Goal: Task Accomplishment & Management: Use online tool/utility

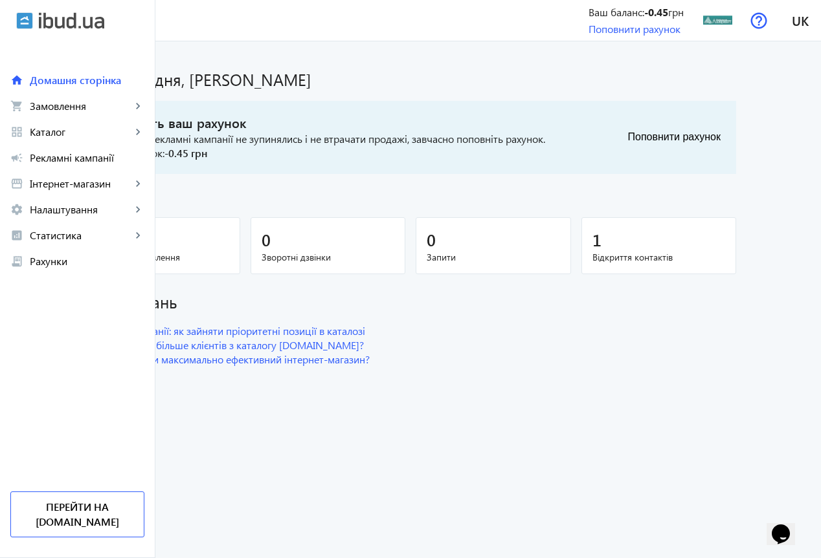
click at [213, 251] on span "Онлайн-замовлення" at bounding box center [162, 257] width 133 height 13
click at [214, 253] on span "Онлайн-замовлення" at bounding box center [162, 257] width 133 height 13
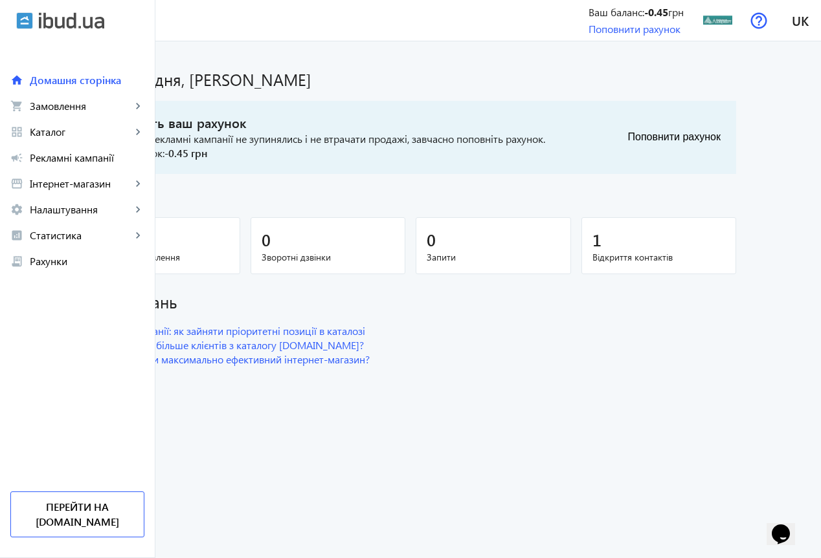
click at [193, 261] on span "Онлайн-замовлення" at bounding box center [162, 257] width 133 height 13
click at [199, 243] on div "1" at bounding box center [162, 239] width 133 height 23
click at [50, 108] on span "Замовлення" at bounding box center [81, 106] width 102 height 13
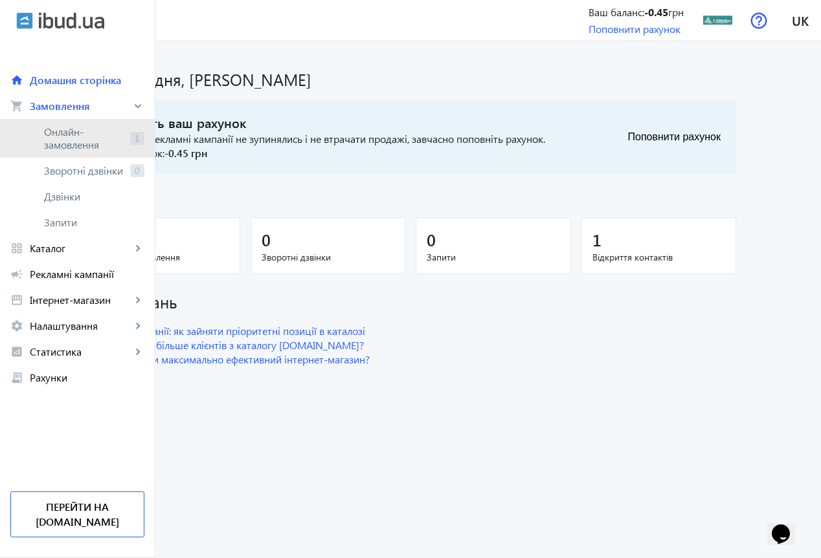
click at [78, 133] on span "Онлайн-замовлення" at bounding box center [84, 139] width 81 height 26
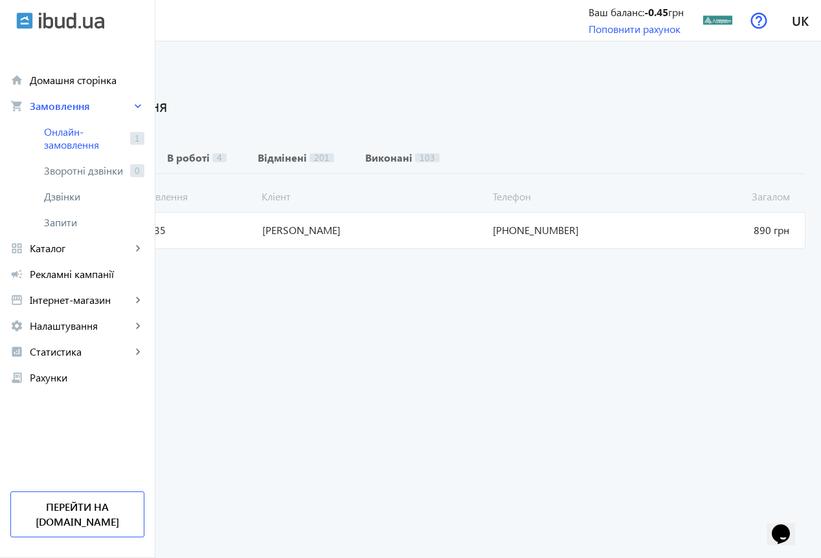
click at [257, 235] on span "[DATE] 07:35" at bounding box center [180, 230] width 153 height 14
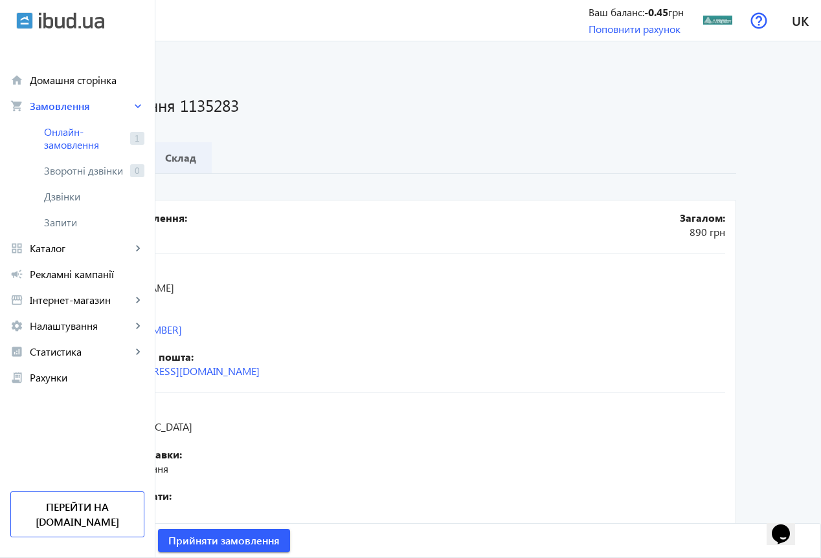
click at [196, 161] on b "Склад" at bounding box center [180, 158] width 31 height 10
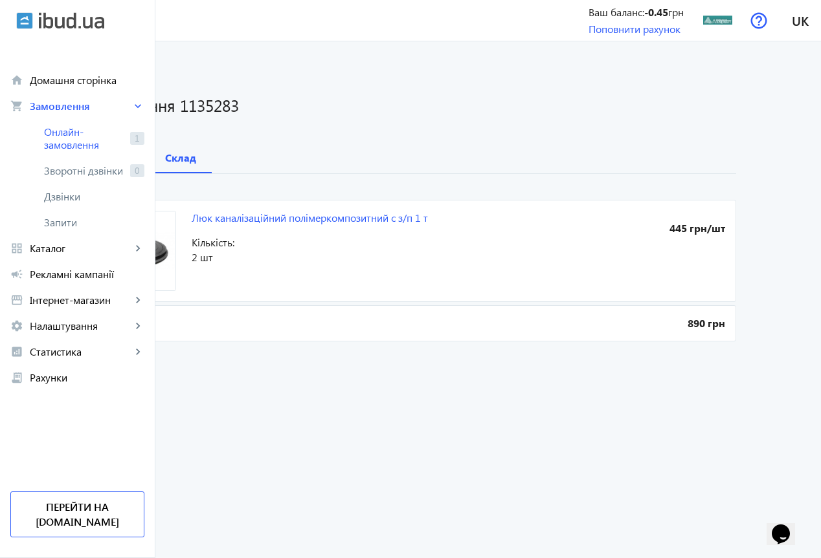
click at [134, 156] on b "Деталі" at bounding box center [117, 158] width 34 height 10
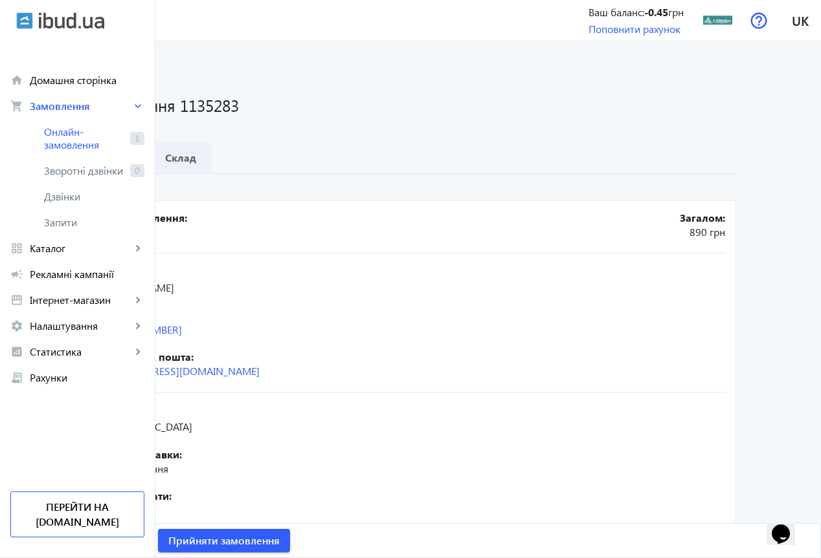
click at [196, 159] on b "Склад" at bounding box center [180, 158] width 31 height 10
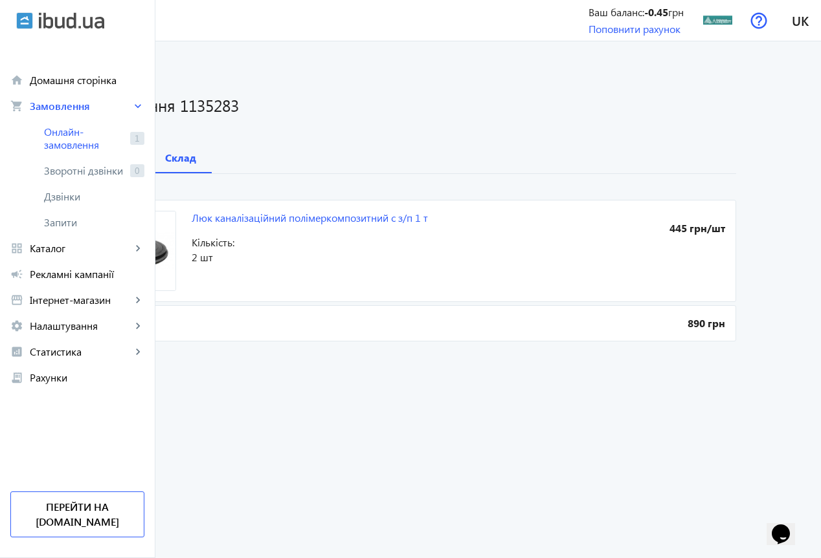
click at [134, 153] on b "Деталі" at bounding box center [117, 158] width 34 height 10
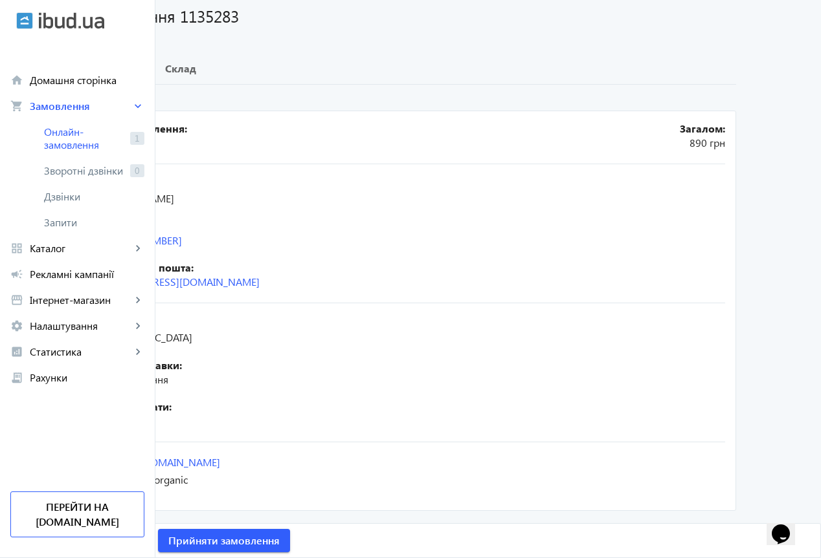
scroll to position [25, 0]
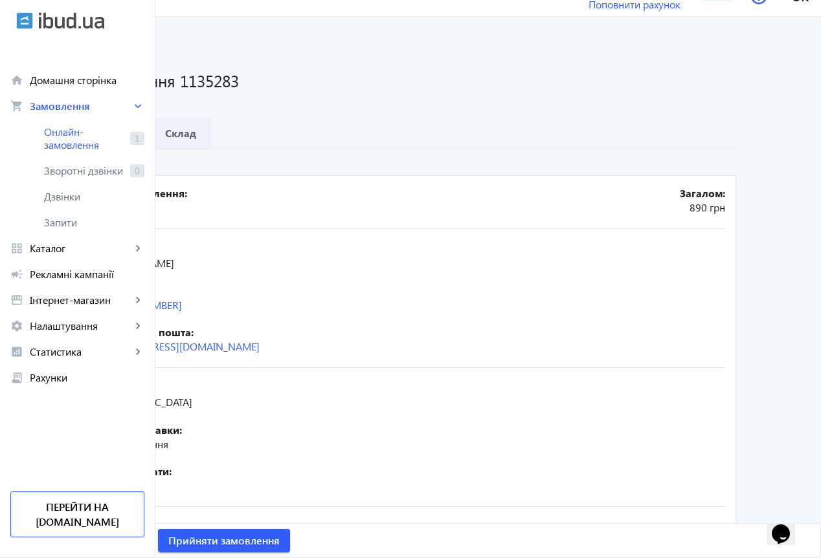
click at [196, 134] on b "Склад" at bounding box center [180, 133] width 31 height 10
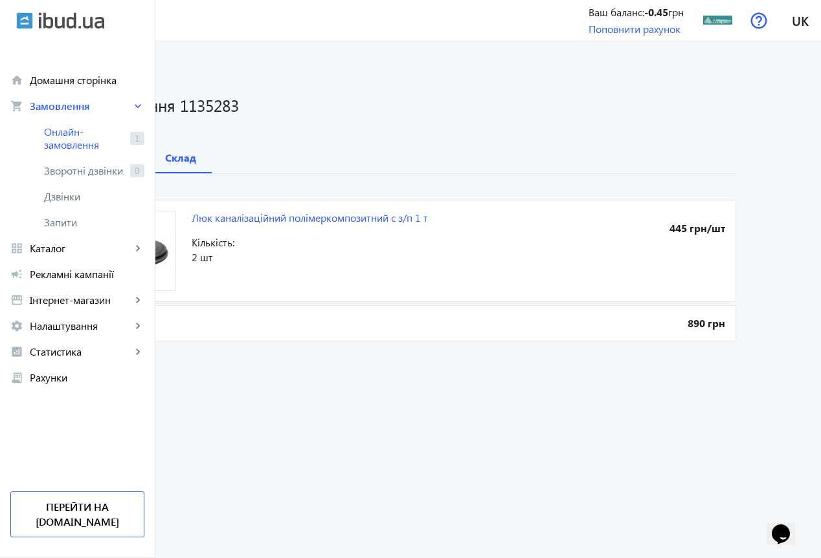
click at [134, 160] on b "Деталі" at bounding box center [117, 158] width 34 height 10
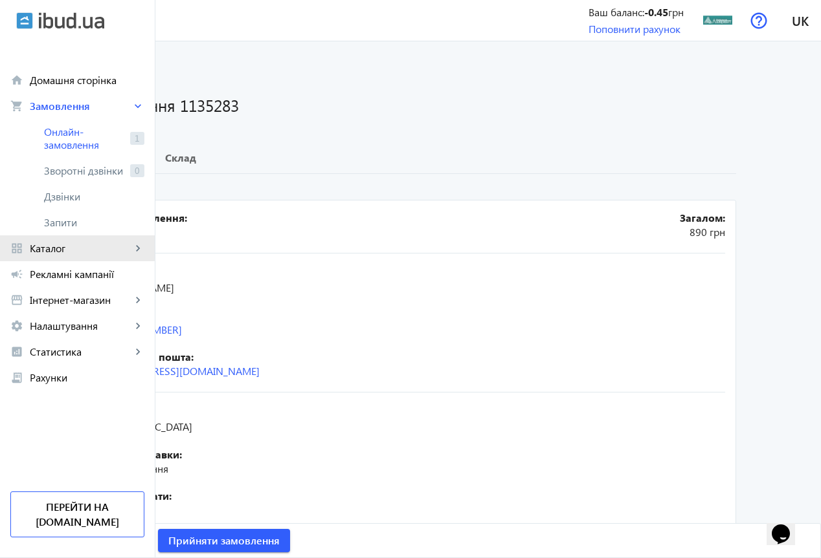
click at [68, 245] on span "Каталог" at bounding box center [81, 248] width 102 height 13
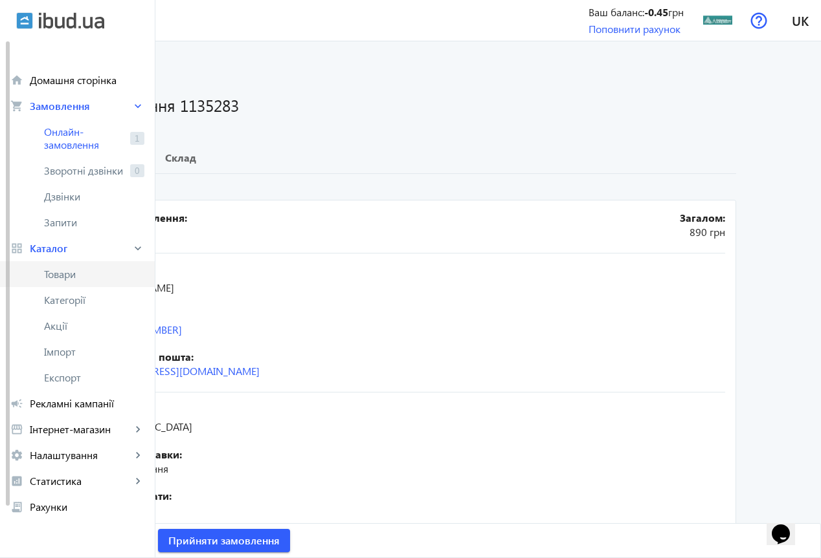
click at [83, 277] on span "Товари" at bounding box center [94, 274] width 100 height 13
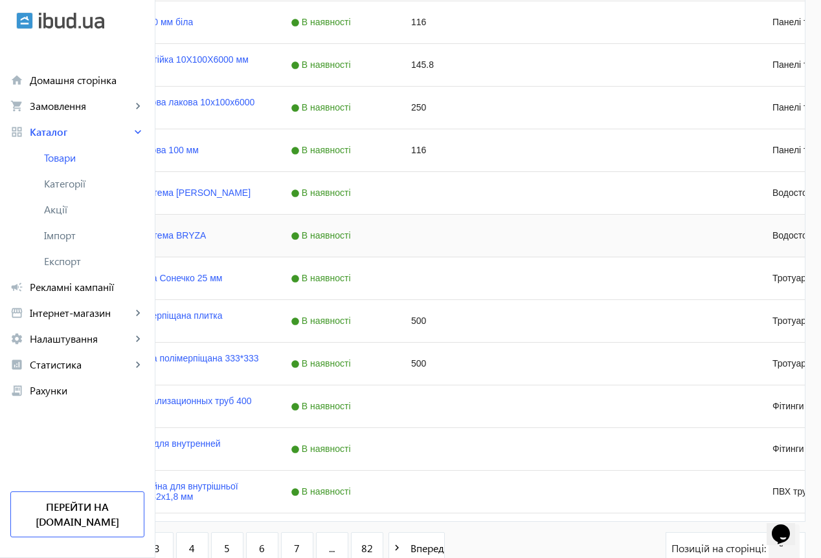
scroll to position [1184, 0]
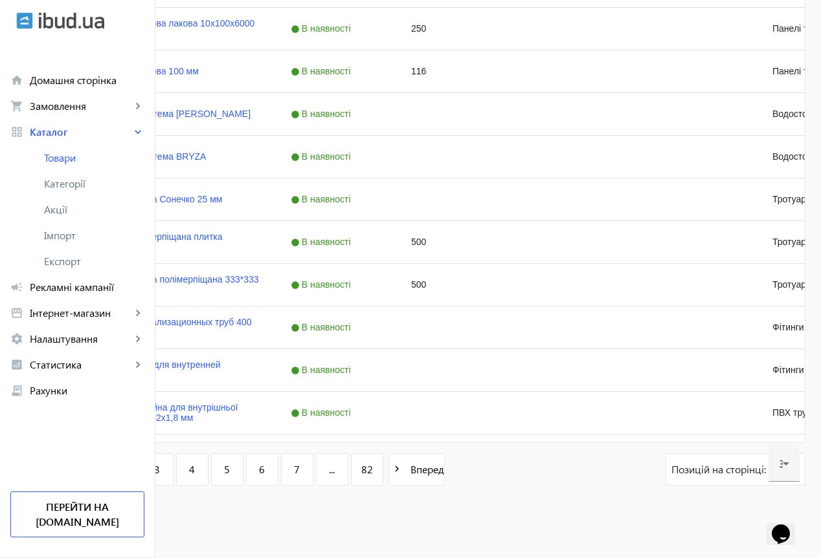
click at [125, 468] on span "2" at bounding box center [122, 470] width 6 height 14
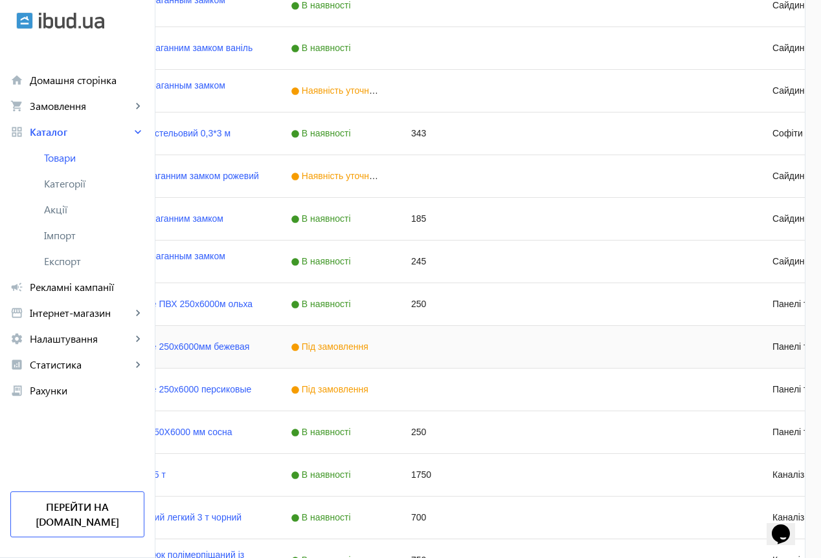
scroll to position [971, 0]
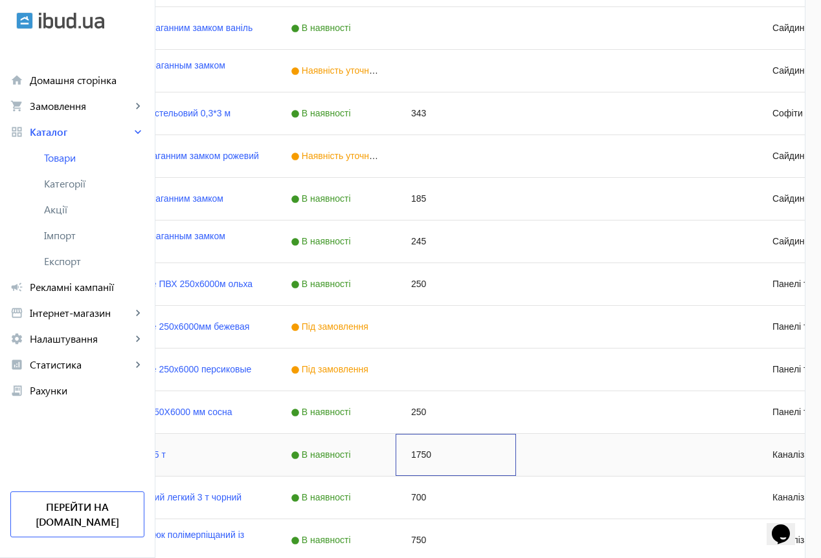
click at [516, 456] on div "1750" at bounding box center [455, 455] width 120 height 42
click at [516, 455] on div "1750" at bounding box center [455, 455] width 120 height 42
click at [510, 453] on input "1750" at bounding box center [455, 455] width 109 height 26
type input "1900"
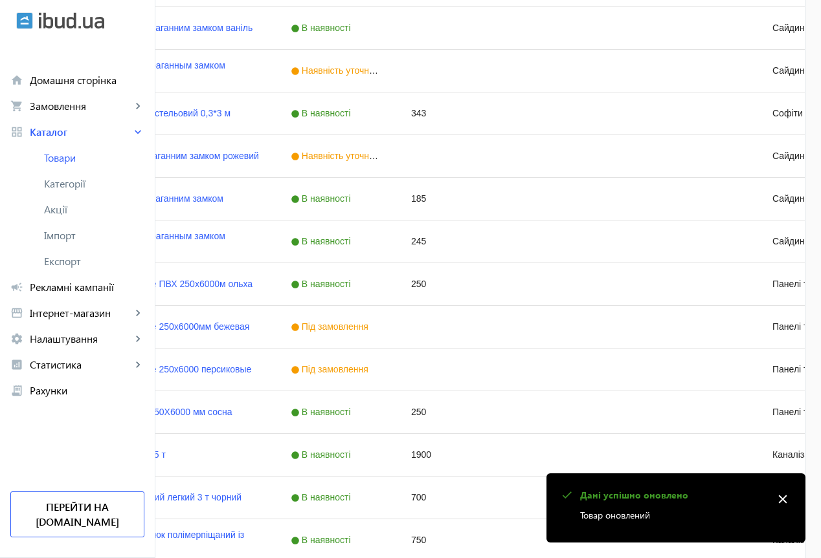
click at [773, 498] on mat-icon "close" at bounding box center [782, 499] width 19 height 19
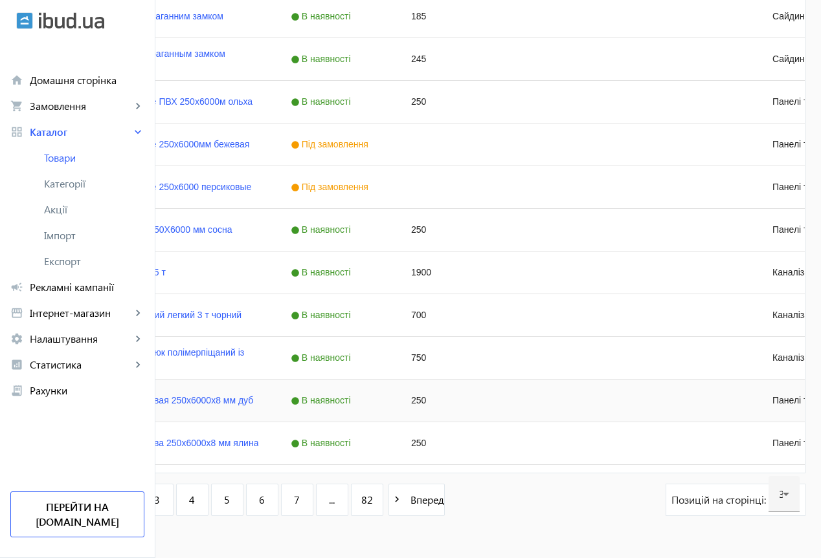
scroll to position [1165, 0]
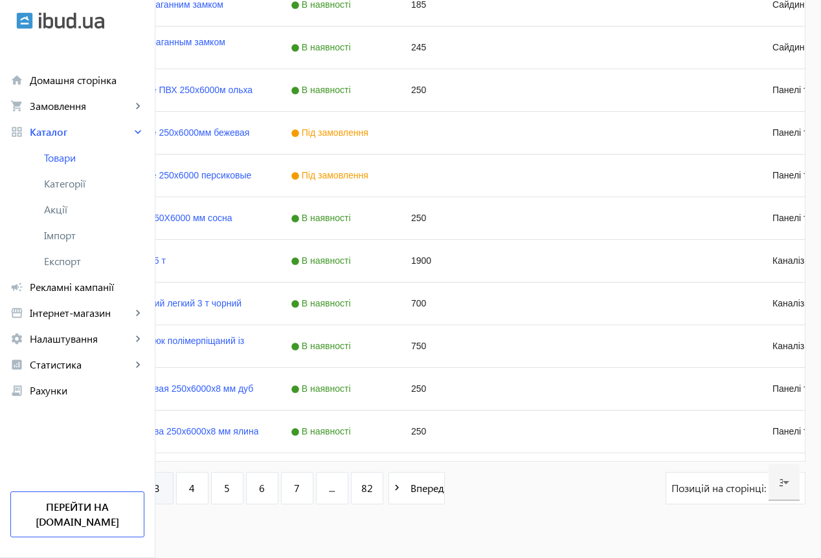
click at [173, 483] on link "3" at bounding box center [157, 488] width 32 height 32
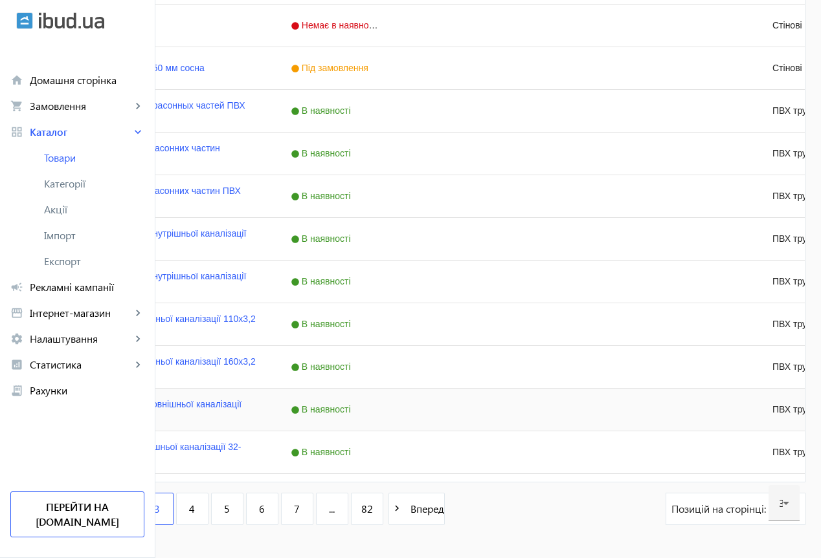
scroll to position [1184, 0]
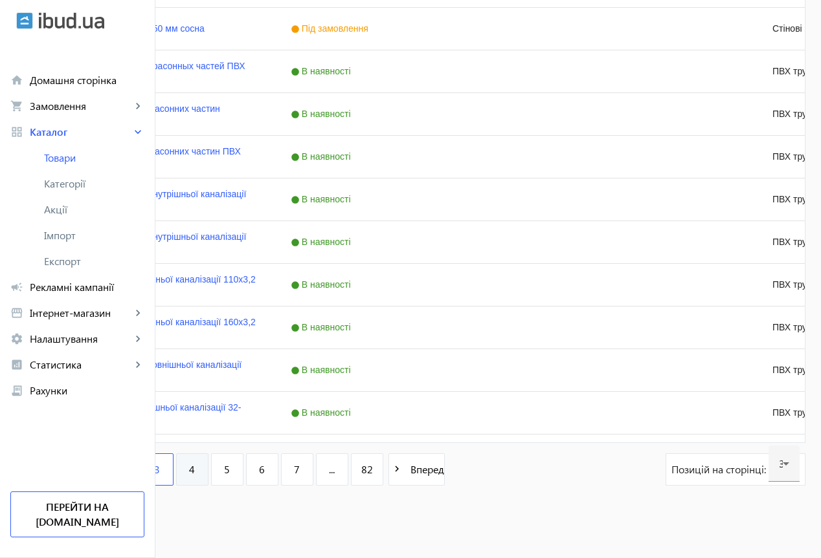
click at [208, 469] on link "4" at bounding box center [192, 470] width 32 height 32
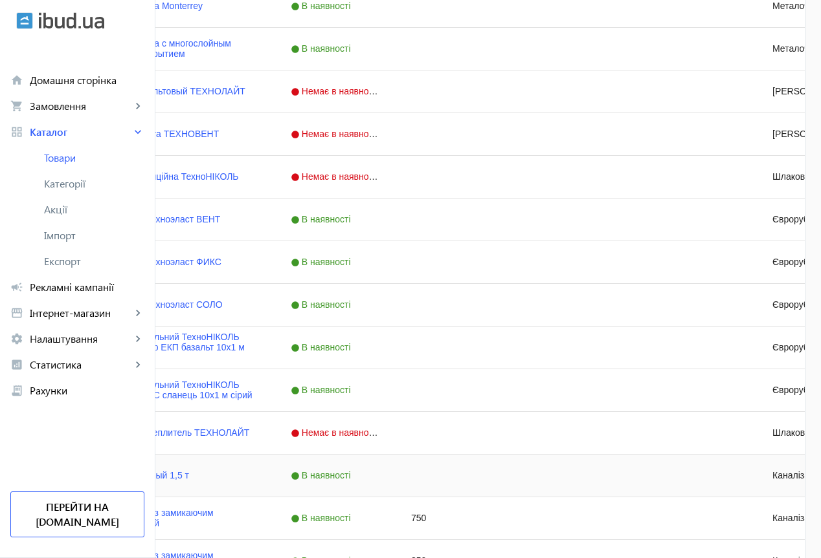
scroll to position [1165, 0]
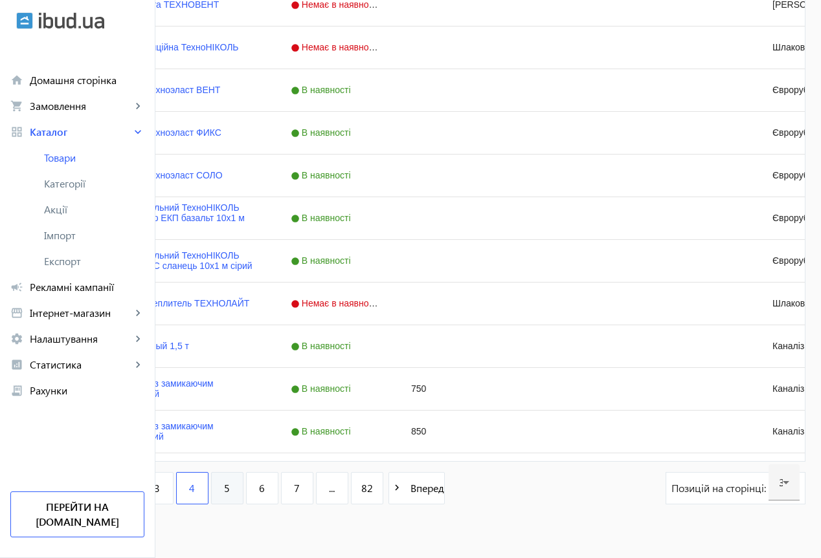
click at [243, 491] on link "5" at bounding box center [227, 488] width 32 height 32
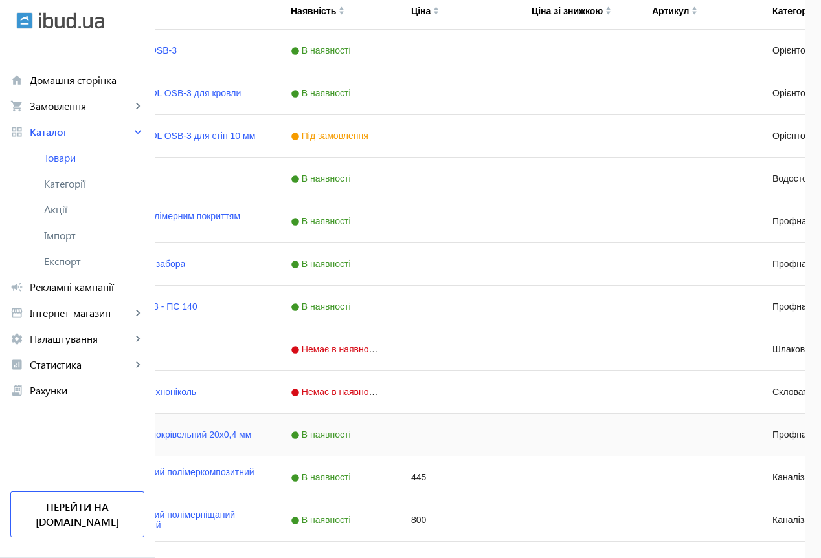
scroll to position [388, 0]
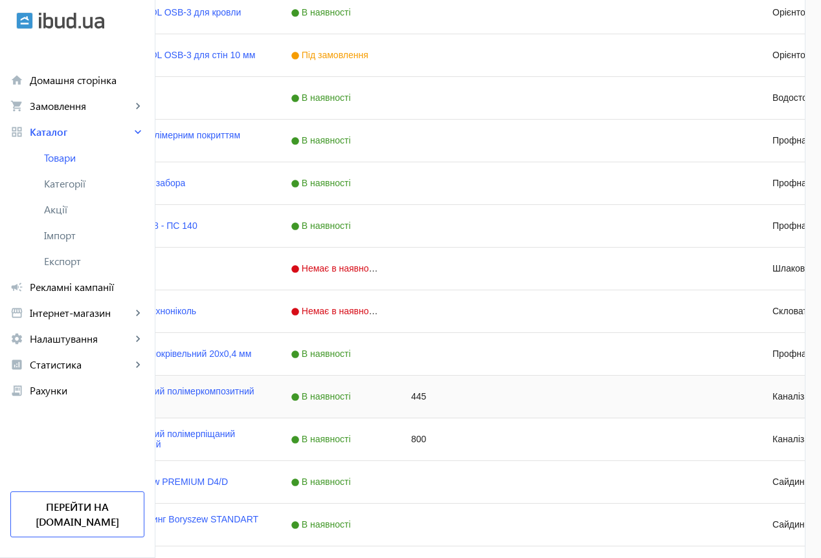
click at [516, 401] on div "445" at bounding box center [455, 397] width 120 height 42
type input "600"
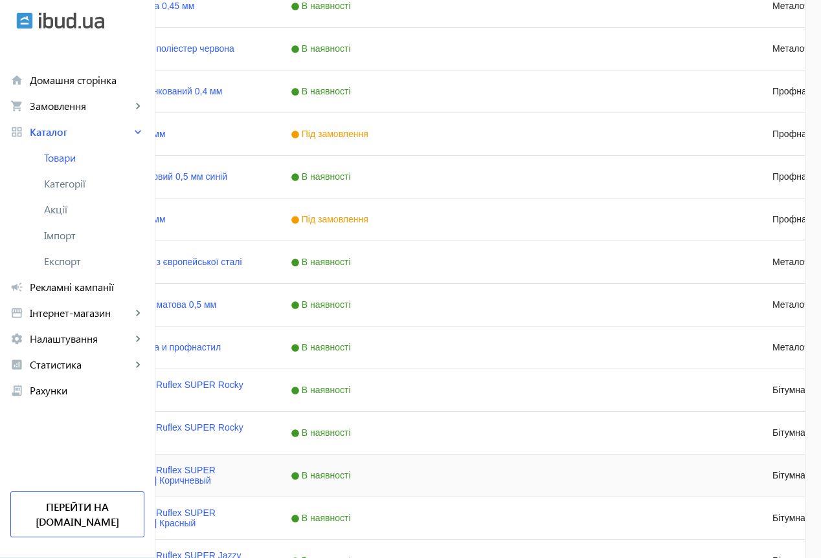
scroll to position [1184, 0]
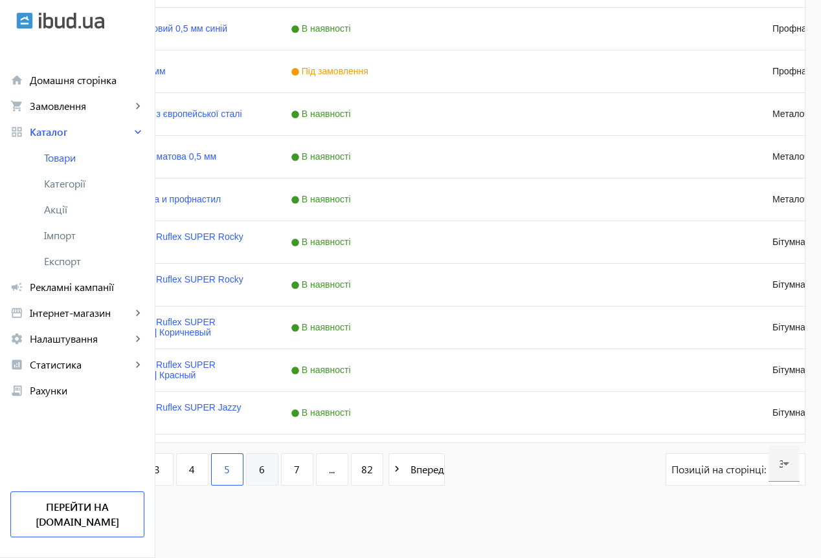
click at [278, 469] on link "6" at bounding box center [262, 470] width 32 height 32
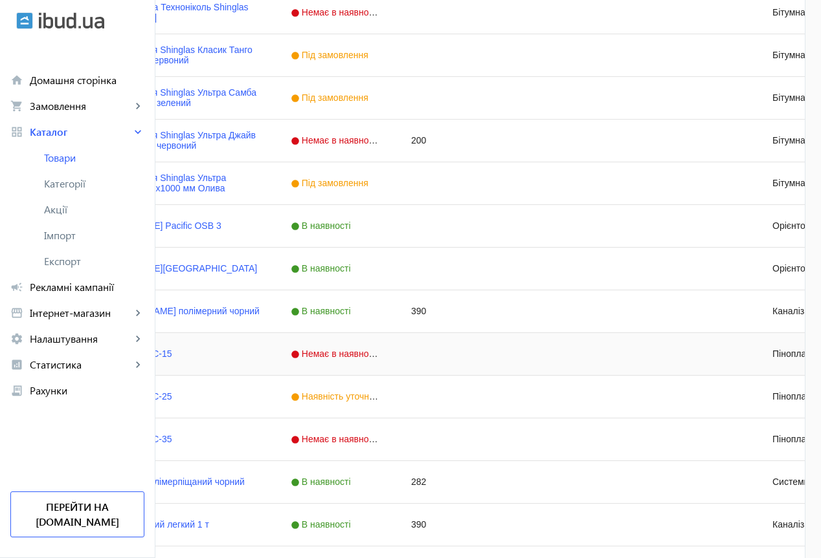
scroll to position [777, 0]
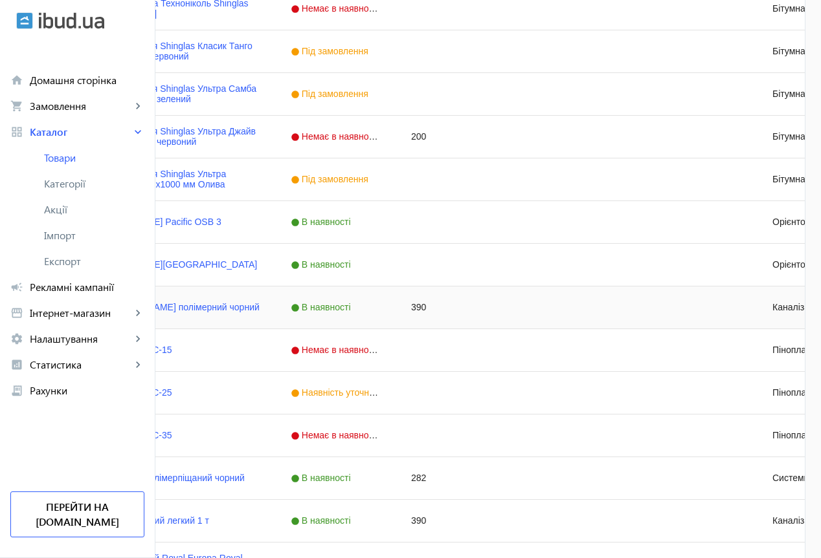
click at [516, 308] on div "390" at bounding box center [455, 308] width 120 height 42
type input "550"
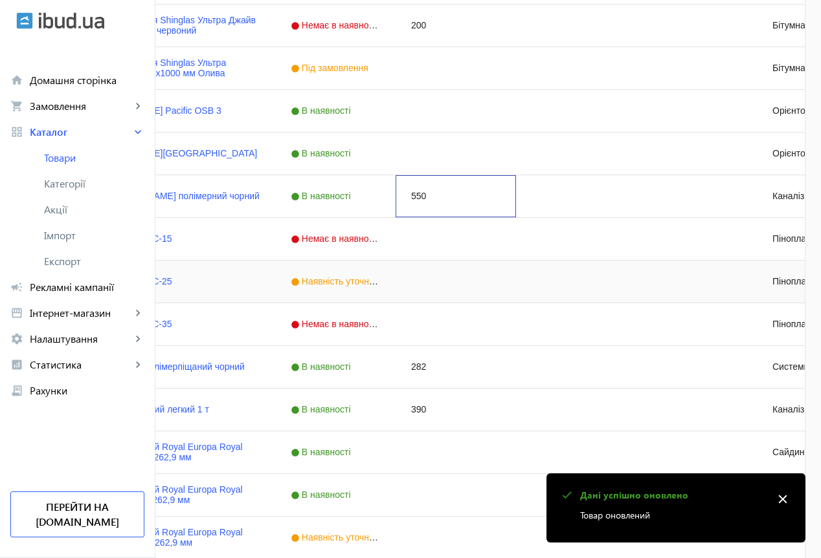
scroll to position [906, 0]
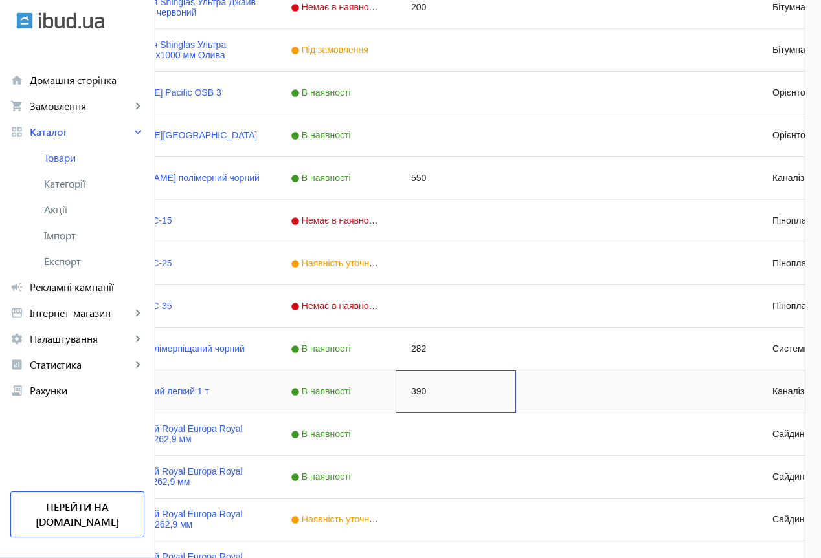
click at [516, 395] on div "390" at bounding box center [455, 392] width 120 height 42
type input "550"
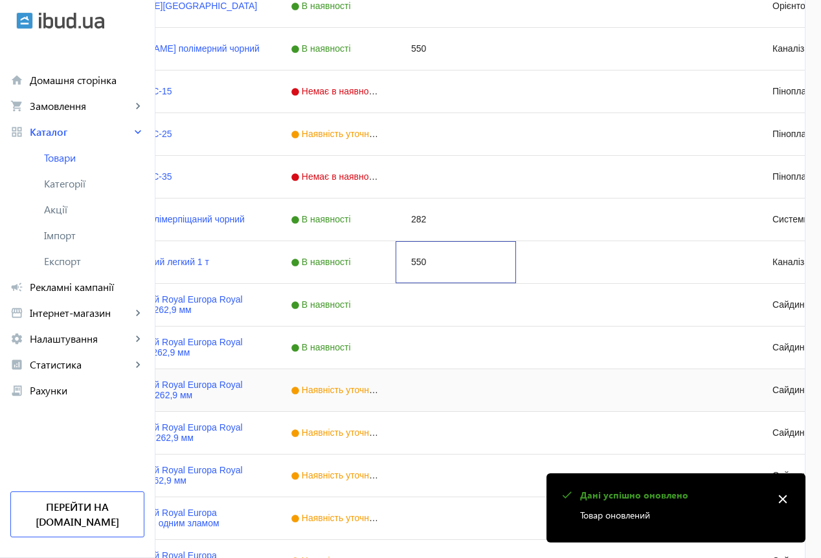
scroll to position [1184, 0]
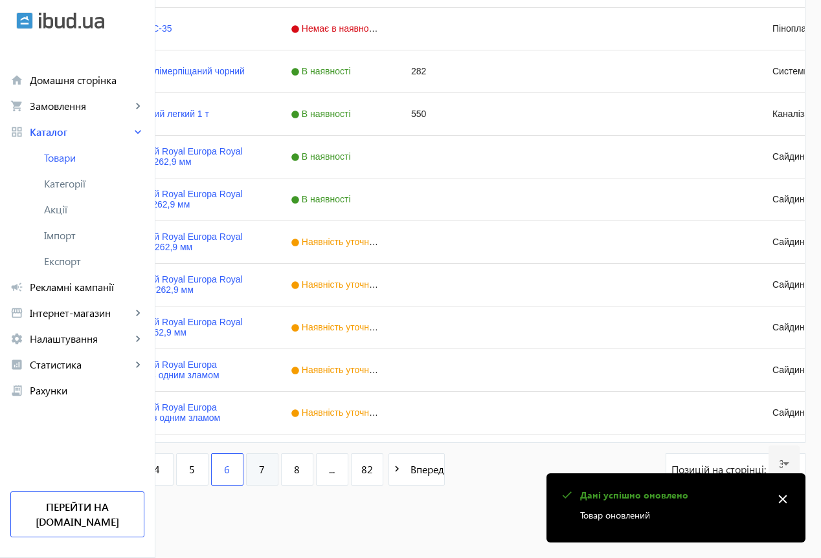
click at [265, 470] on span "7" at bounding box center [262, 470] width 6 height 14
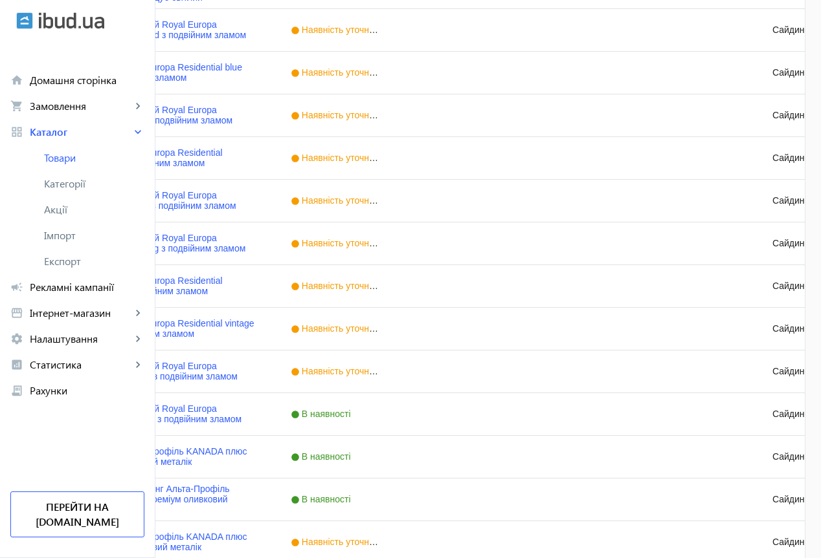
scroll to position [1165, 0]
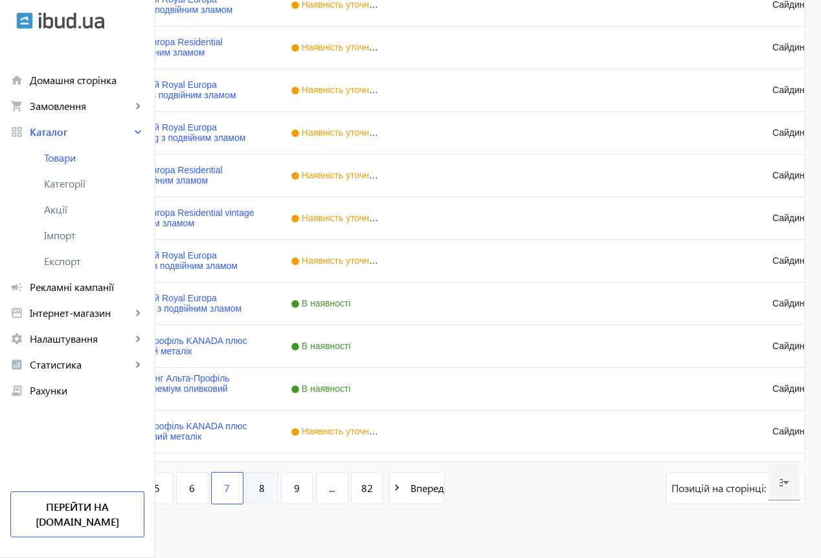
click at [265, 488] on span "8" at bounding box center [262, 488] width 6 height 14
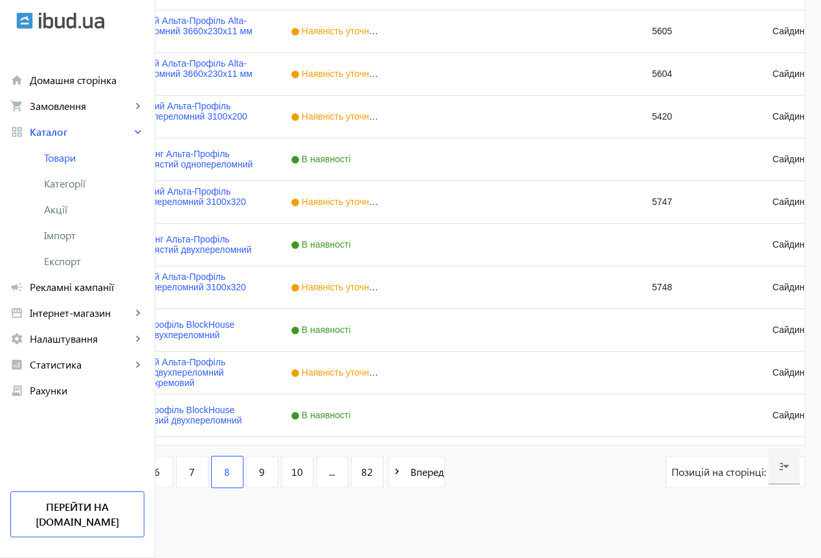
scroll to position [1184, 0]
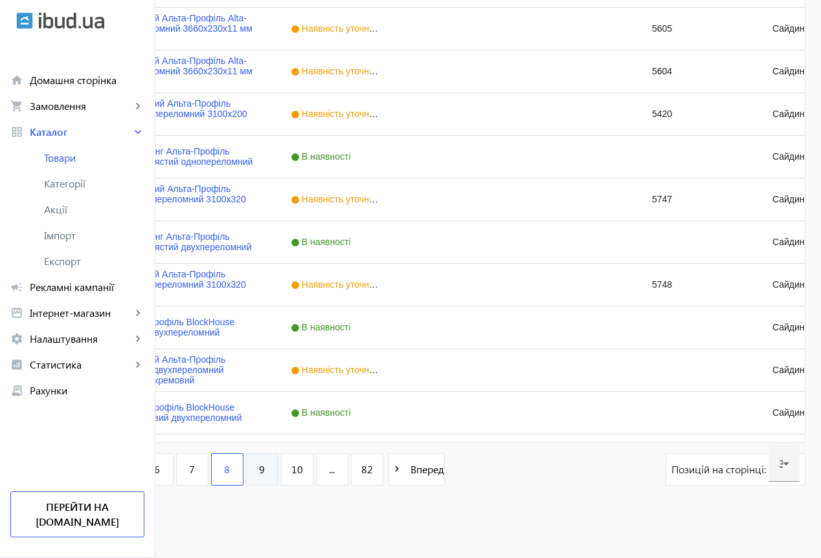
click at [278, 471] on link "9" at bounding box center [262, 470] width 32 height 32
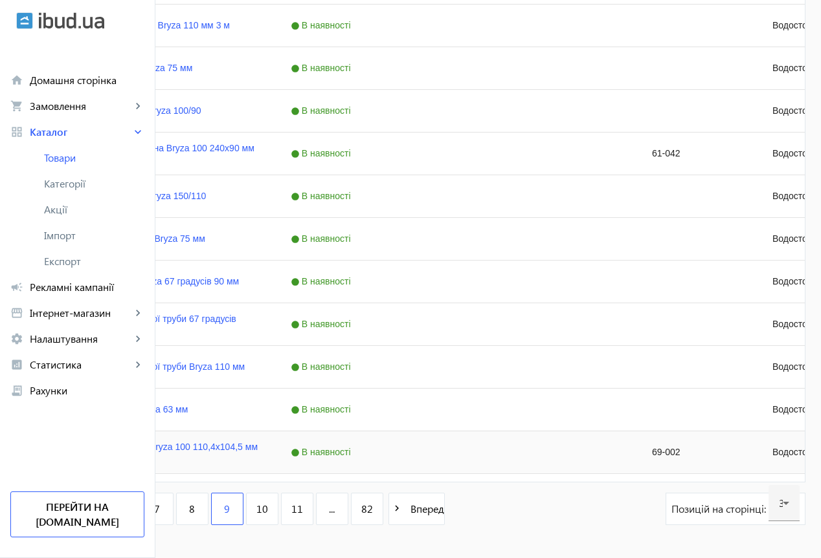
scroll to position [1184, 0]
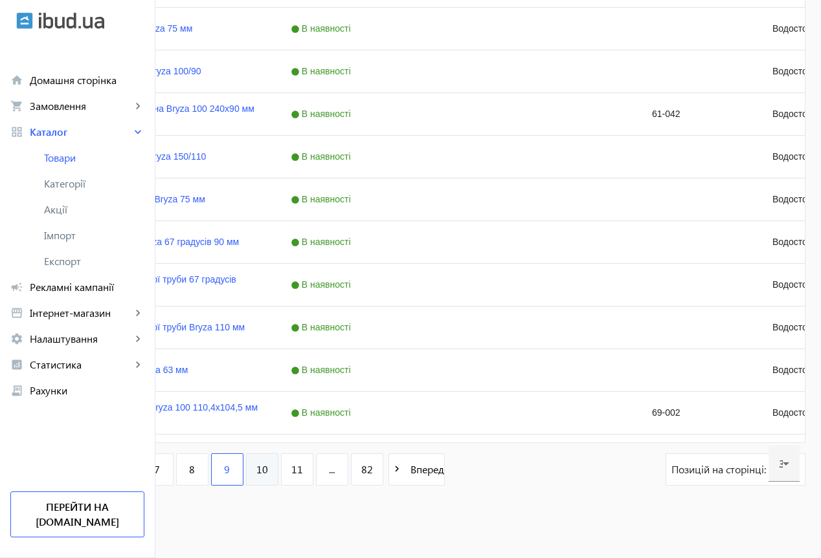
click at [268, 474] on span "10" at bounding box center [262, 470] width 12 height 14
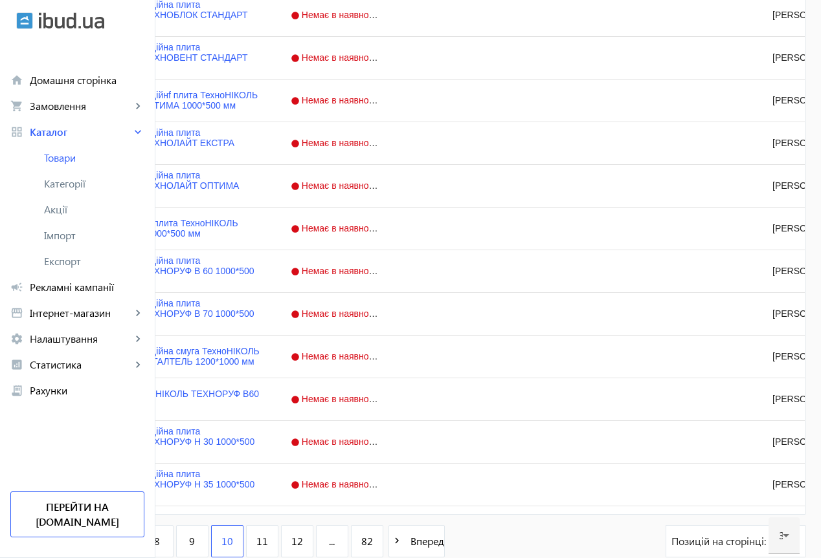
scroll to position [1184, 0]
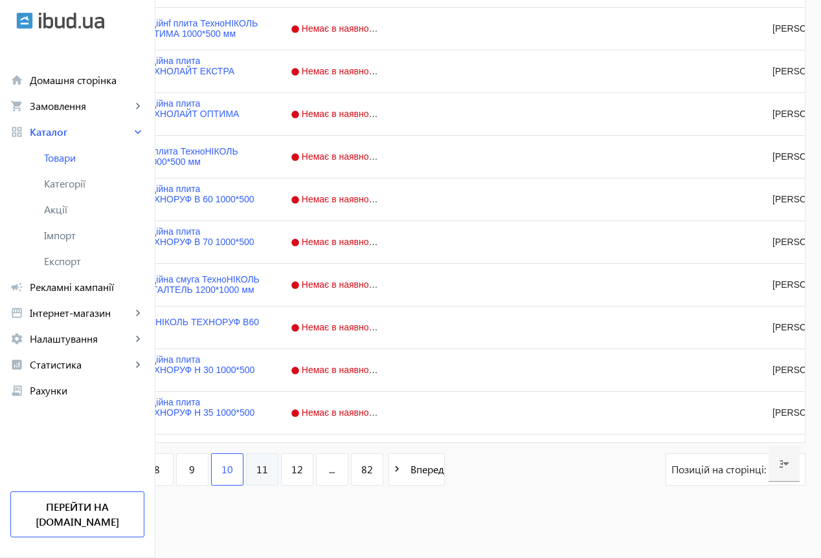
click at [278, 461] on link "11" at bounding box center [262, 470] width 32 height 32
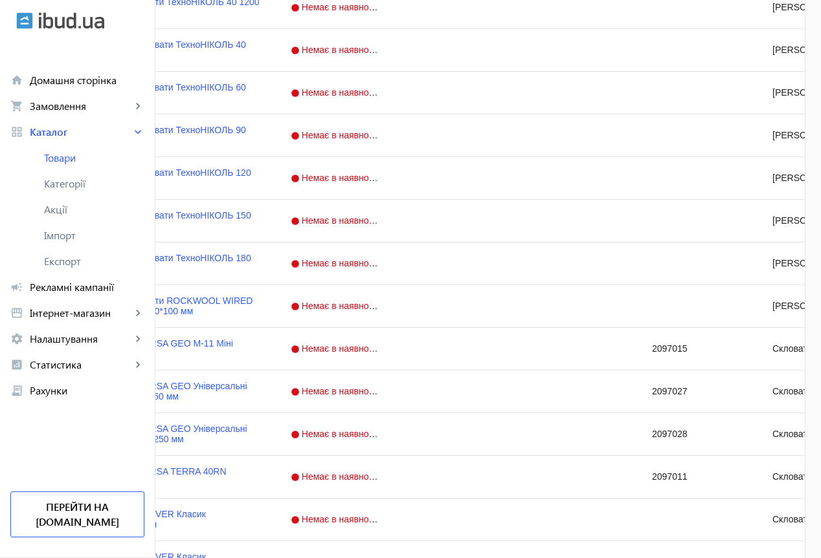
scroll to position [1165, 0]
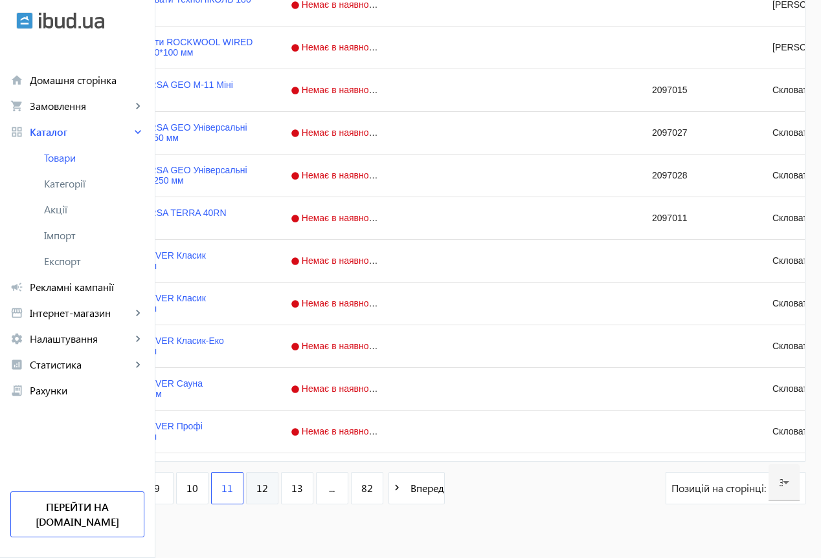
click at [268, 486] on span "12" at bounding box center [262, 488] width 12 height 14
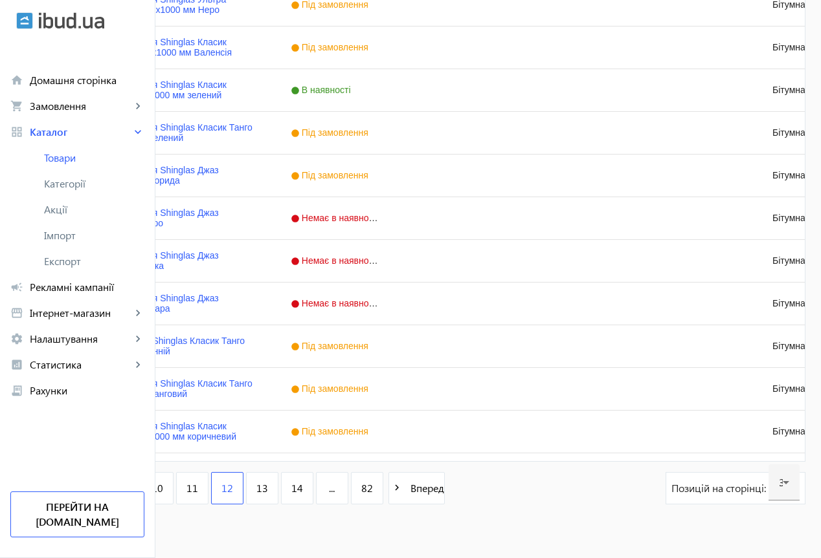
scroll to position [1184, 0]
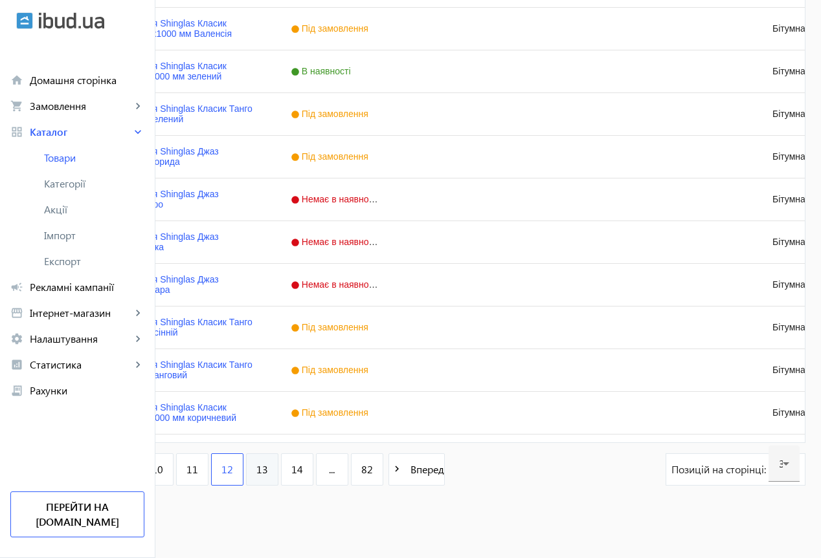
click at [268, 473] on span "13" at bounding box center [262, 470] width 12 height 14
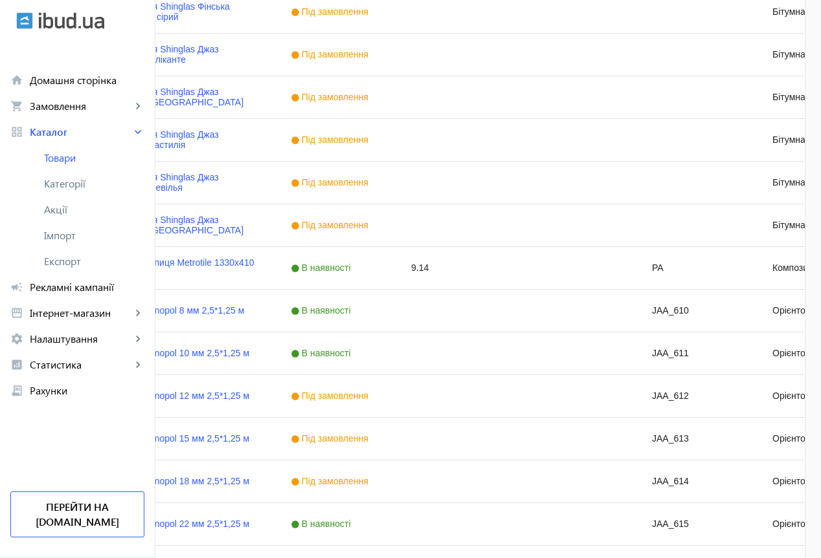
scroll to position [1165, 0]
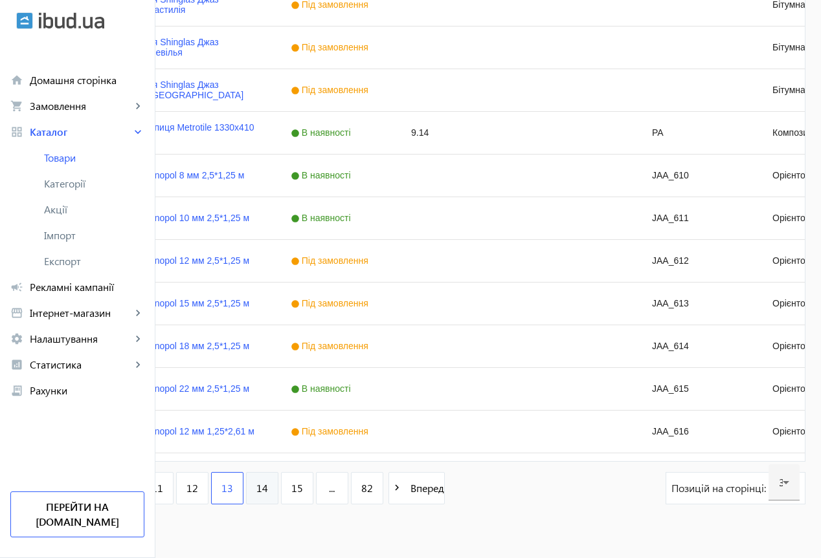
click at [268, 487] on span "14" at bounding box center [262, 488] width 12 height 14
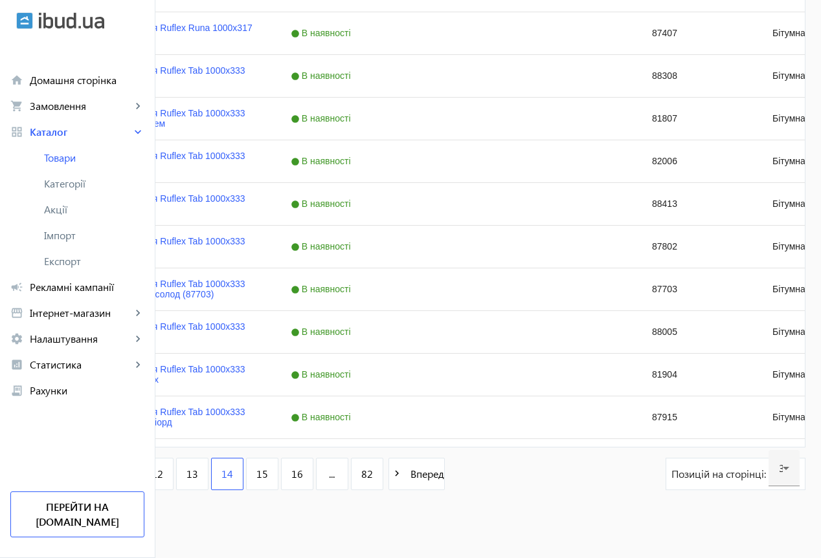
scroll to position [1184, 0]
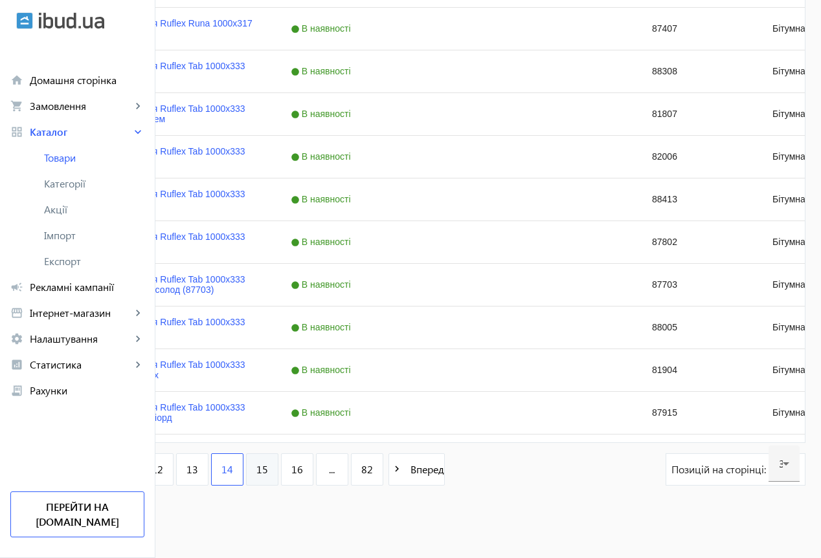
click at [268, 470] on span "15" at bounding box center [262, 470] width 12 height 14
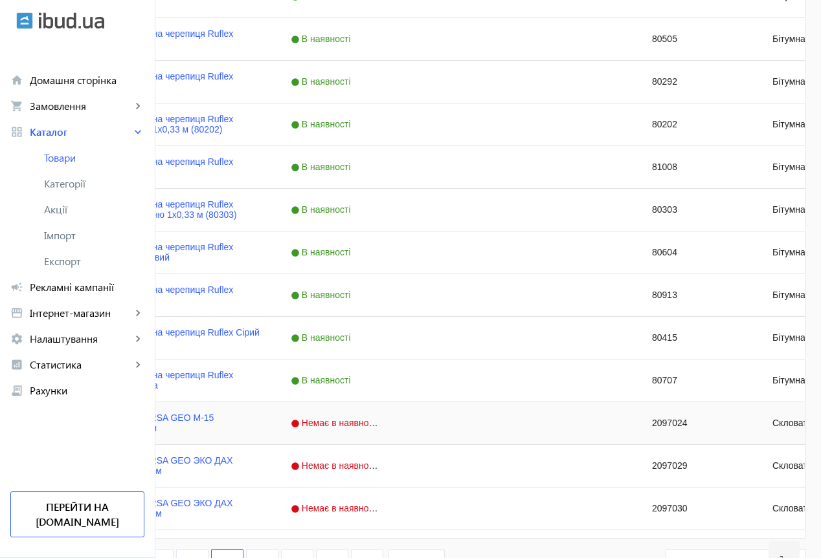
scroll to position [1184, 0]
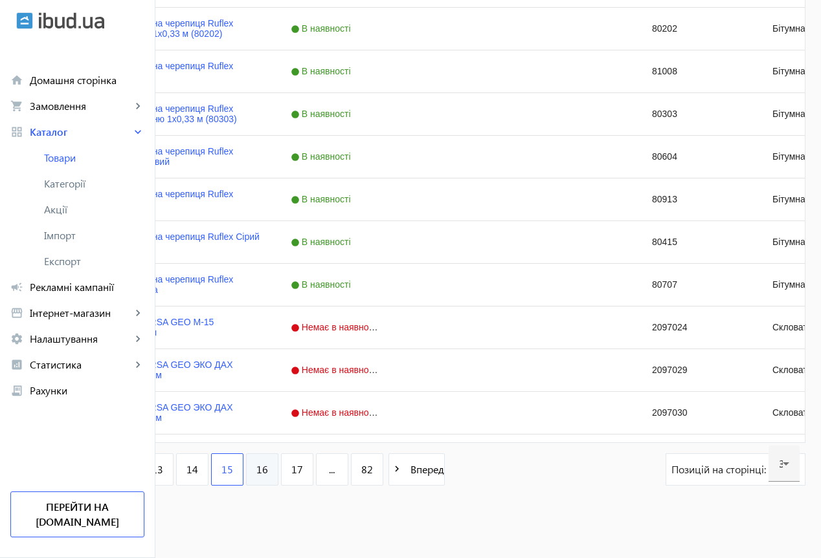
click at [278, 474] on link "16" at bounding box center [262, 470] width 32 height 32
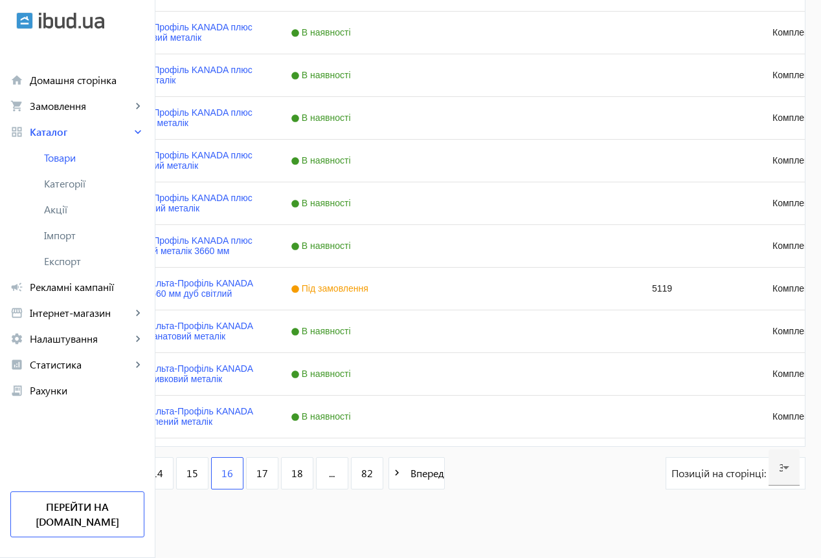
scroll to position [1184, 0]
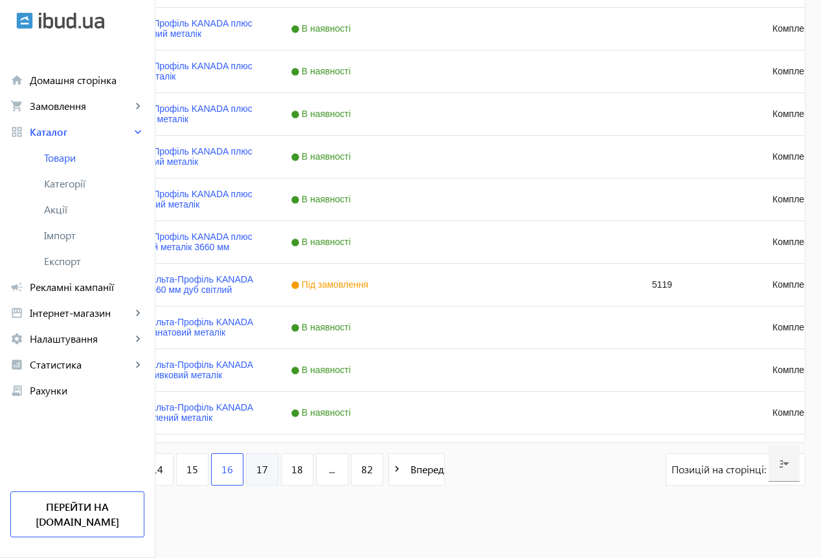
click at [278, 473] on link "17" at bounding box center [262, 470] width 32 height 32
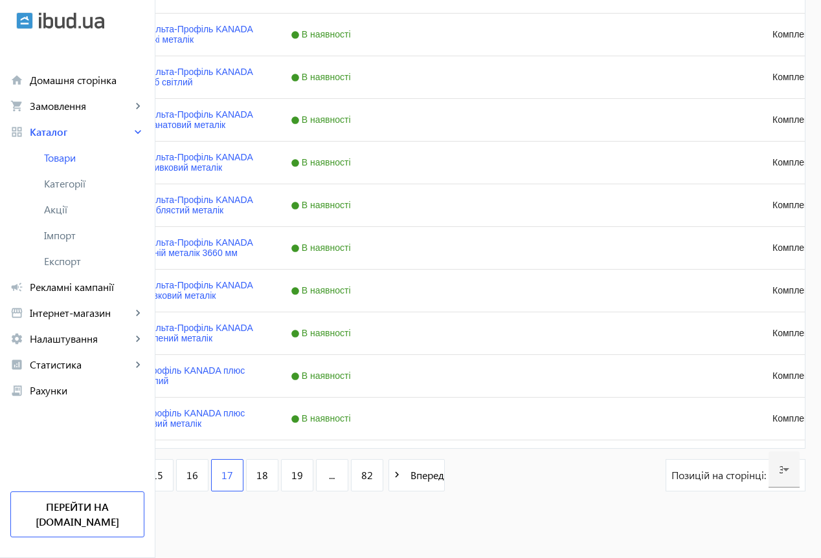
scroll to position [1184, 0]
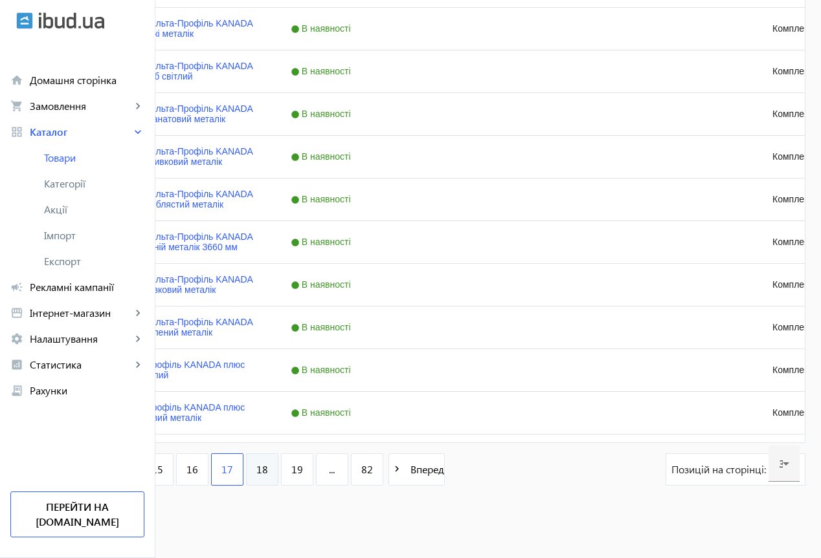
click at [268, 470] on span "18" at bounding box center [262, 470] width 12 height 14
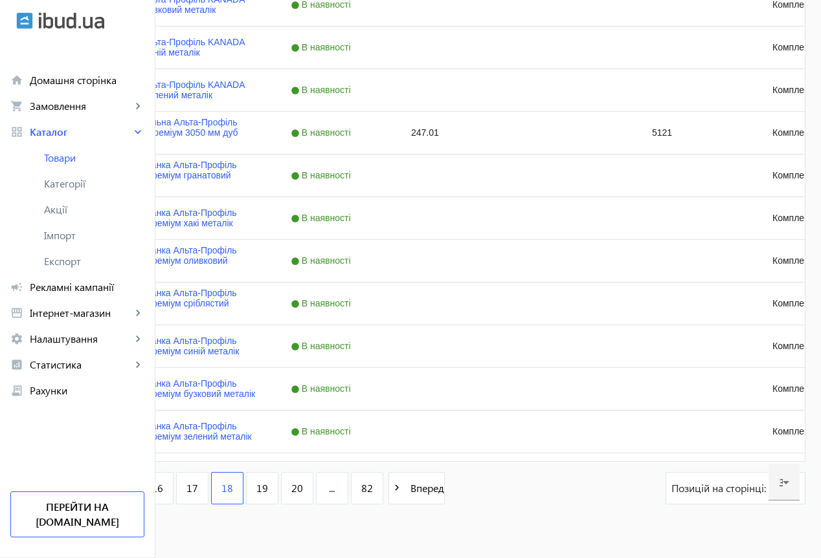
scroll to position [1184, 0]
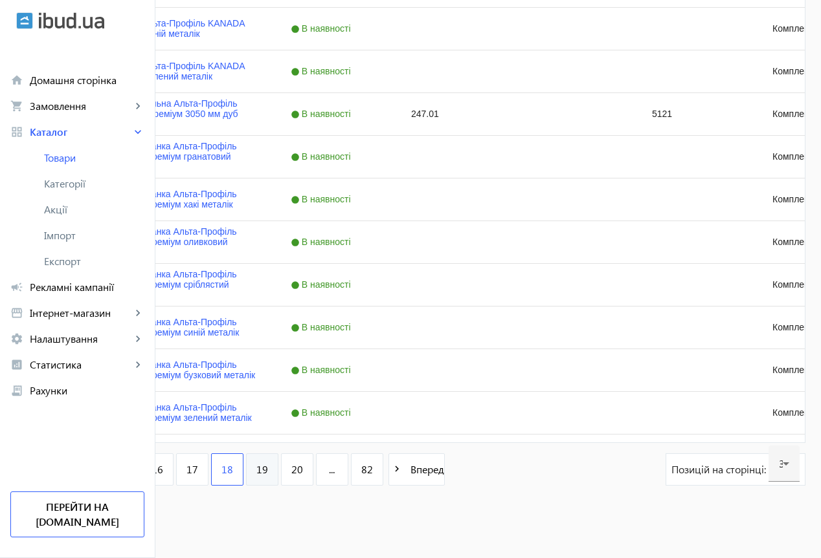
click at [268, 470] on span "19" at bounding box center [262, 470] width 12 height 14
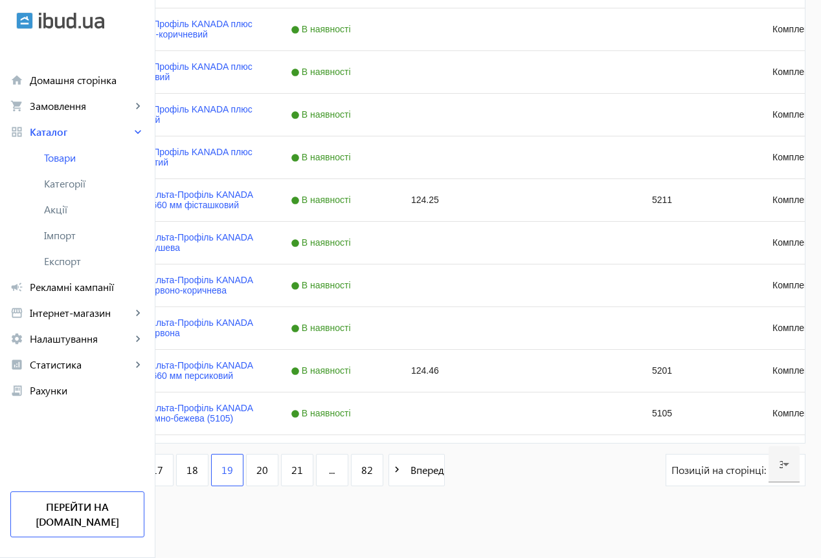
scroll to position [1184, 0]
click at [268, 470] on span "20" at bounding box center [262, 470] width 12 height 14
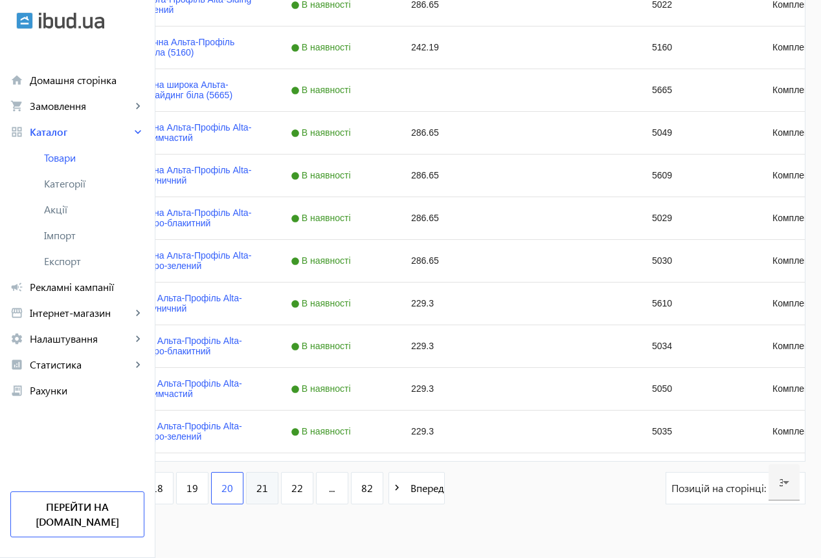
click at [268, 486] on span "21" at bounding box center [262, 488] width 12 height 14
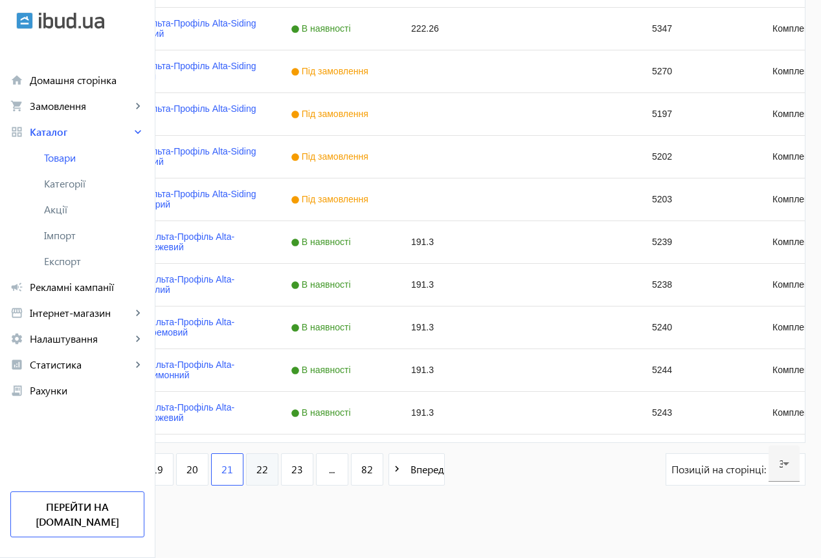
click at [268, 470] on span "22" at bounding box center [262, 470] width 12 height 14
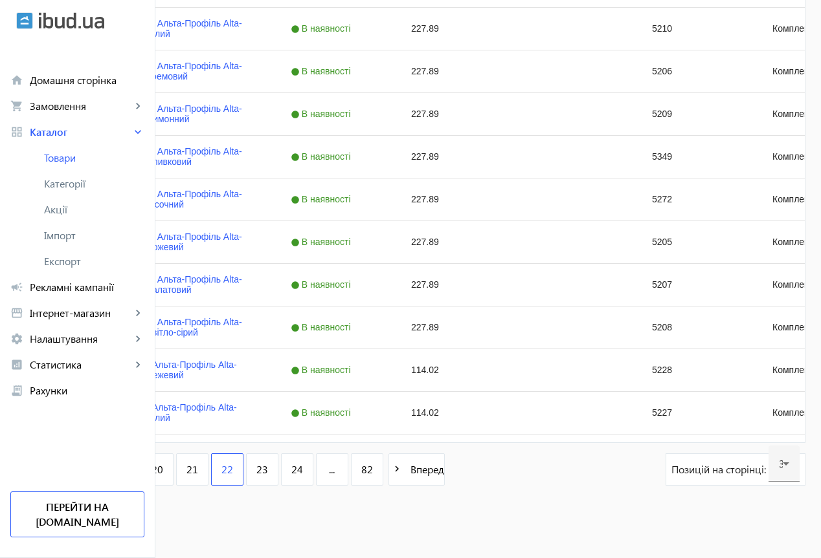
click at [268, 471] on span "23" at bounding box center [262, 470] width 12 height 14
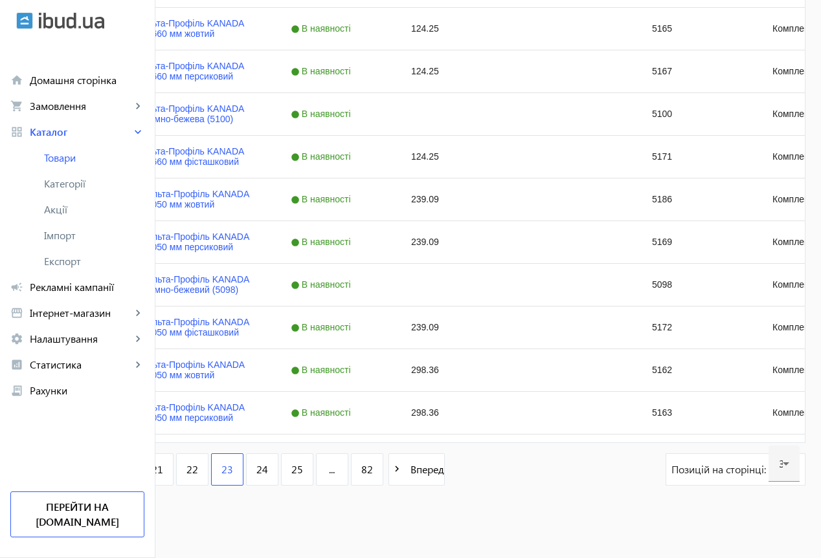
click at [268, 472] on span "24" at bounding box center [262, 470] width 12 height 14
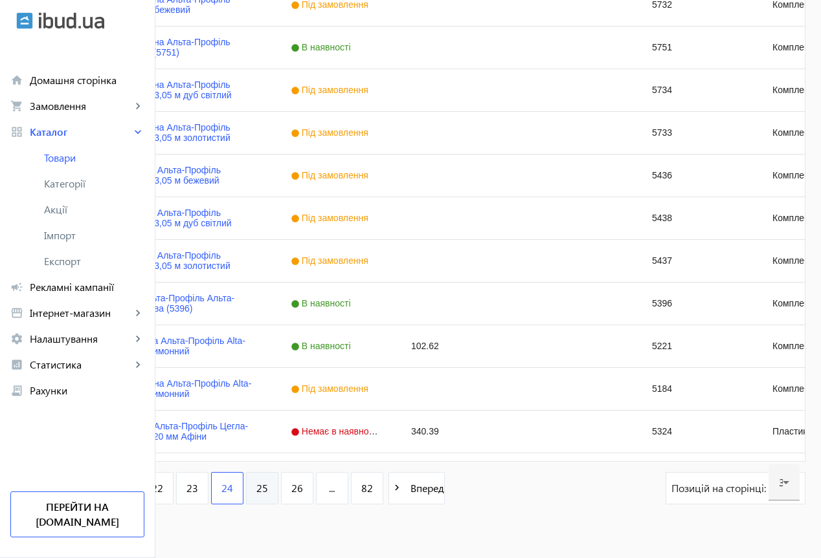
click at [278, 496] on link "25" at bounding box center [262, 488] width 32 height 32
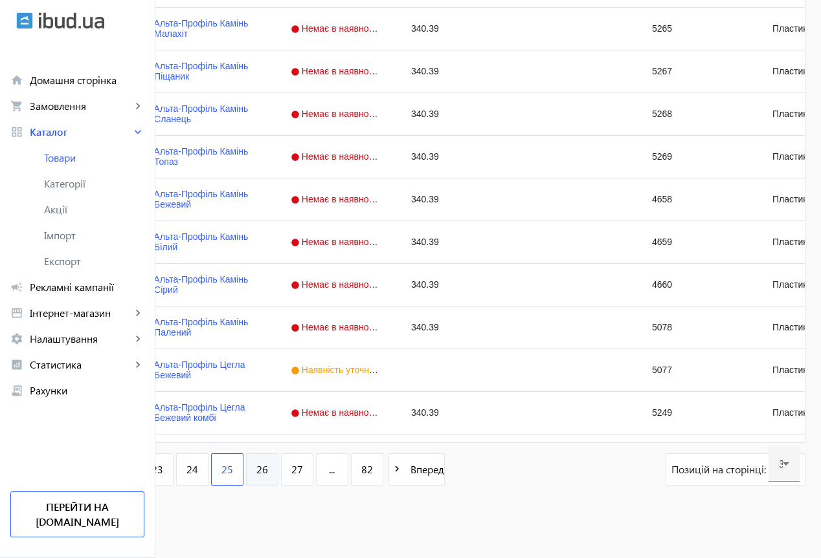
click at [278, 476] on link "26" at bounding box center [262, 470] width 32 height 32
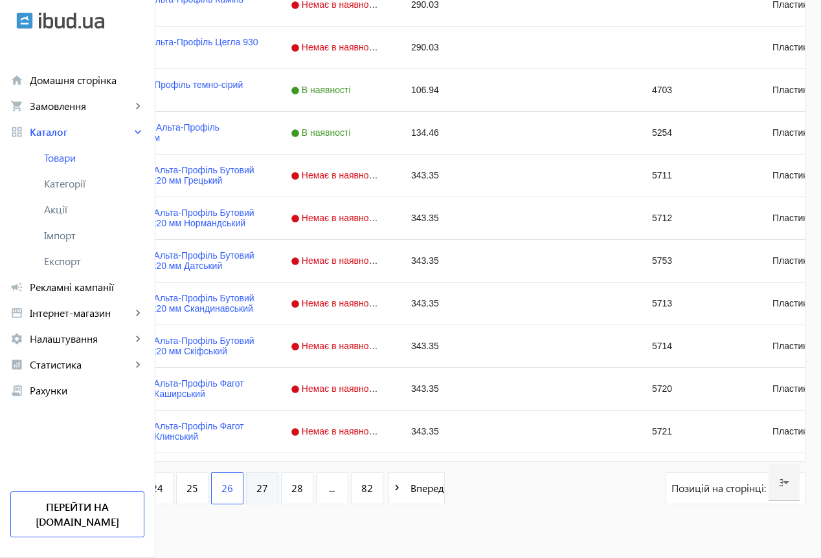
click at [278, 486] on link "27" at bounding box center [262, 488] width 32 height 32
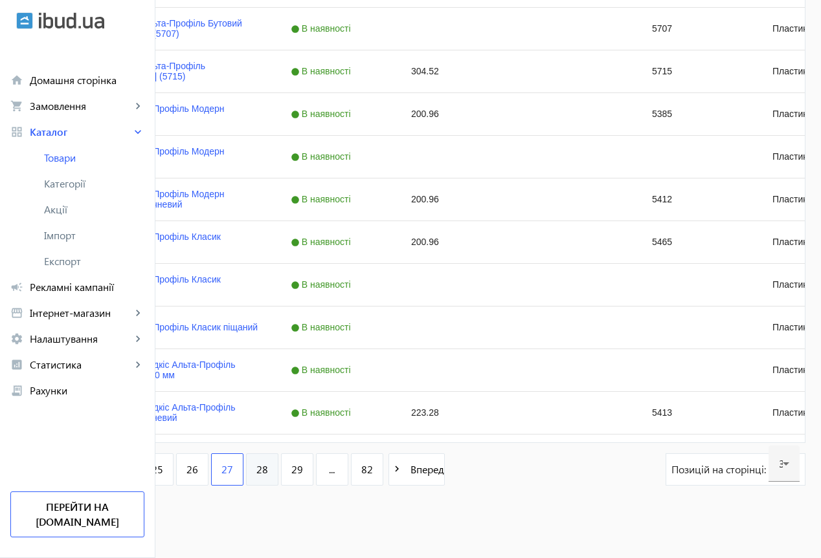
click at [278, 476] on link "28" at bounding box center [262, 470] width 32 height 32
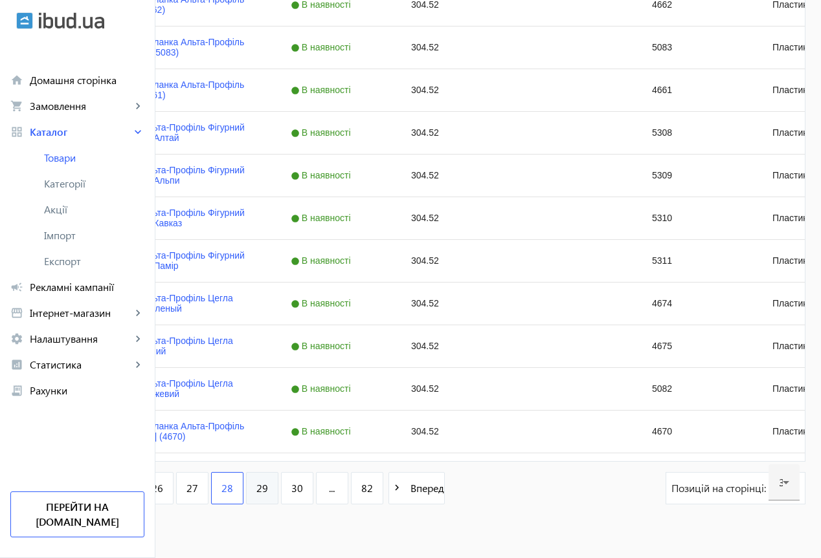
click at [278, 485] on link "29" at bounding box center [262, 488] width 32 height 32
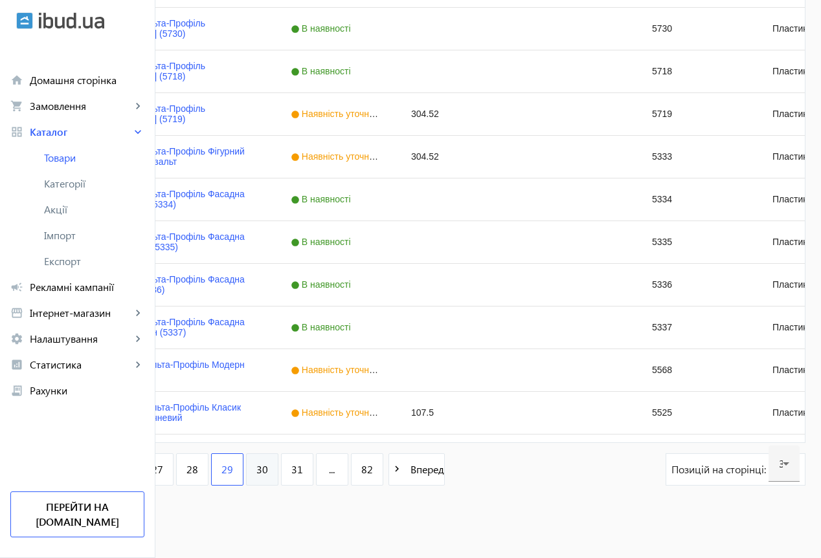
click at [268, 472] on span "30" at bounding box center [262, 470] width 12 height 14
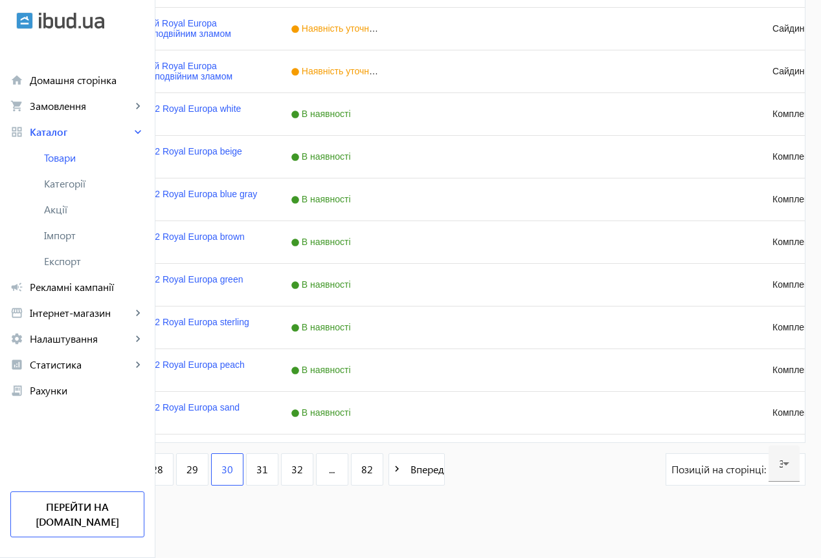
click at [268, 472] on span "31" at bounding box center [262, 470] width 12 height 14
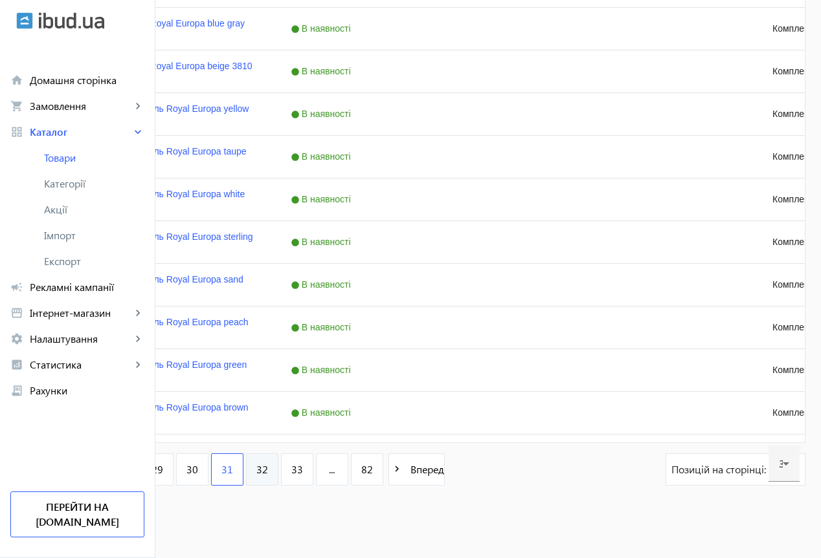
click at [268, 469] on span "32" at bounding box center [262, 470] width 12 height 14
click at [268, 469] on span "33" at bounding box center [262, 470] width 12 height 14
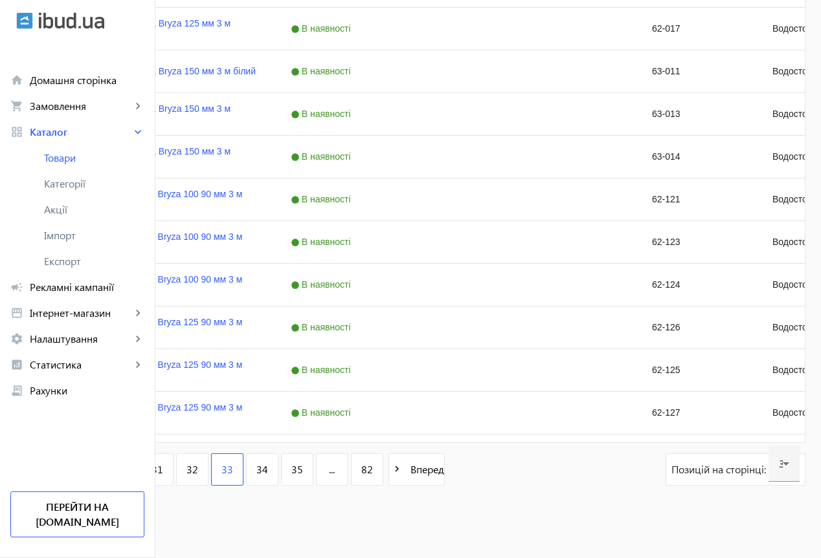
click at [268, 469] on span "34" at bounding box center [262, 470] width 12 height 14
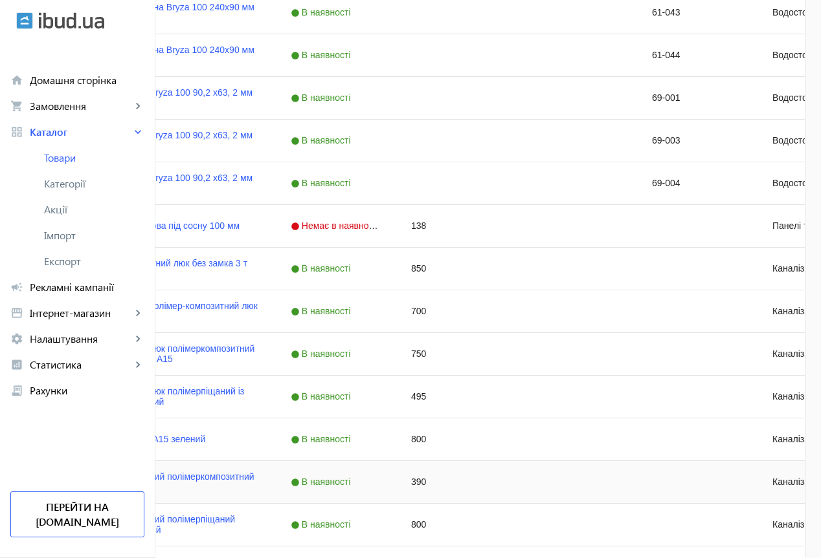
scroll to position [453, 0]
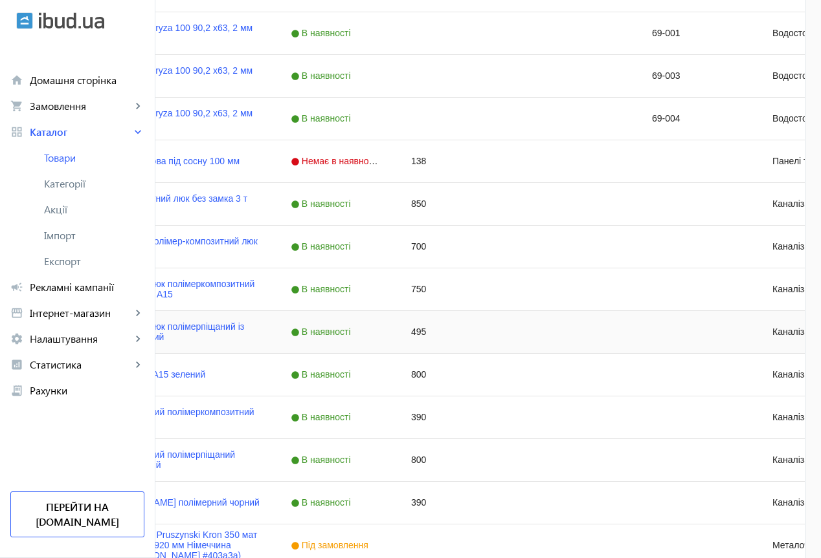
click at [516, 337] on div "495" at bounding box center [455, 332] width 120 height 42
type input "650"
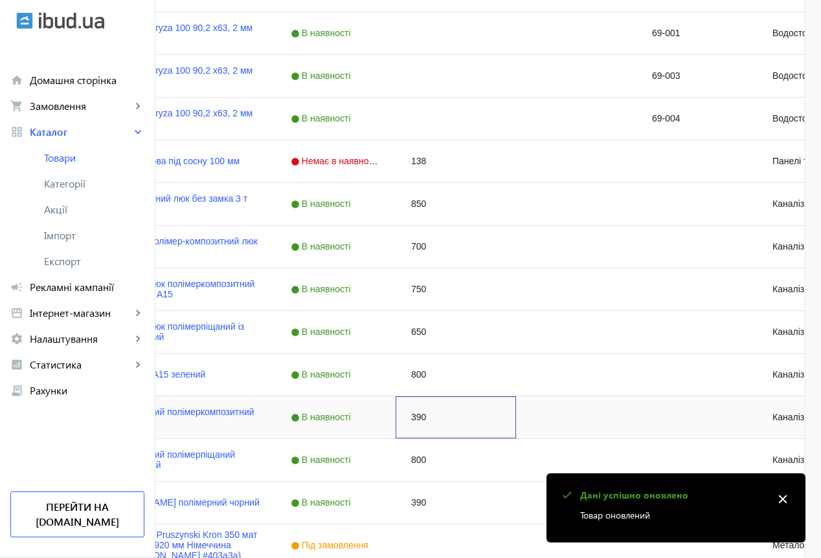
click at [516, 421] on div "390" at bounding box center [455, 418] width 120 height 42
click at [510, 421] on input "390" at bounding box center [455, 417] width 109 height 26
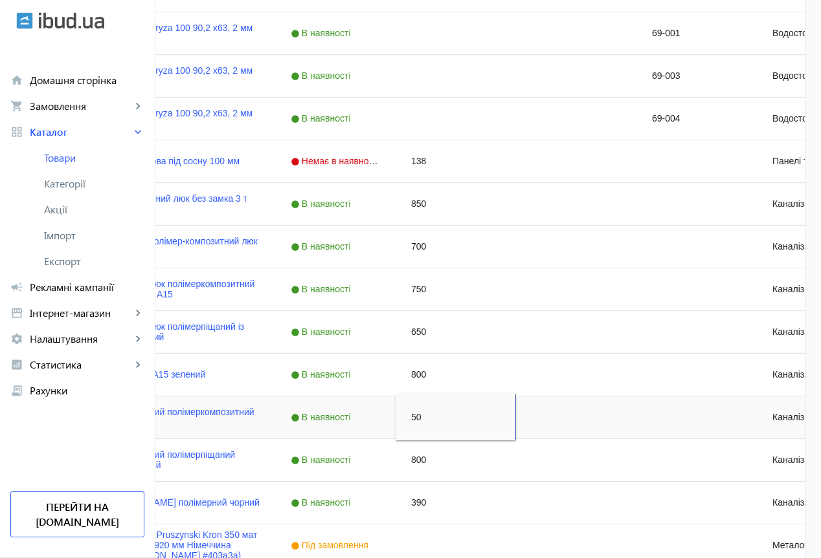
type input "500"
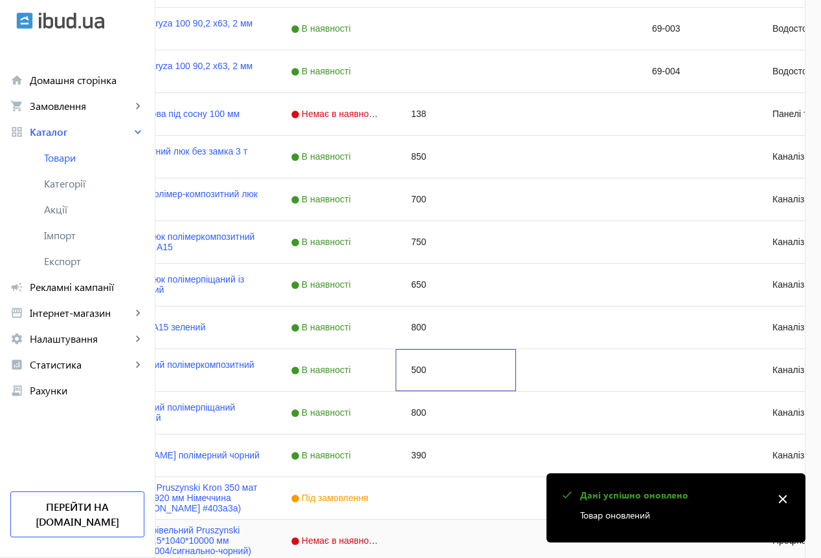
scroll to position [518, 0]
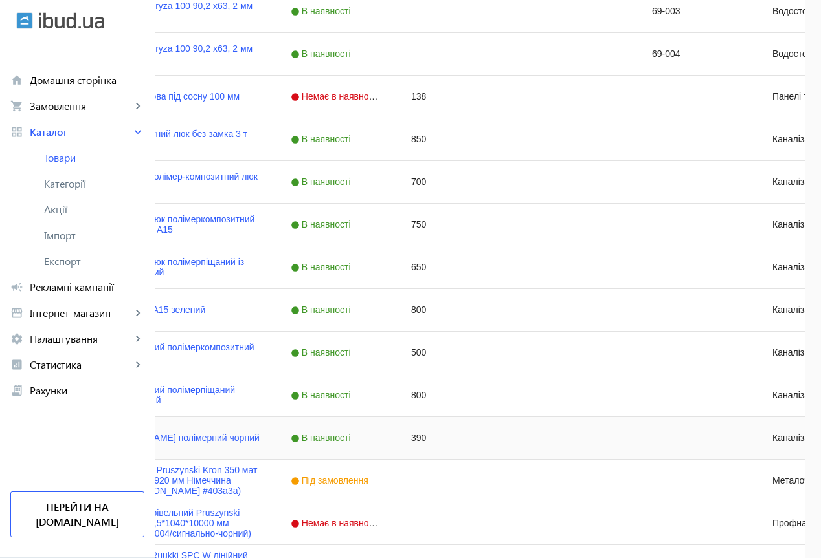
click at [516, 440] on div "390" at bounding box center [455, 438] width 120 height 42
type input "500"
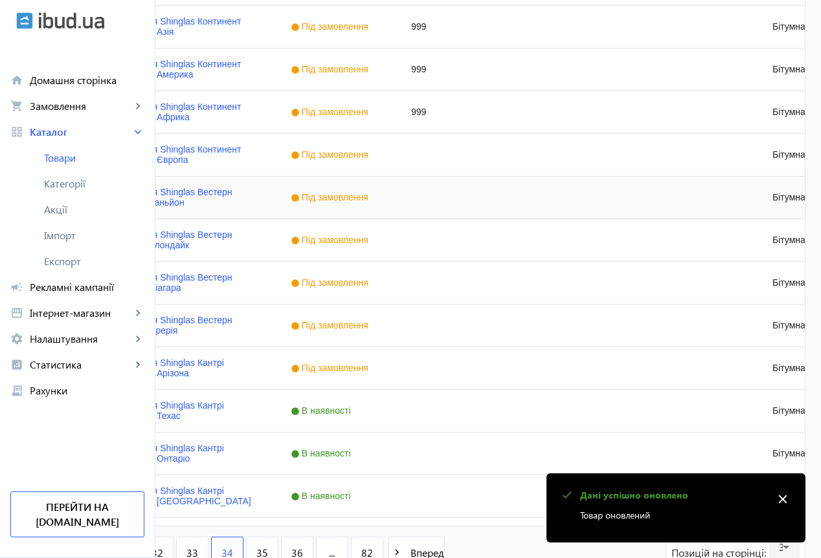
scroll to position [1184, 0]
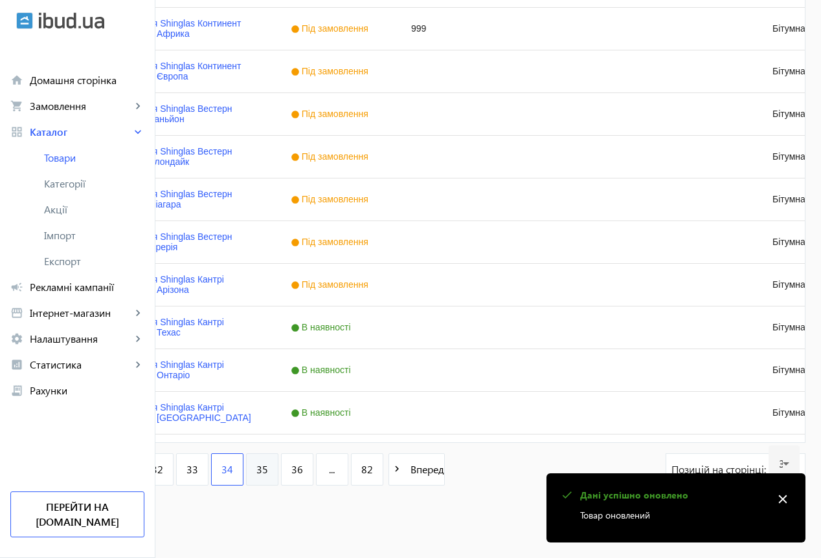
click at [268, 473] on span "35" at bounding box center [262, 470] width 12 height 14
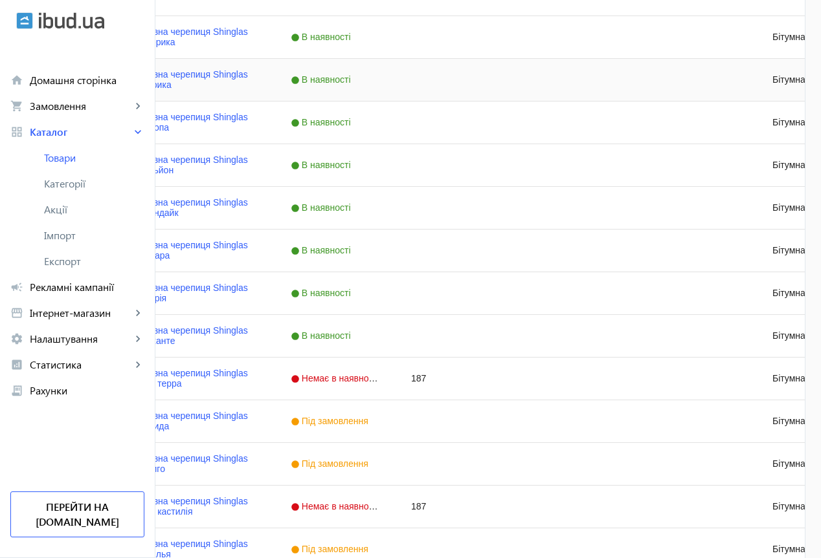
scroll to position [1165, 0]
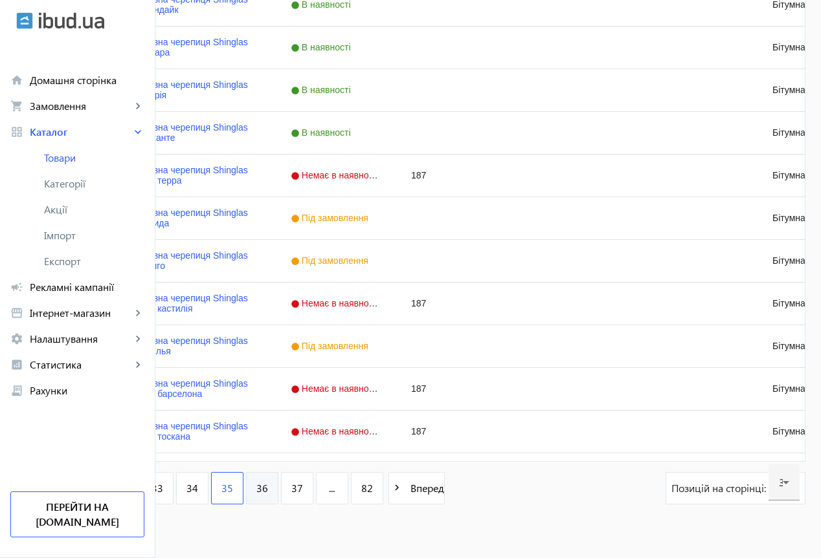
click at [268, 485] on span "36" at bounding box center [262, 488] width 12 height 14
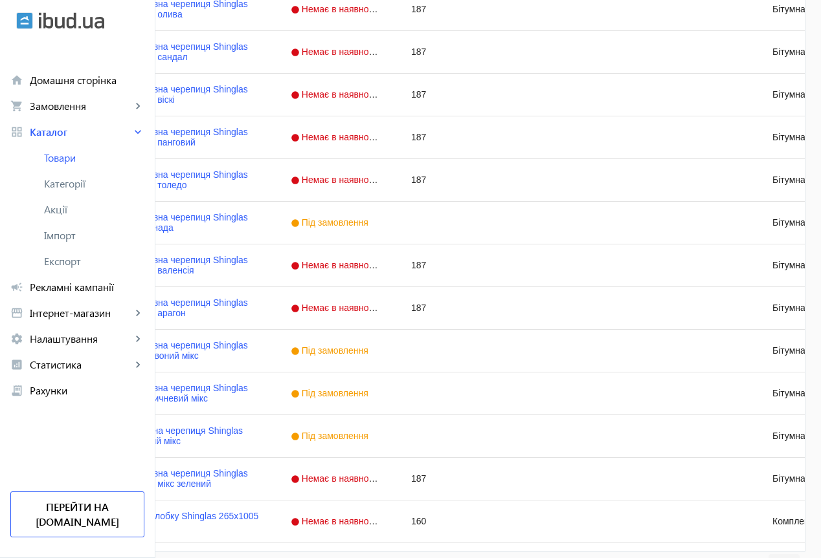
scroll to position [1184, 0]
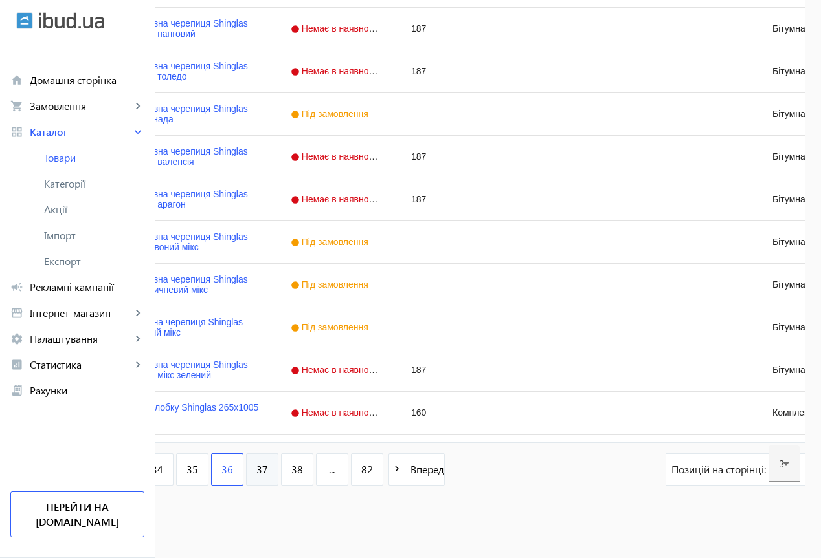
click at [268, 472] on span "37" at bounding box center [262, 470] width 12 height 14
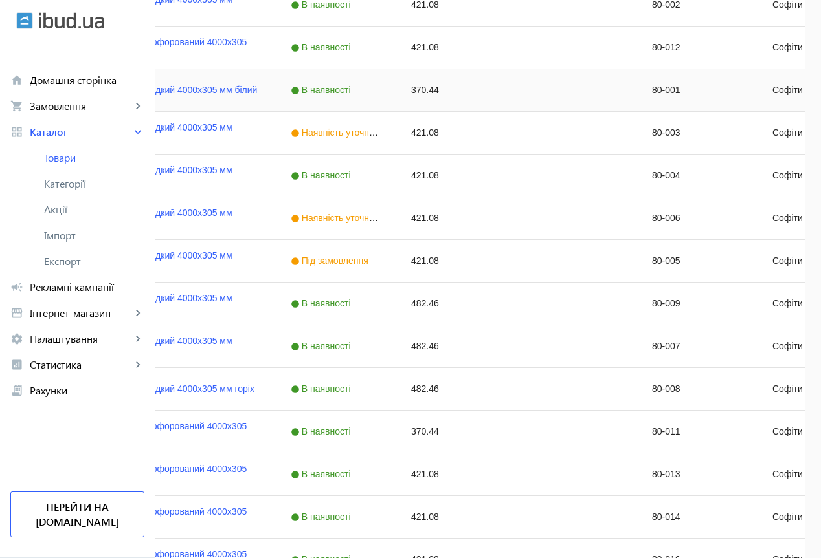
scroll to position [1165, 0]
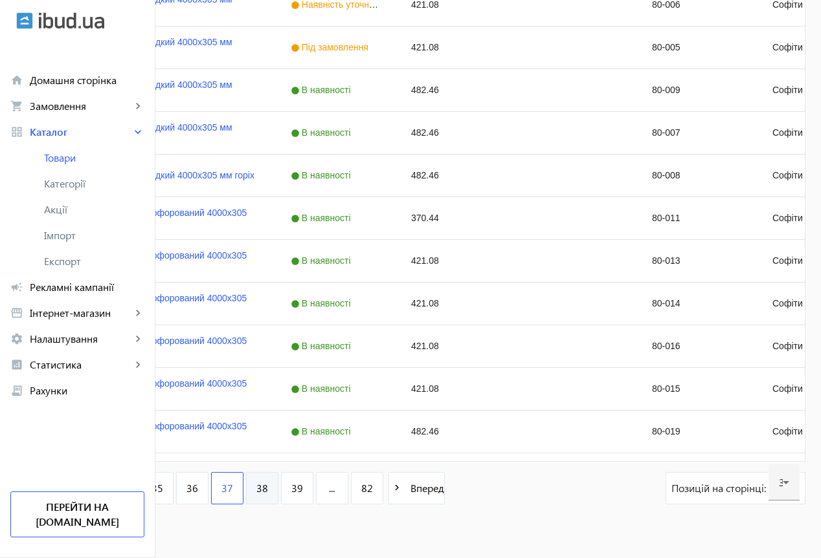
click at [278, 483] on link "38" at bounding box center [262, 488] width 32 height 32
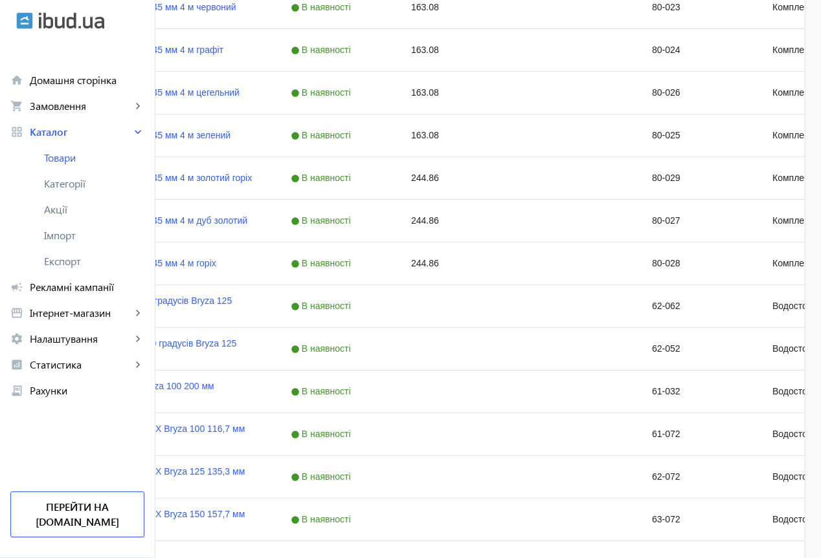
scroll to position [1165, 0]
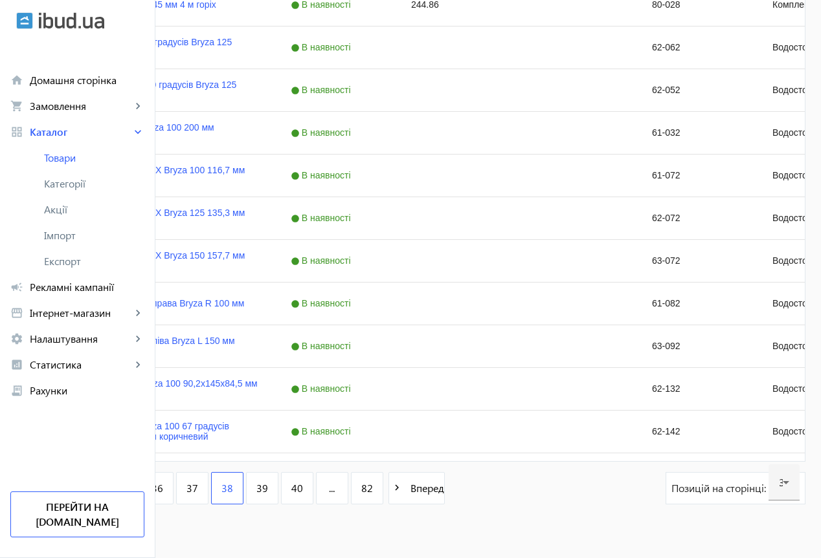
click at [268, 482] on span "39" at bounding box center [262, 488] width 12 height 14
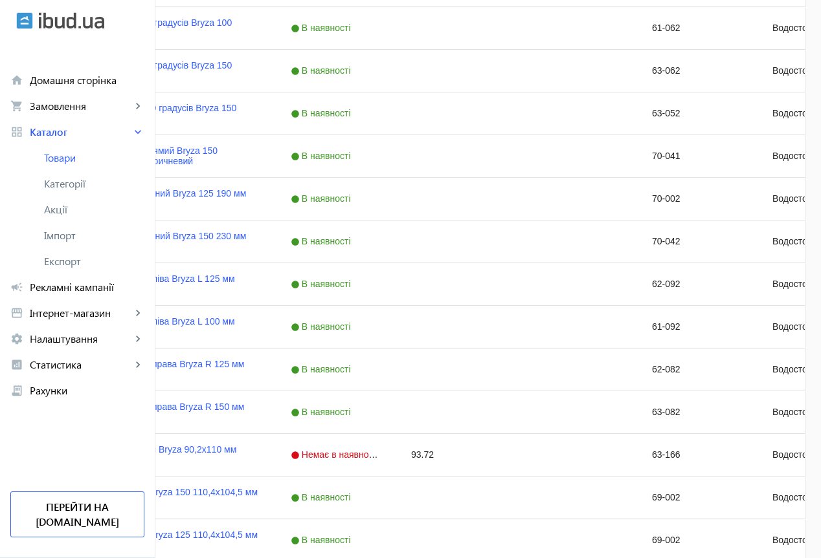
scroll to position [1184, 0]
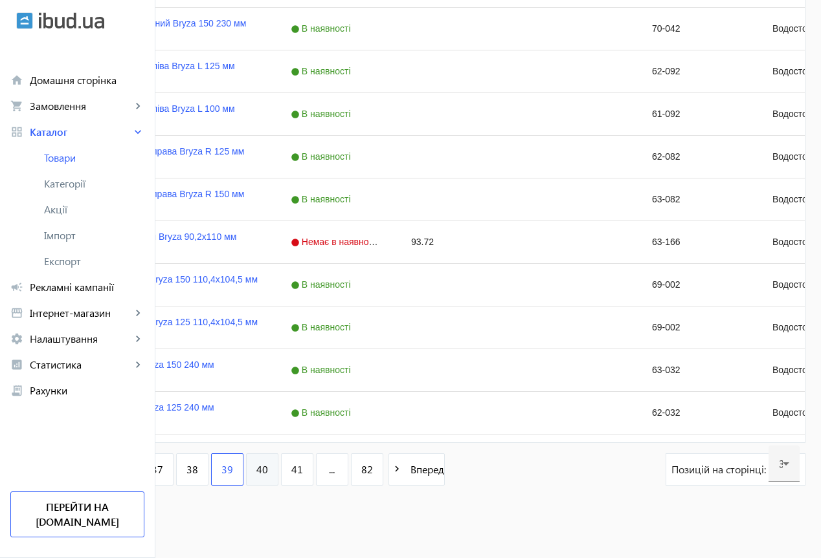
click at [268, 471] on span "40" at bounding box center [262, 470] width 12 height 14
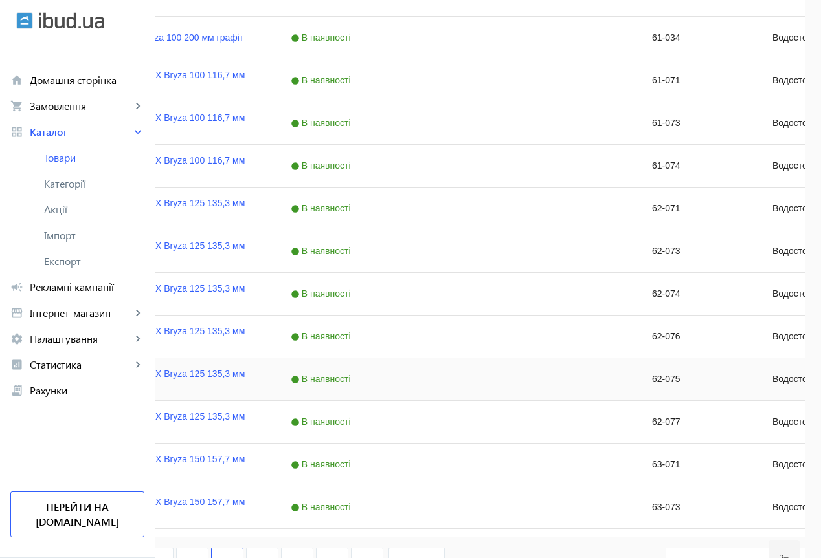
scroll to position [1184, 0]
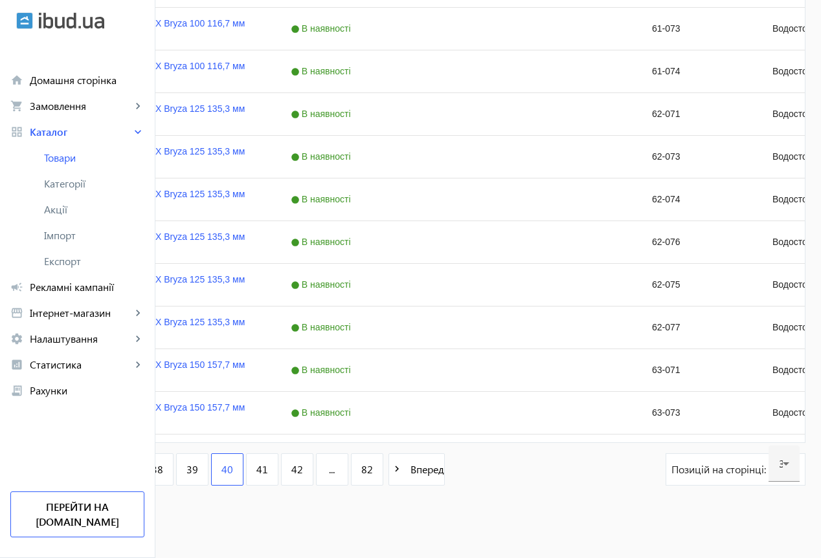
click at [268, 476] on span "41" at bounding box center [262, 470] width 12 height 14
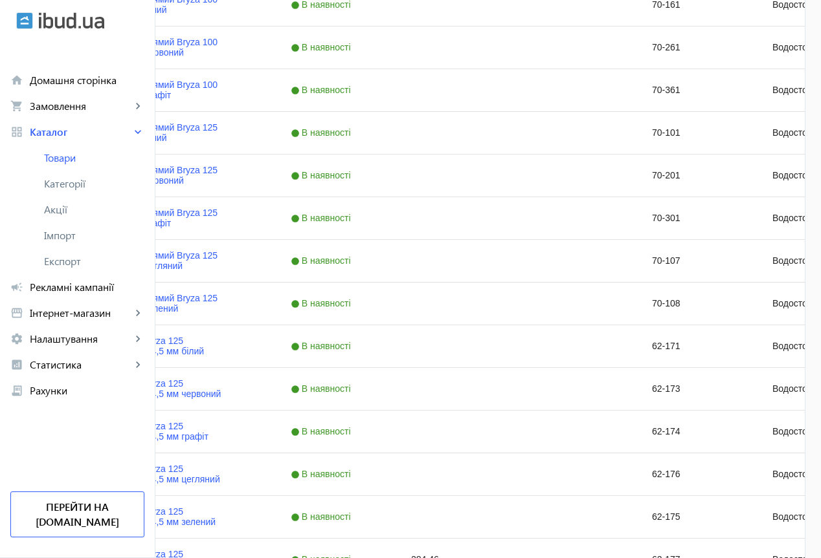
scroll to position [1165, 0]
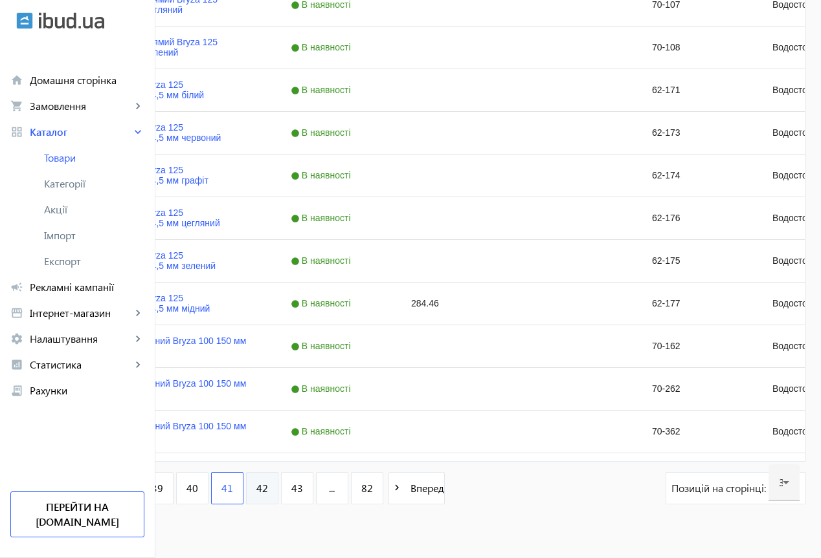
click at [278, 484] on link "42" at bounding box center [262, 488] width 32 height 32
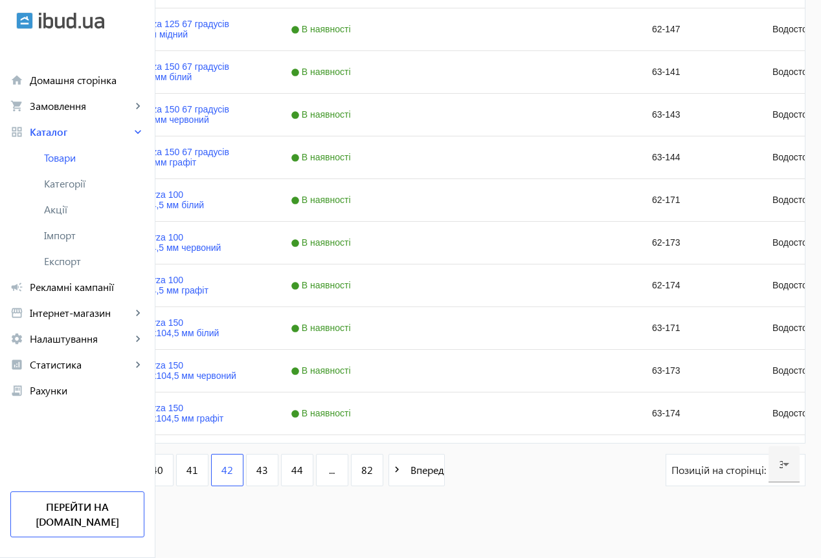
scroll to position [1184, 0]
click at [268, 472] on span "43" at bounding box center [262, 470] width 12 height 14
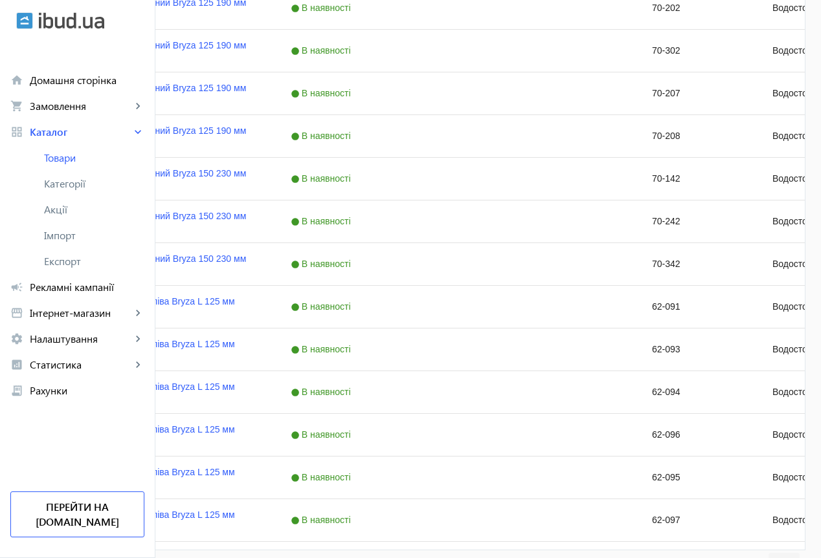
scroll to position [1165, 0]
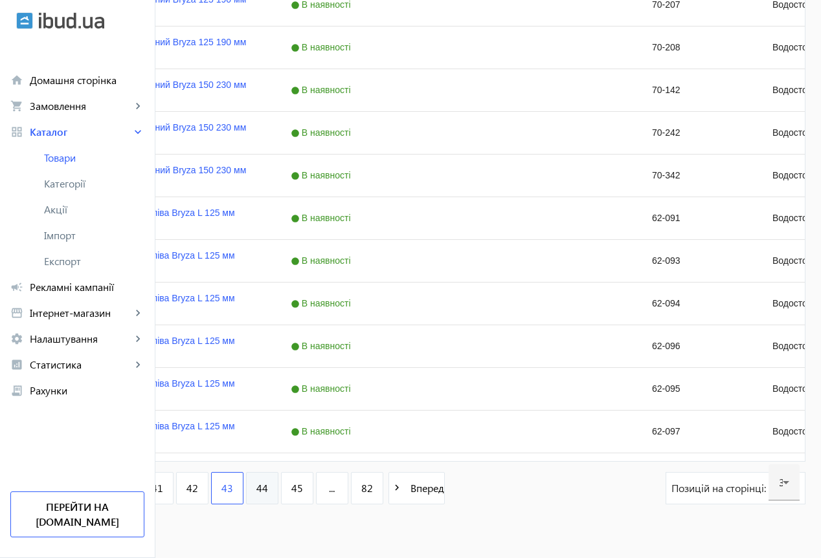
click at [268, 491] on span "44" at bounding box center [262, 488] width 12 height 14
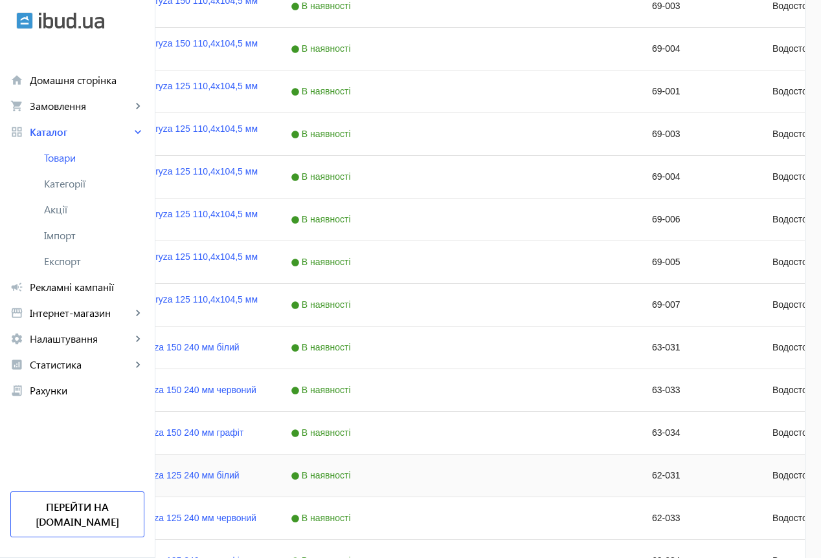
scroll to position [1184, 0]
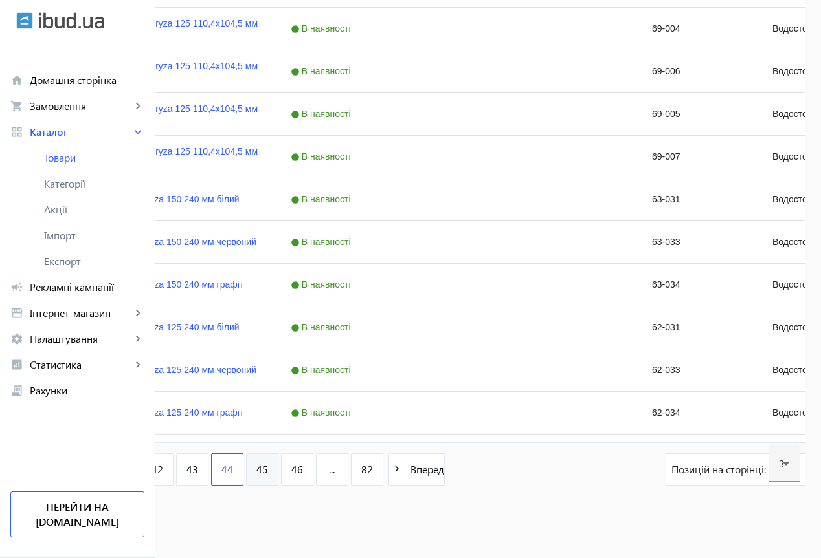
click at [268, 467] on span "45" at bounding box center [262, 470] width 12 height 14
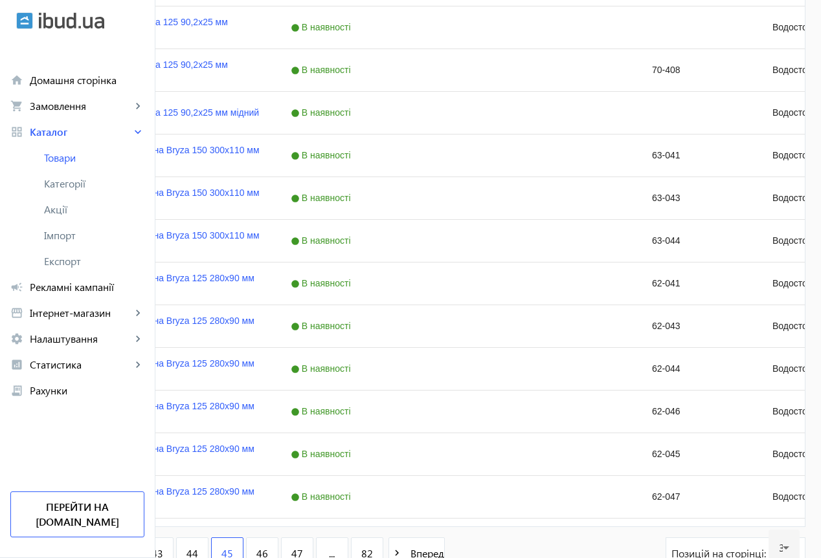
scroll to position [1184, 0]
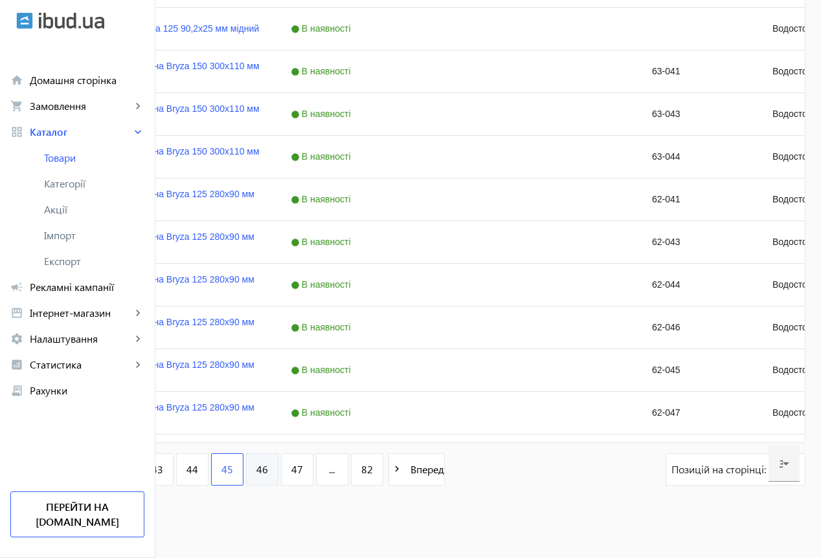
click at [268, 467] on span "46" at bounding box center [262, 470] width 12 height 14
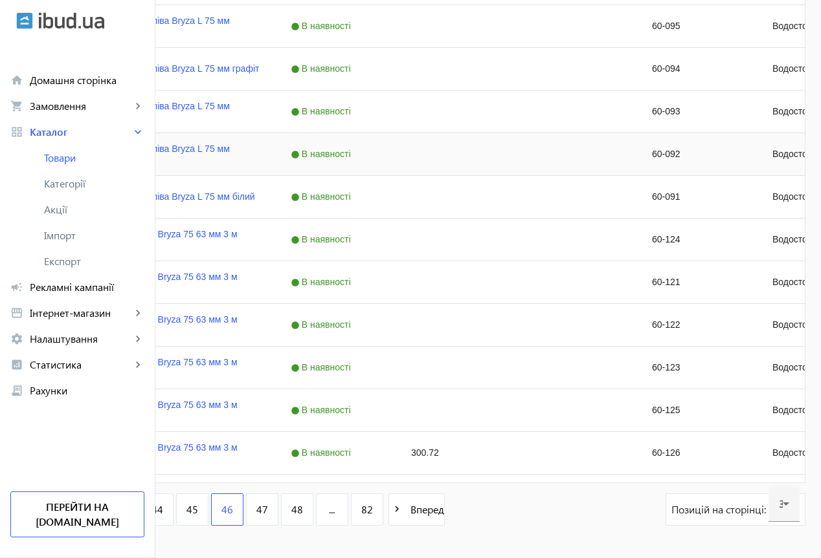
scroll to position [1184, 0]
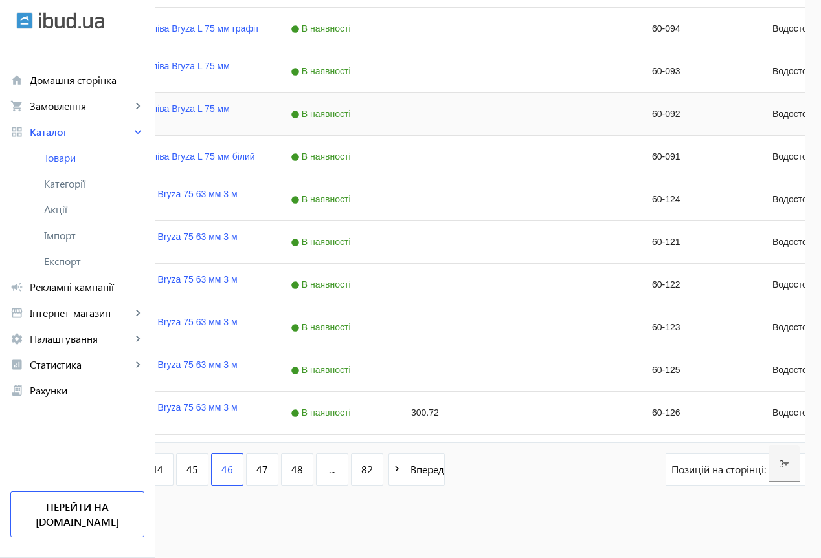
click at [268, 468] on span "47" at bounding box center [262, 470] width 12 height 14
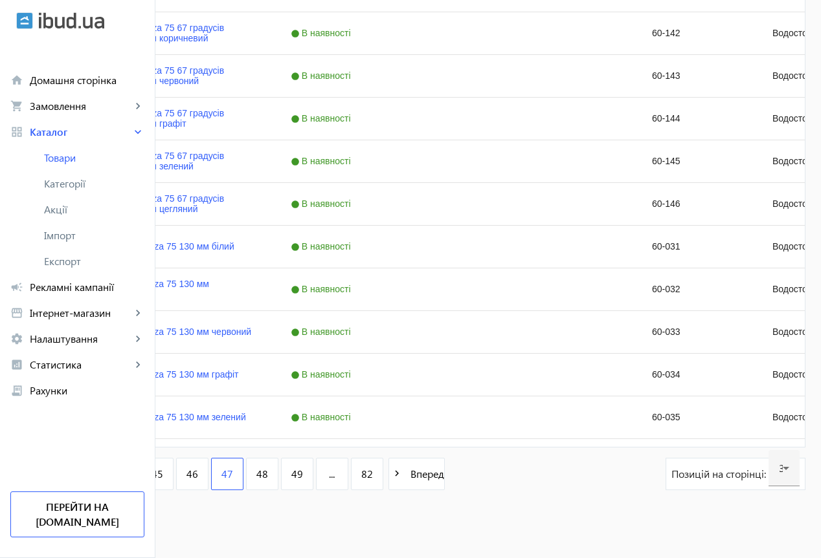
scroll to position [1184, 0]
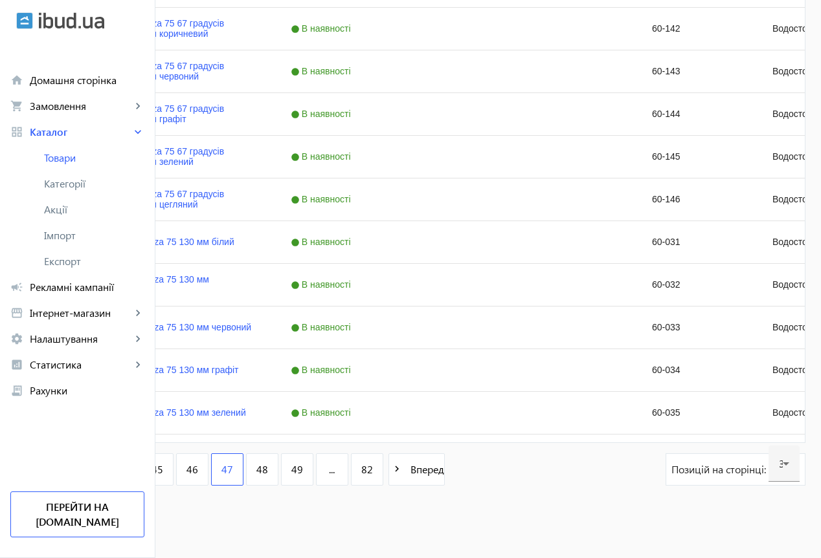
click at [268, 468] on span "48" at bounding box center [262, 470] width 12 height 14
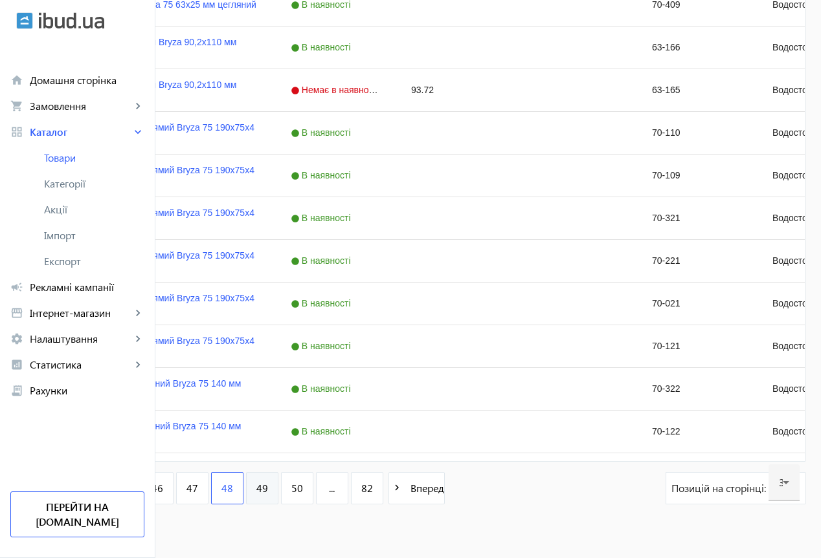
click at [268, 490] on span "49" at bounding box center [262, 488] width 12 height 14
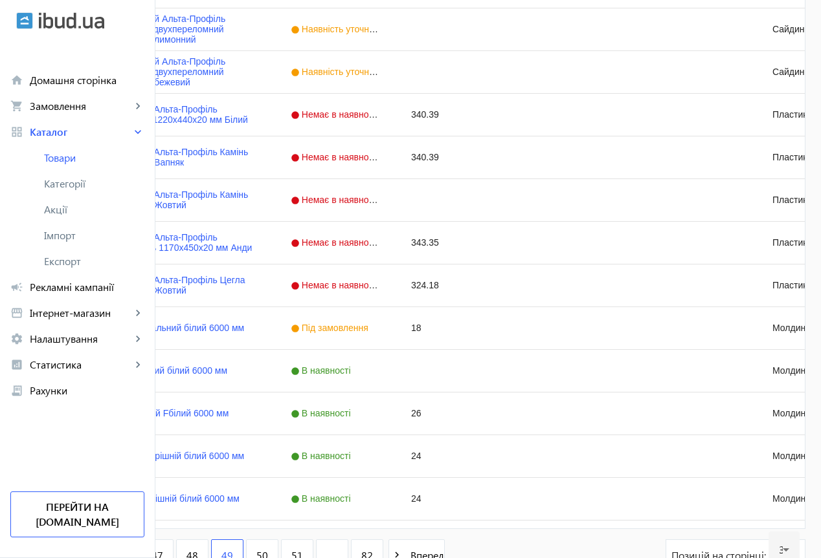
scroll to position [1184, 0]
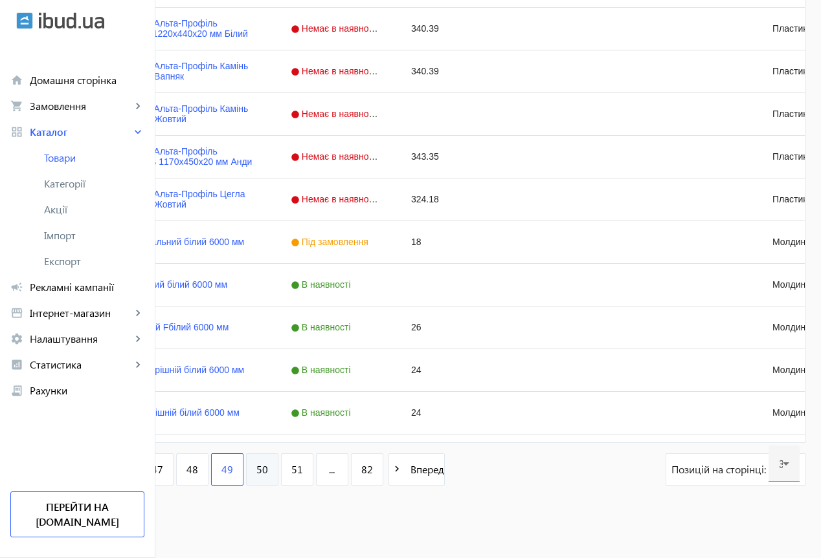
click at [268, 466] on span "50" at bounding box center [262, 470] width 12 height 14
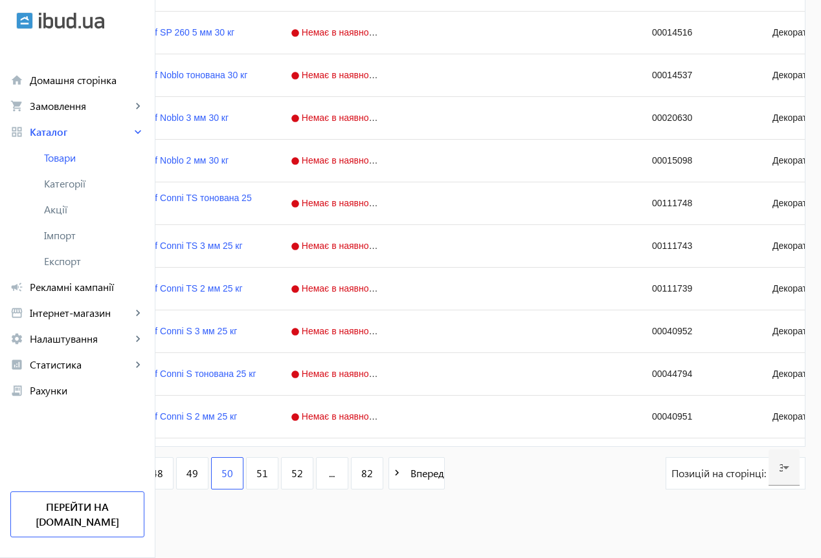
scroll to position [1184, 0]
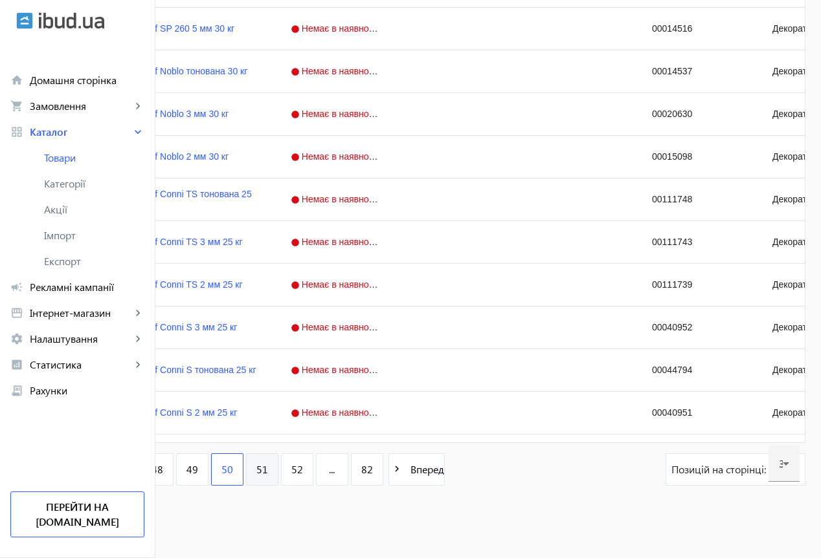
click at [268, 467] on span "51" at bounding box center [262, 470] width 12 height 14
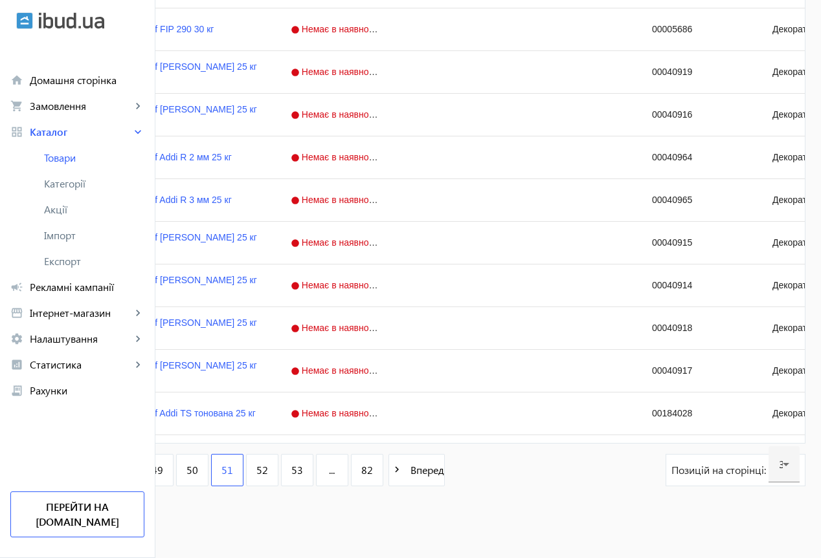
scroll to position [1184, 0]
click at [268, 467] on span "52" at bounding box center [262, 470] width 12 height 14
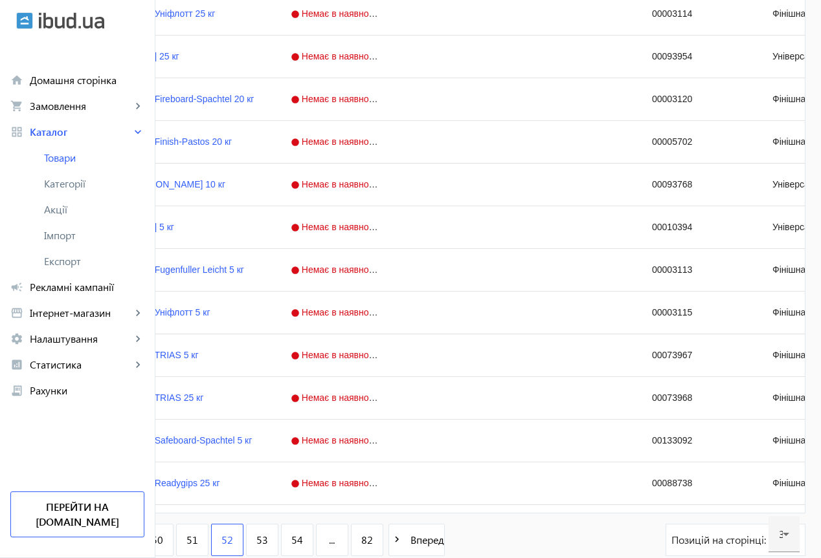
scroll to position [1184, 0]
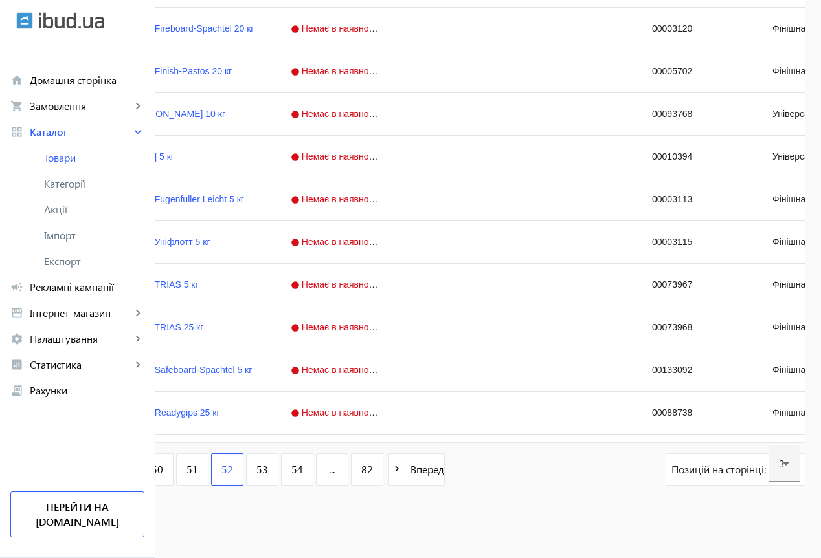
click at [268, 467] on span "53" at bounding box center [262, 470] width 12 height 14
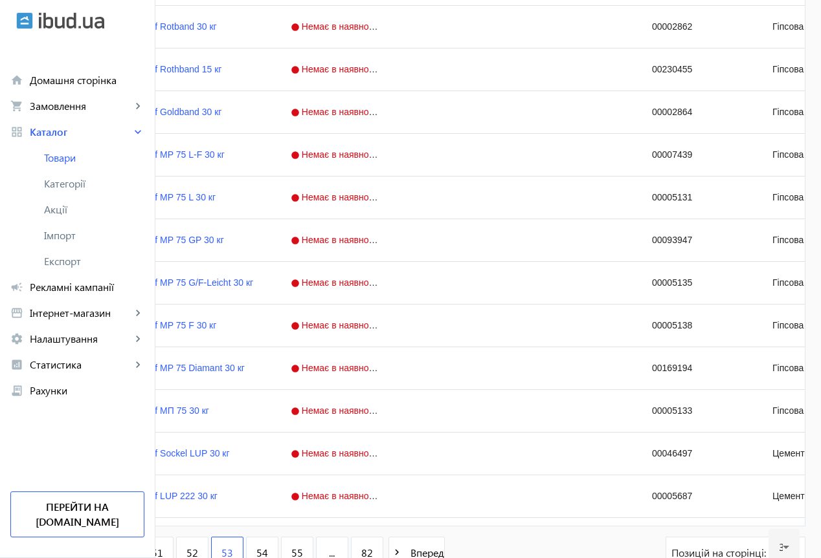
scroll to position [1184, 0]
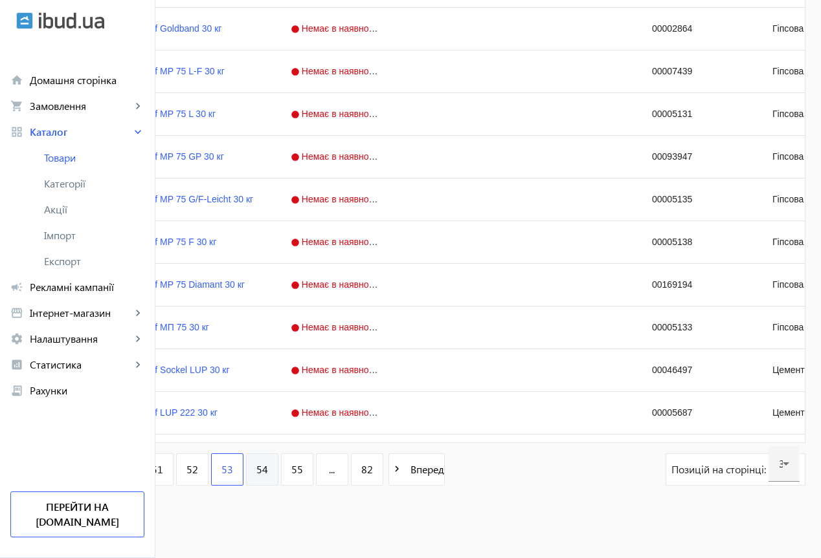
click at [268, 470] on span "54" at bounding box center [262, 470] width 12 height 14
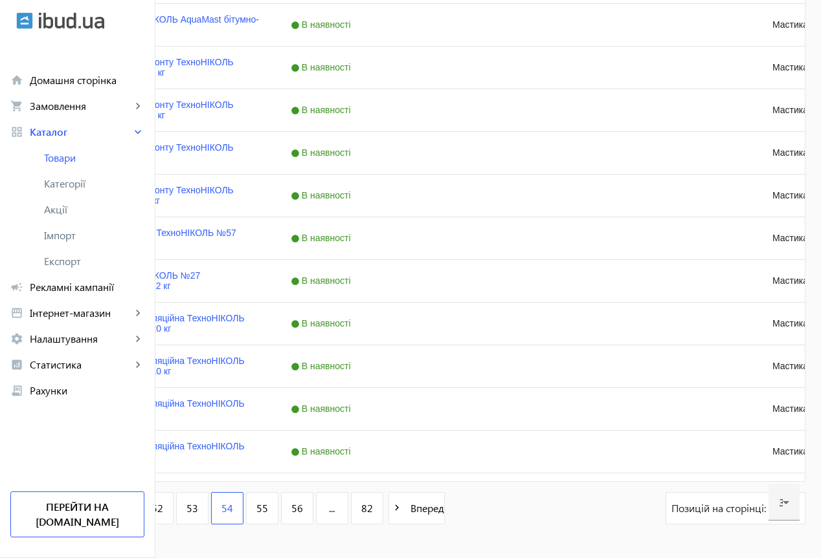
scroll to position [1184, 0]
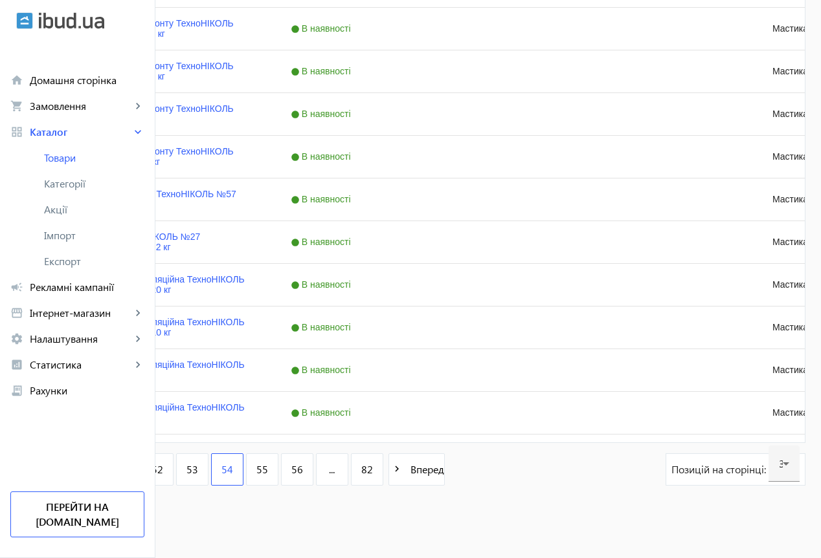
click at [268, 470] on span "55" at bounding box center [262, 470] width 12 height 14
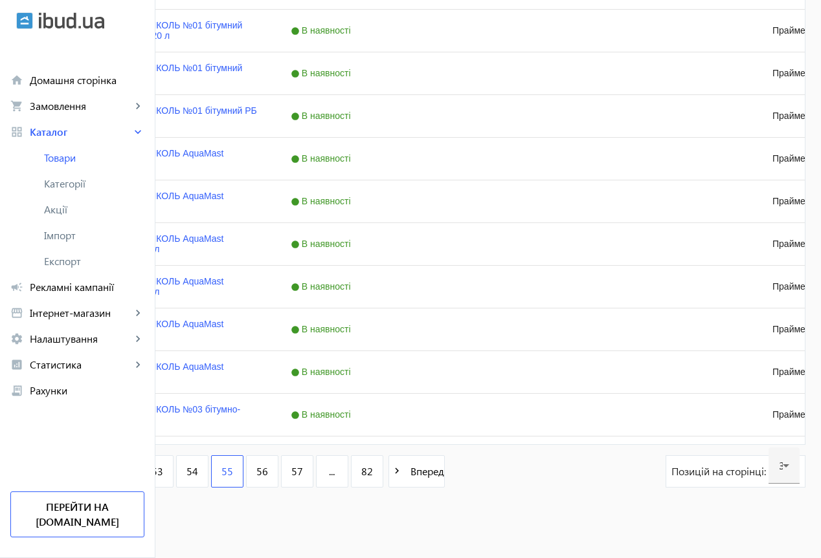
scroll to position [1184, 0]
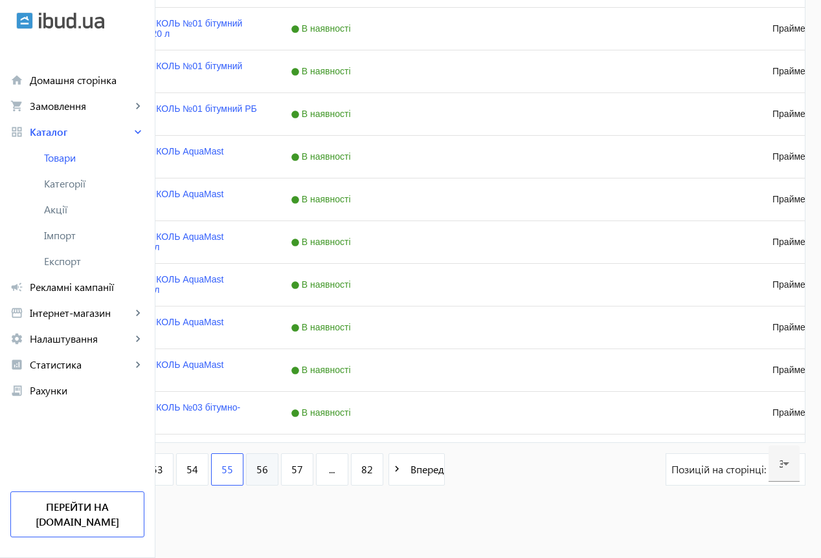
click at [278, 468] on link "56" at bounding box center [262, 470] width 32 height 32
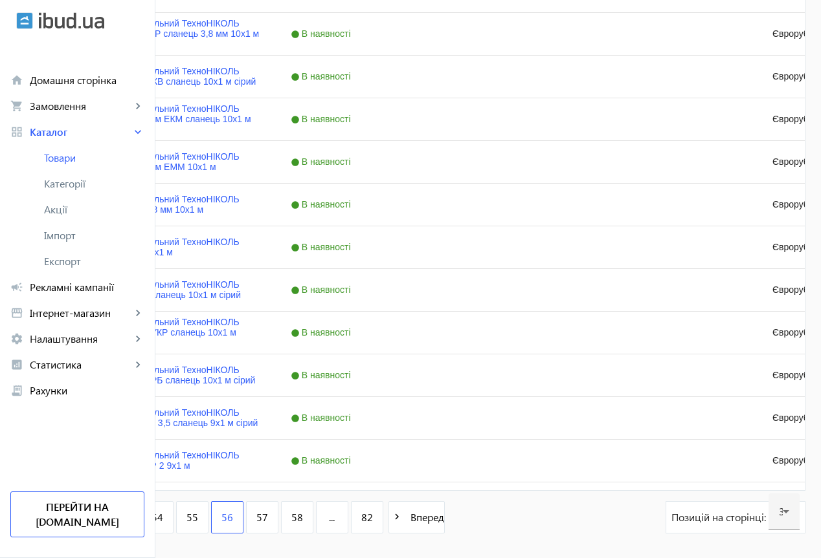
scroll to position [1184, 0]
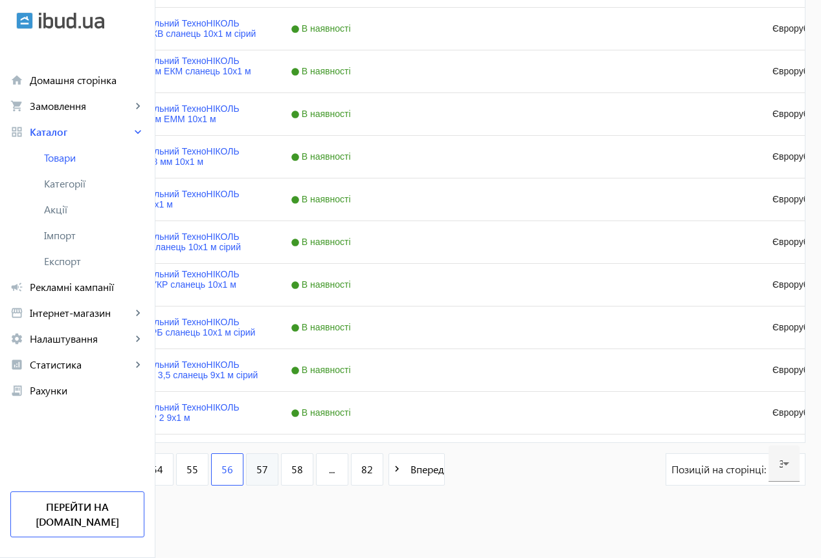
click at [268, 470] on span "57" at bounding box center [262, 470] width 12 height 14
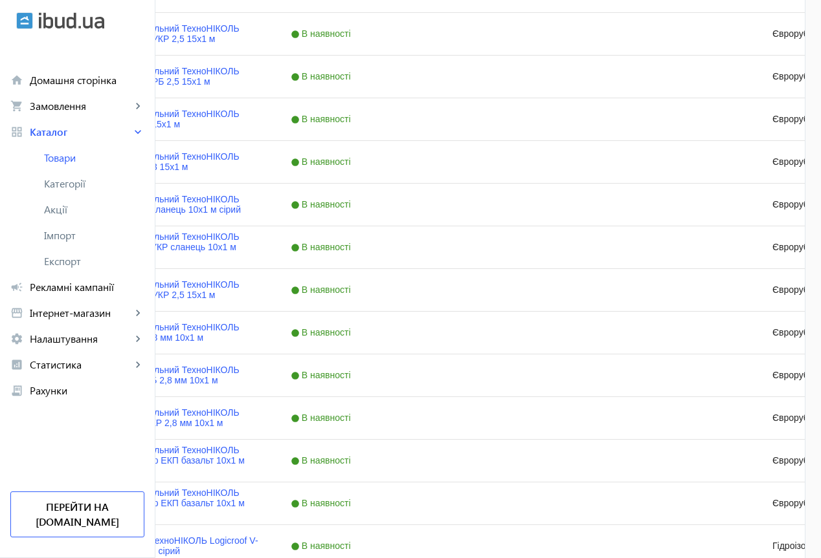
scroll to position [1184, 0]
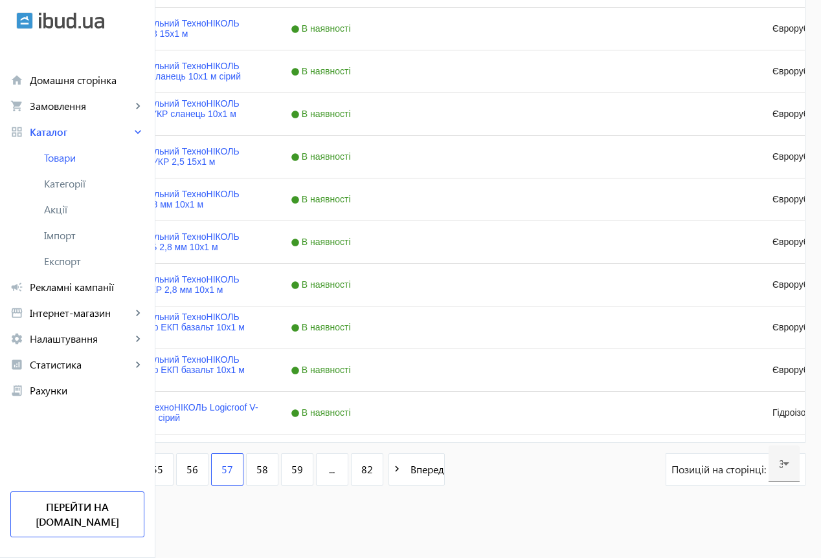
click at [268, 470] on span "58" at bounding box center [262, 470] width 12 height 14
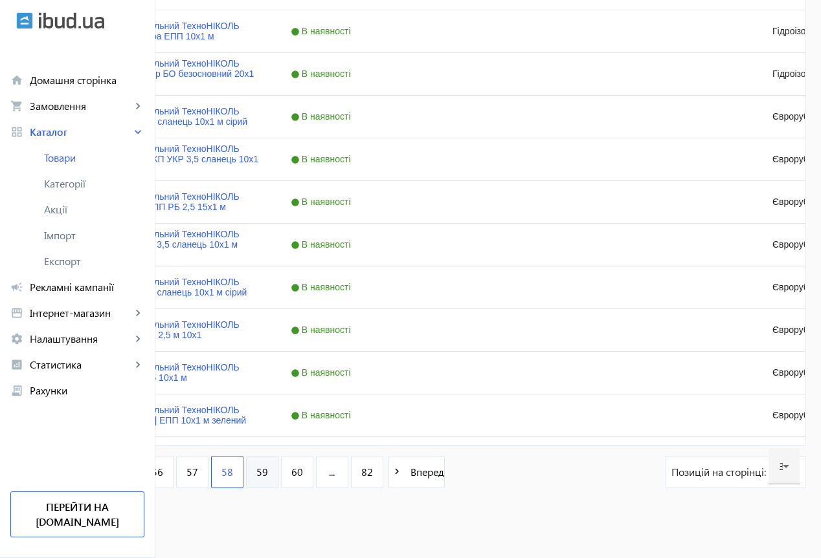
scroll to position [1184, 0]
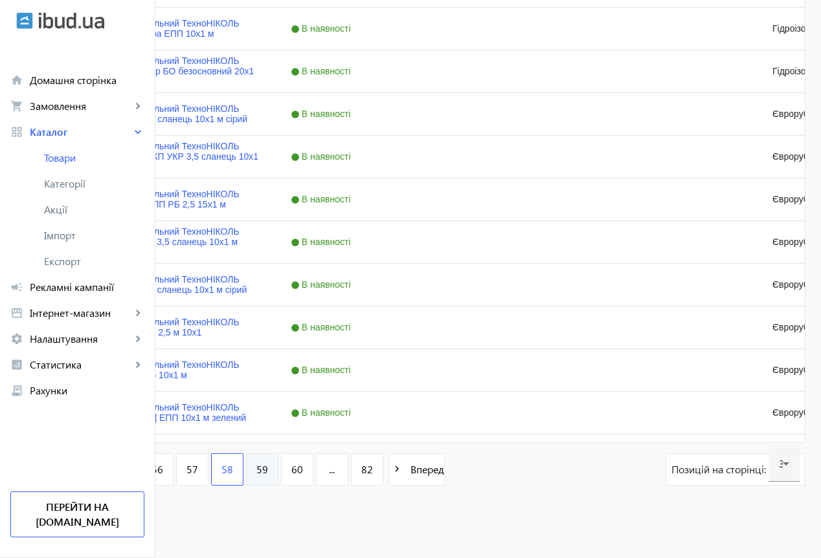
click at [268, 469] on span "59" at bounding box center [262, 470] width 12 height 14
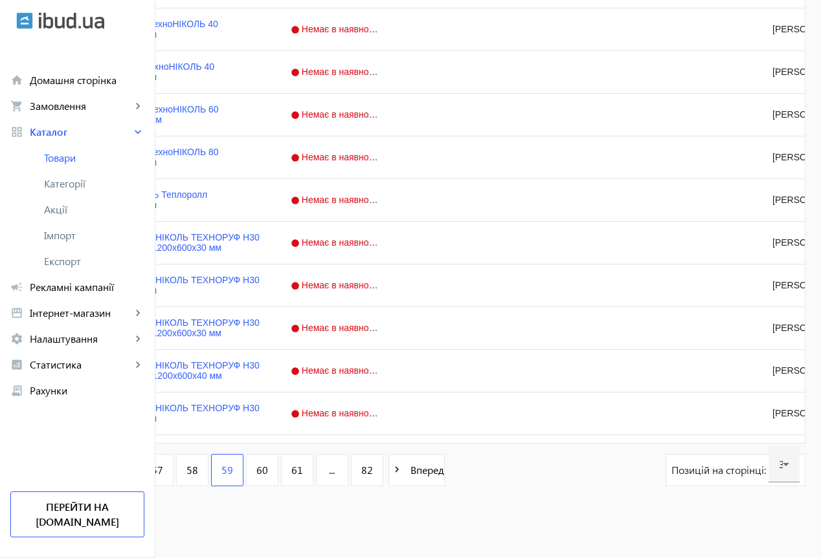
scroll to position [1184, 0]
click at [268, 469] on span "60" at bounding box center [262, 470] width 12 height 14
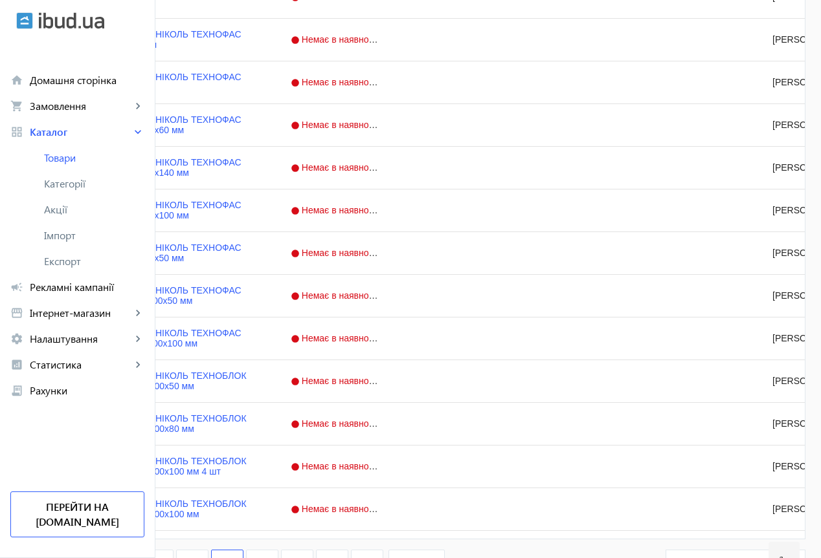
scroll to position [1184, 0]
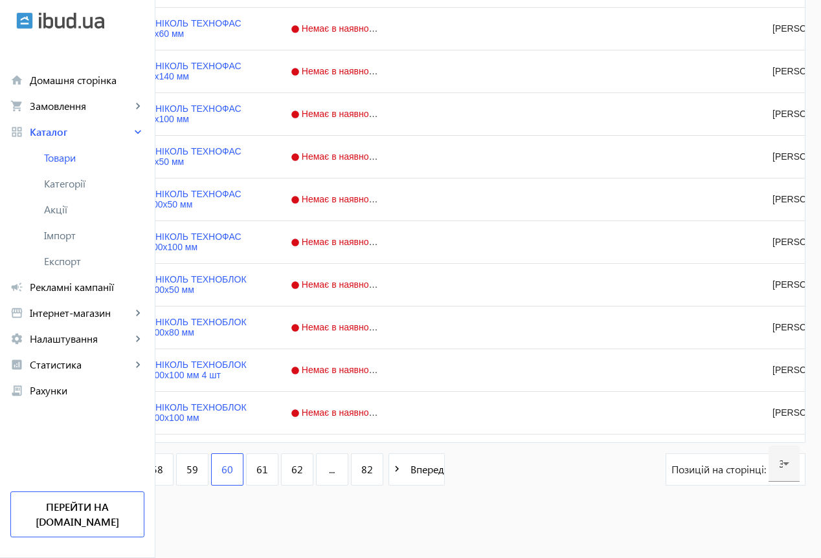
click at [268, 469] on span "61" at bounding box center [262, 470] width 12 height 14
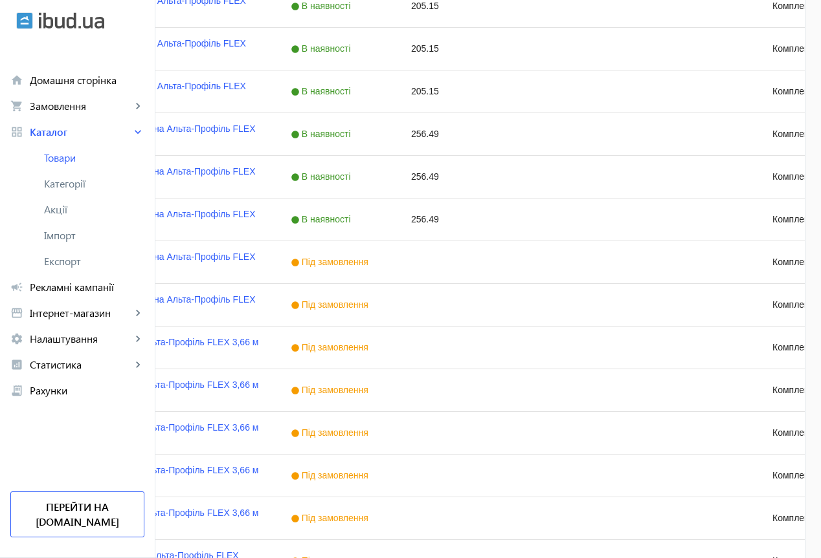
scroll to position [1184, 0]
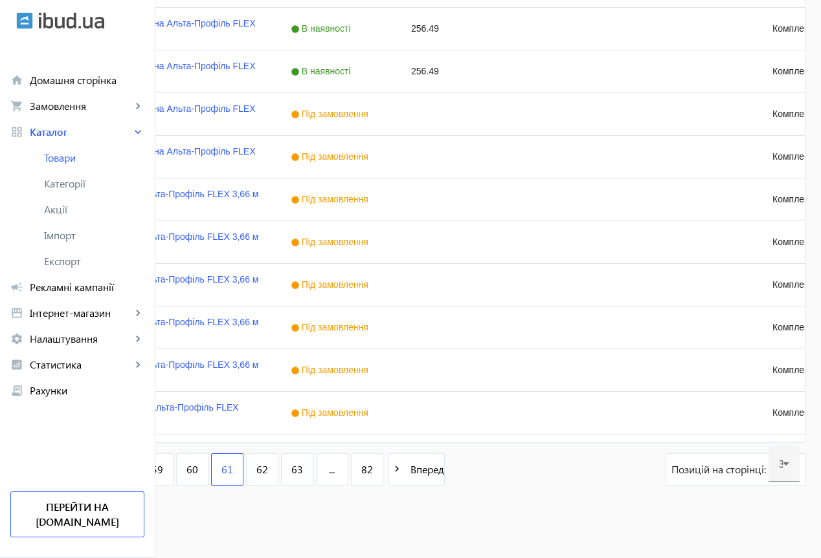
click at [268, 469] on span "62" at bounding box center [262, 470] width 12 height 14
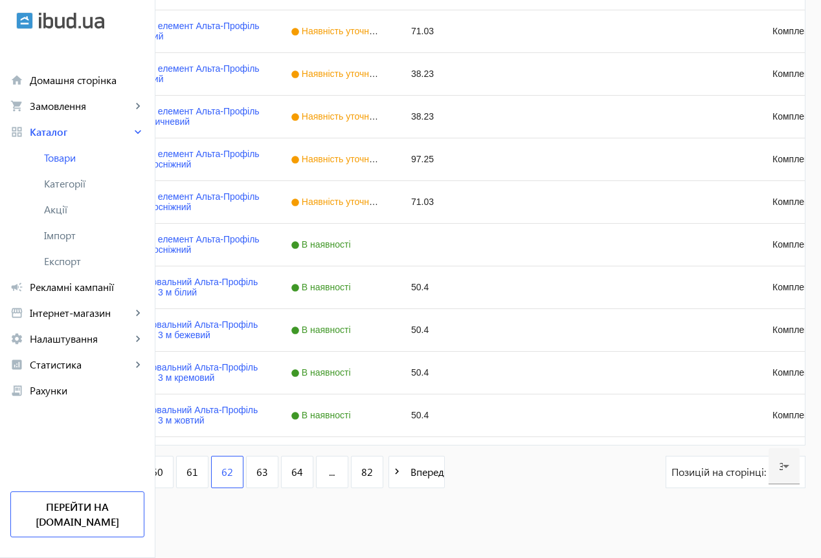
scroll to position [1184, 0]
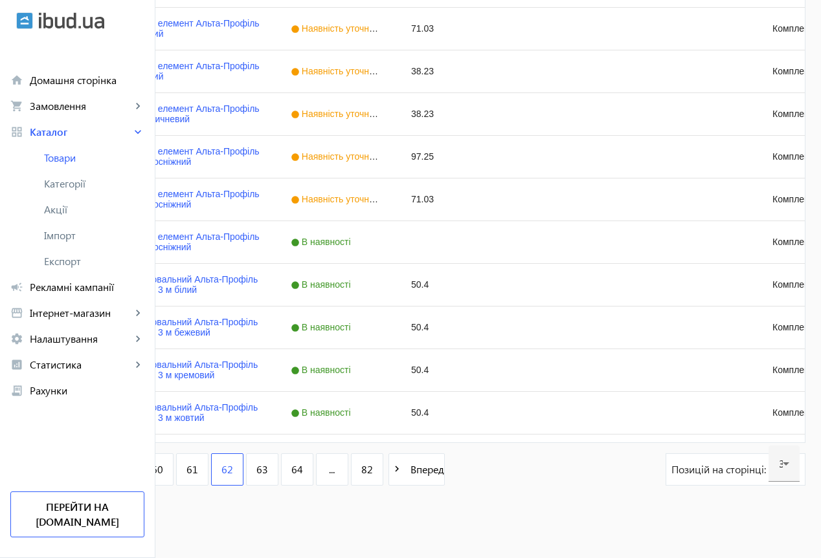
click at [268, 469] on span "63" at bounding box center [262, 470] width 12 height 14
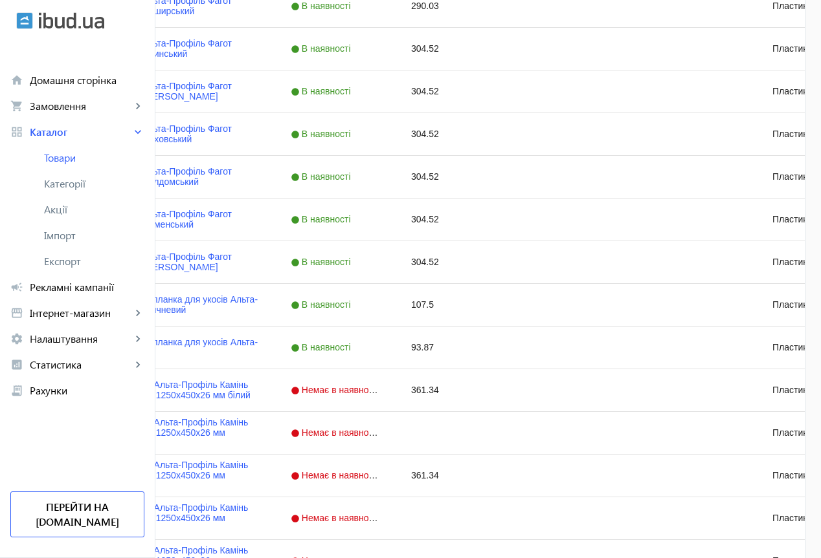
scroll to position [1184, 0]
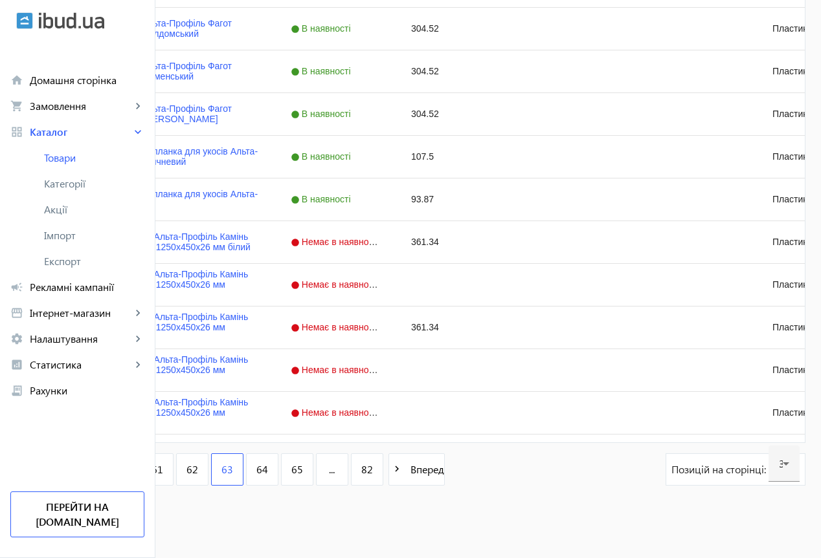
click at [268, 469] on span "64" at bounding box center [262, 470] width 12 height 14
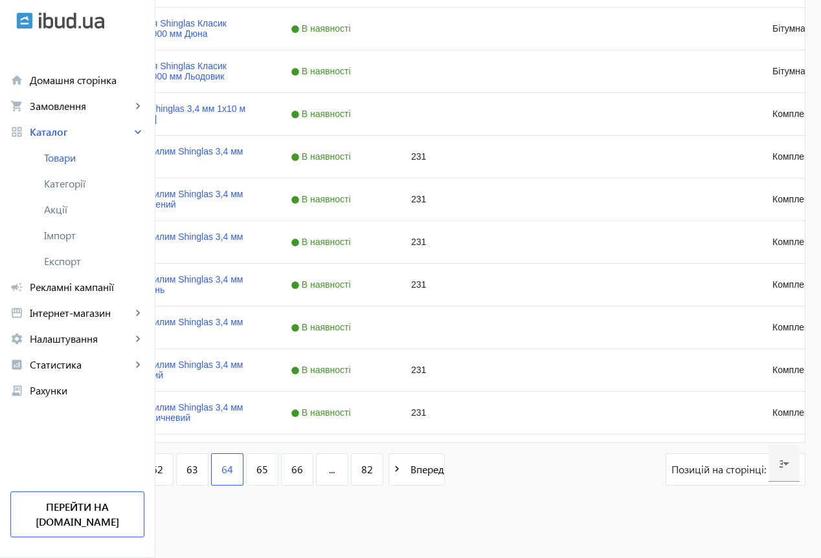
click at [268, 469] on span "65" at bounding box center [262, 470] width 12 height 14
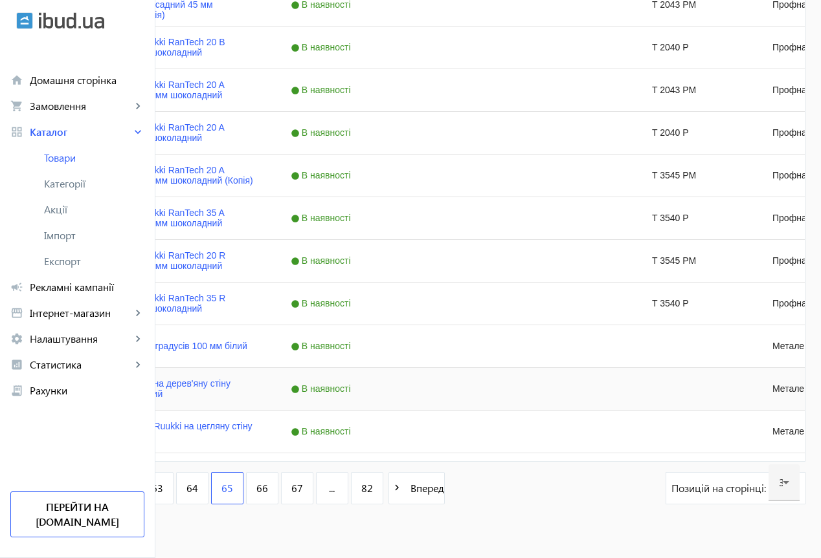
click at [268, 483] on span "66" at bounding box center [262, 488] width 12 height 14
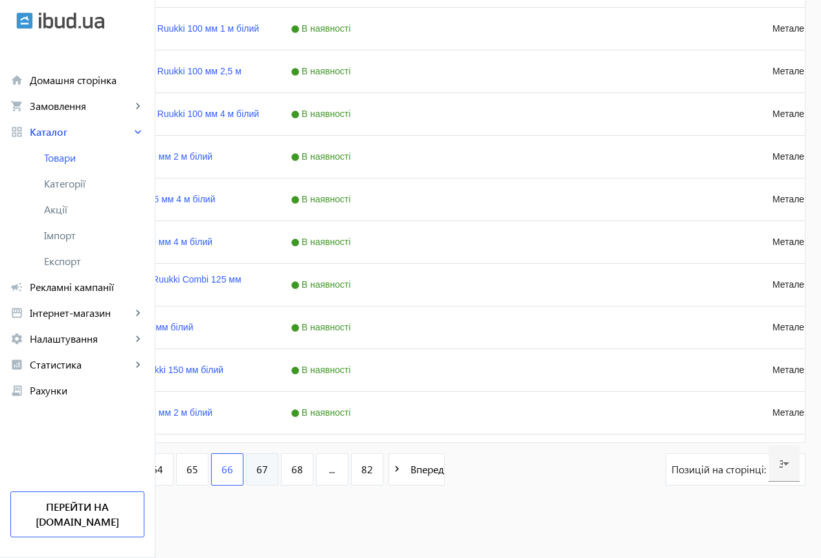
click at [268, 470] on span "67" at bounding box center [262, 470] width 12 height 14
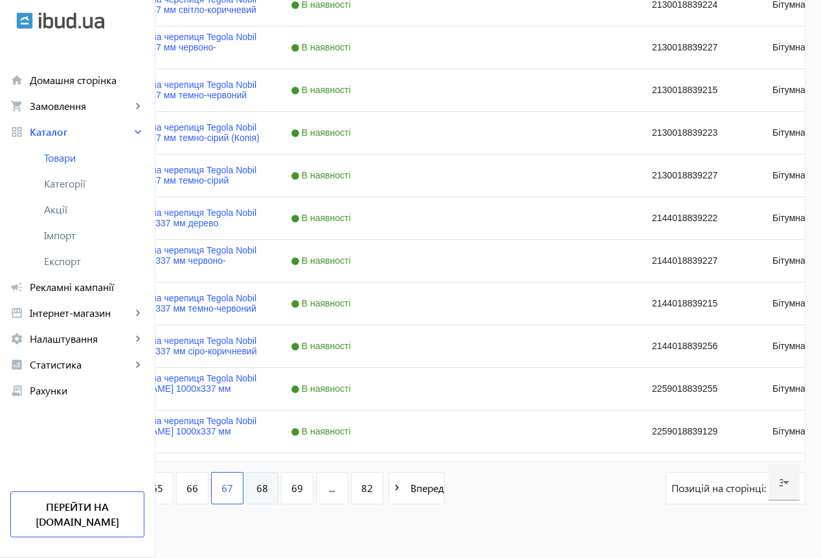
click at [268, 482] on span "68" at bounding box center [262, 488] width 12 height 14
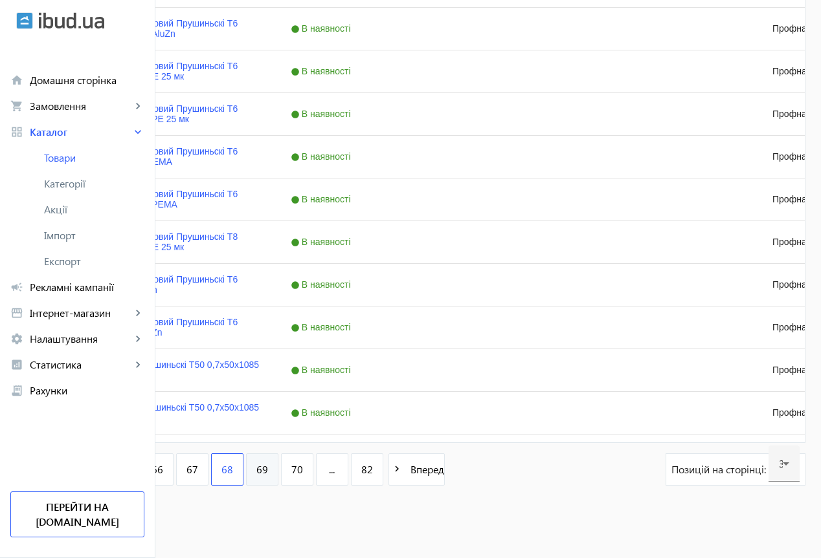
click at [278, 469] on link "69" at bounding box center [262, 470] width 32 height 32
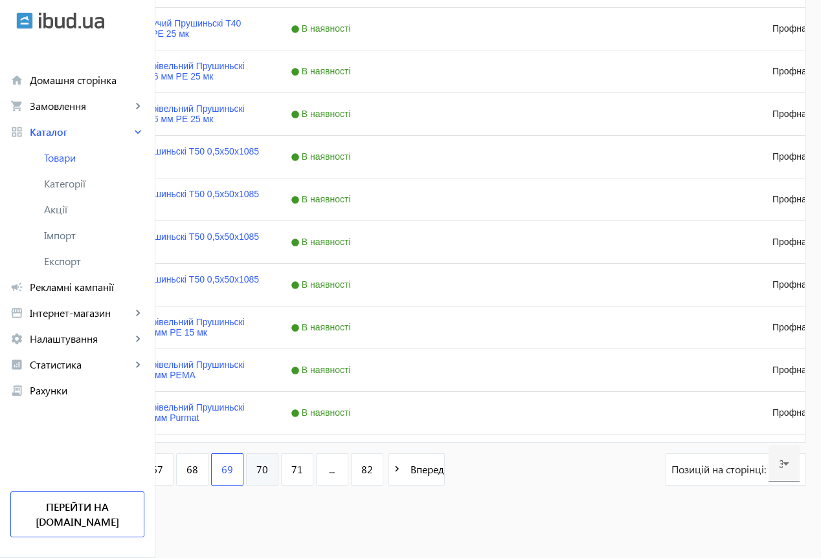
click at [268, 469] on span "70" at bounding box center [262, 470] width 12 height 14
click at [268, 469] on span "71" at bounding box center [262, 470] width 12 height 14
click at [268, 469] on span "72" at bounding box center [262, 470] width 12 height 14
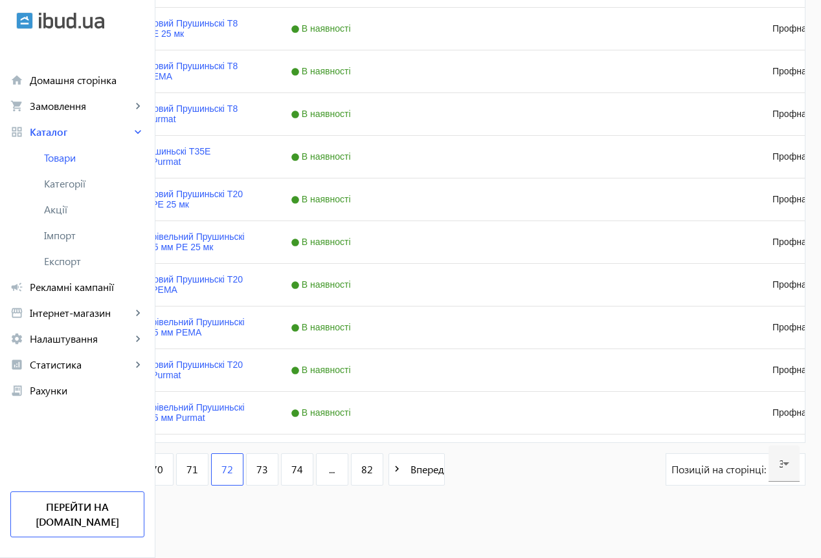
click at [268, 469] on span "73" at bounding box center [262, 470] width 12 height 14
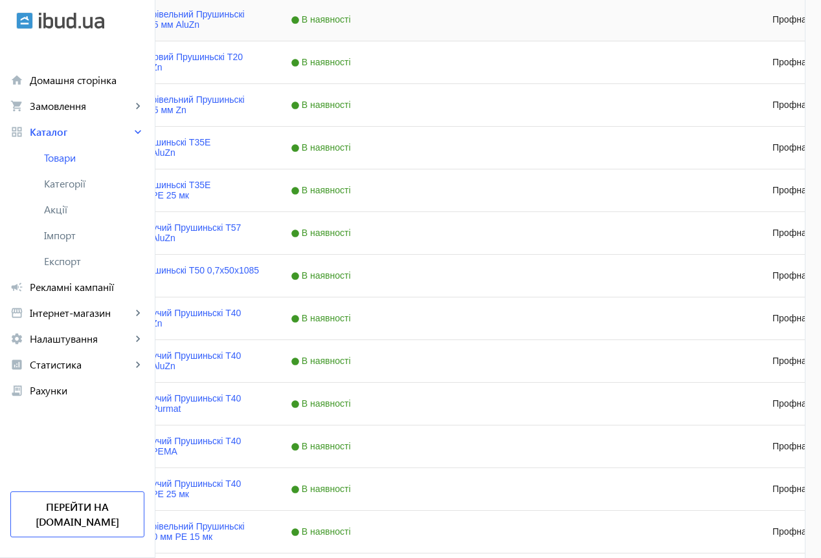
scroll to position [1165, 0]
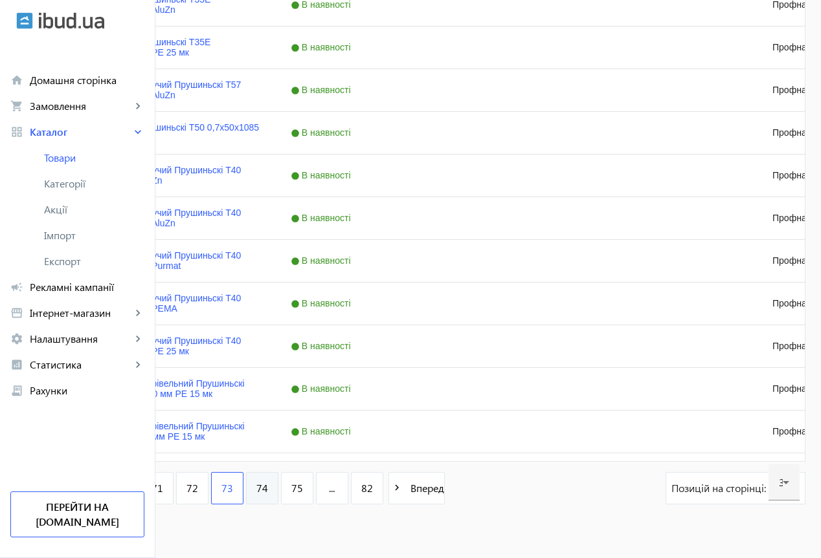
click at [268, 481] on span "74" at bounding box center [262, 488] width 12 height 14
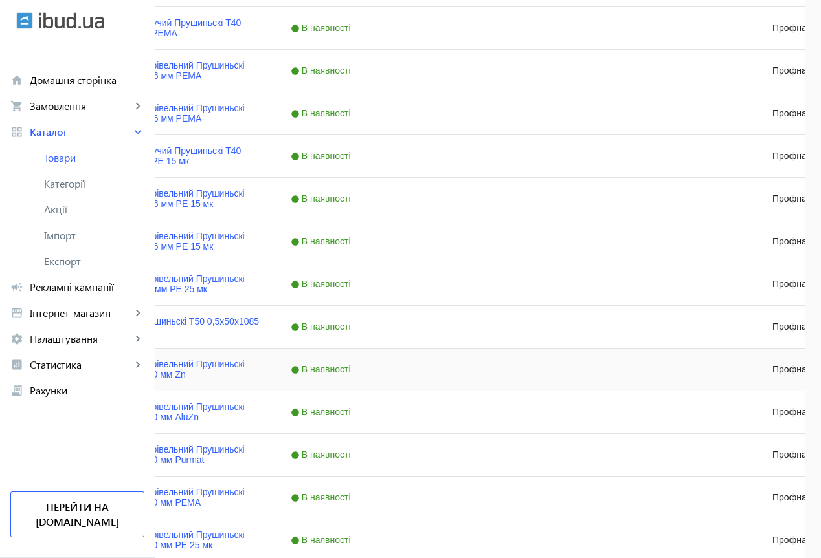
scroll to position [1184, 0]
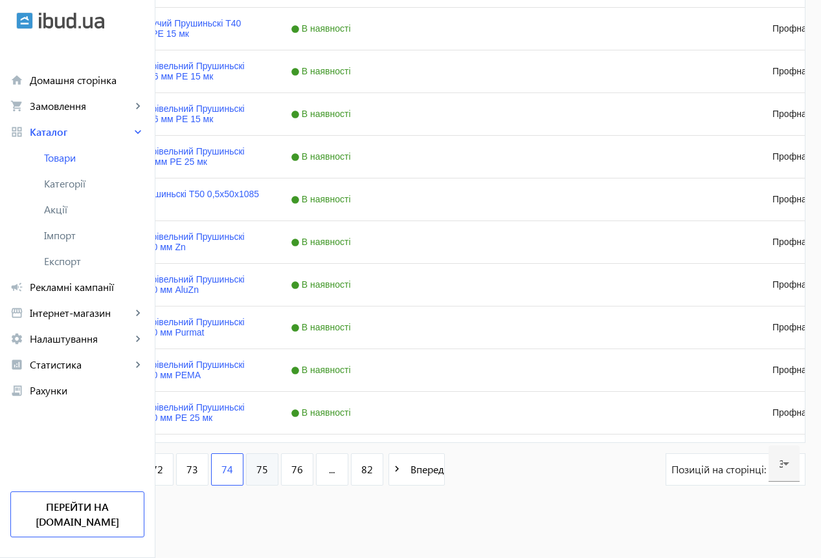
click at [268, 470] on span "75" at bounding box center [262, 470] width 12 height 14
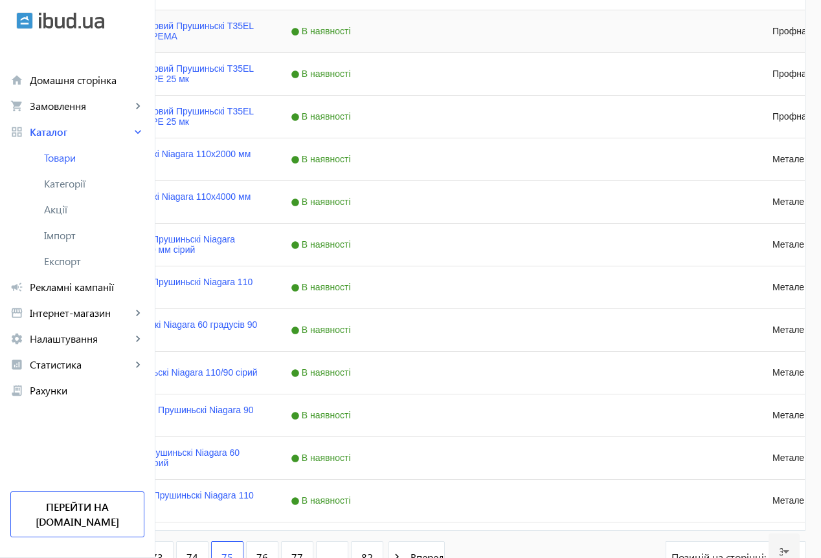
scroll to position [1184, 0]
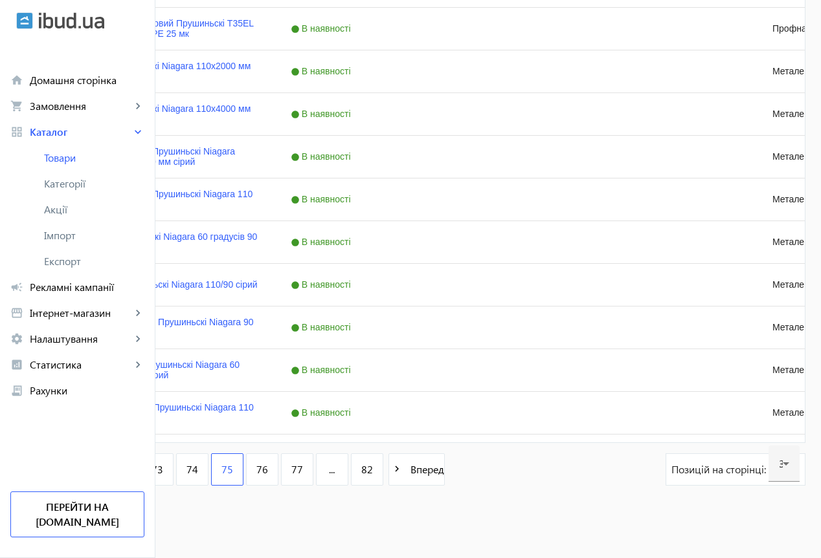
click at [278, 471] on link "76" at bounding box center [262, 470] width 32 height 32
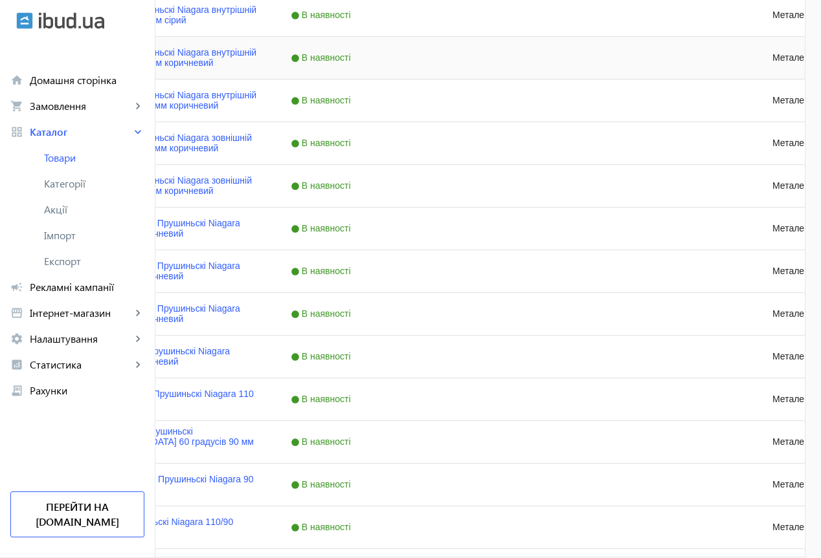
scroll to position [1184, 0]
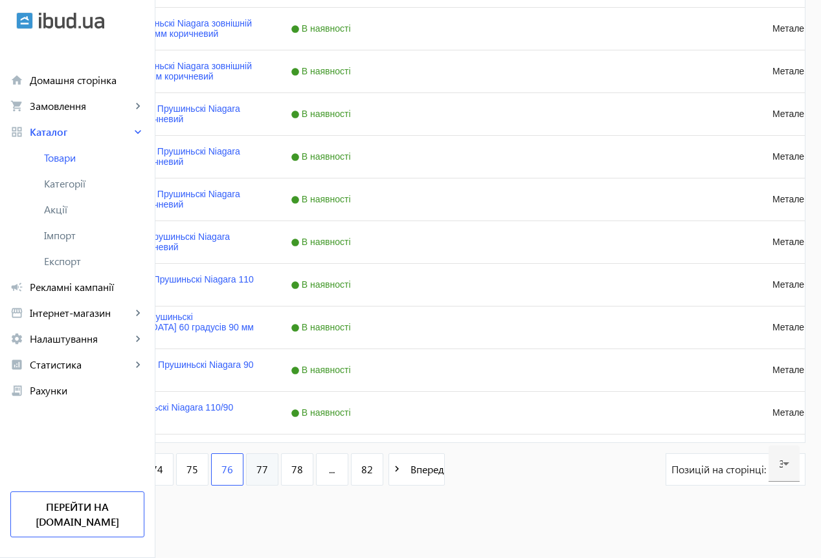
click at [268, 468] on span "77" at bounding box center [262, 470] width 12 height 14
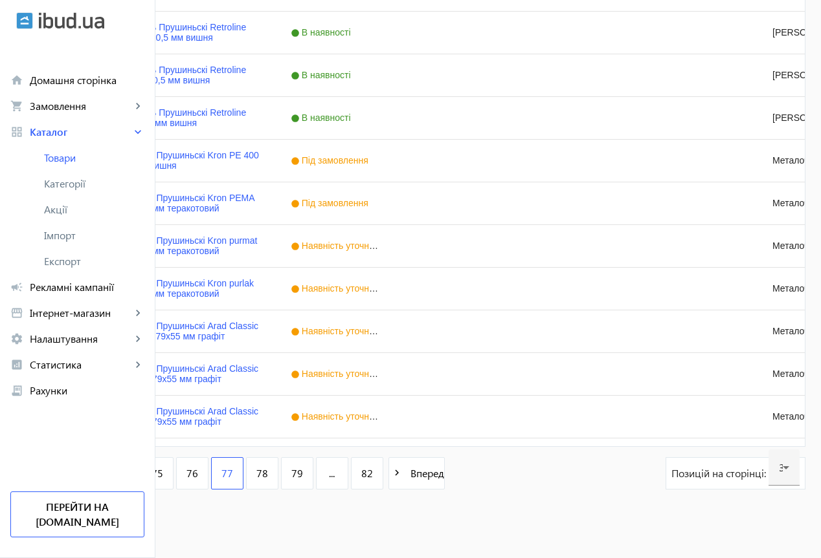
scroll to position [1184, 0]
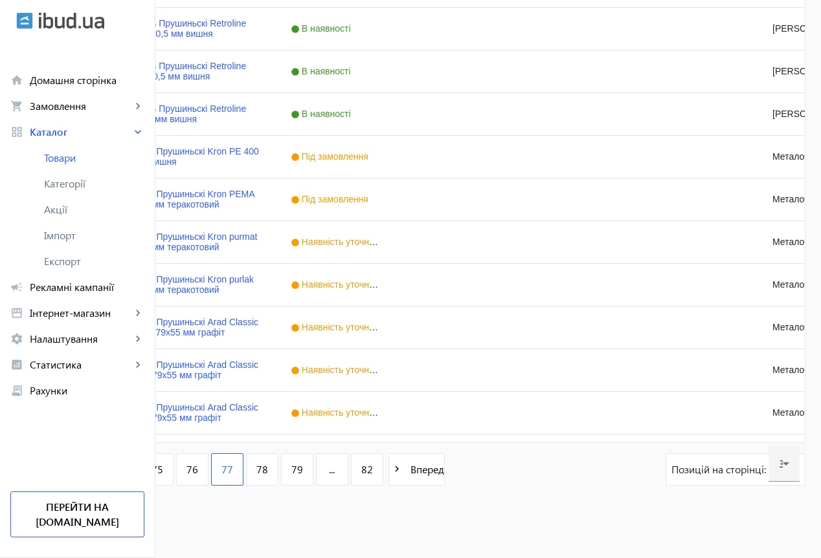
click at [268, 467] on span "78" at bounding box center [262, 470] width 12 height 14
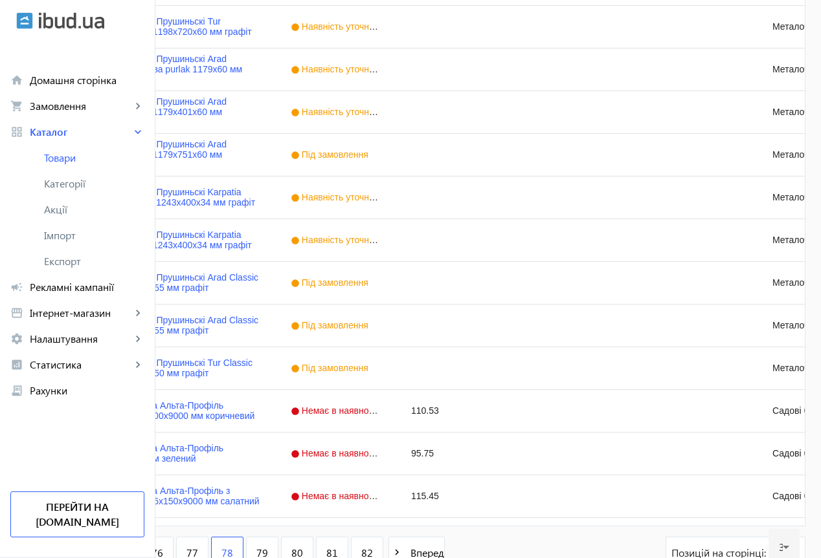
scroll to position [1184, 0]
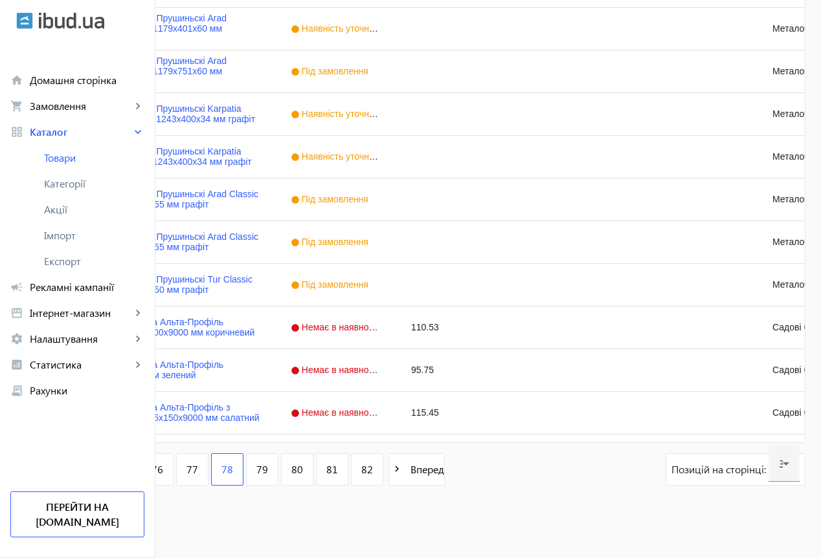
click at [268, 467] on span "79" at bounding box center [262, 470] width 12 height 14
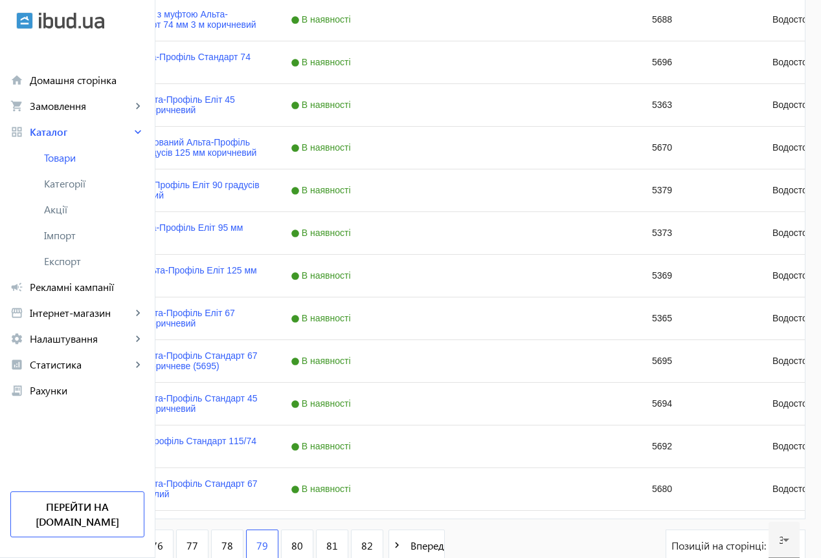
scroll to position [1184, 0]
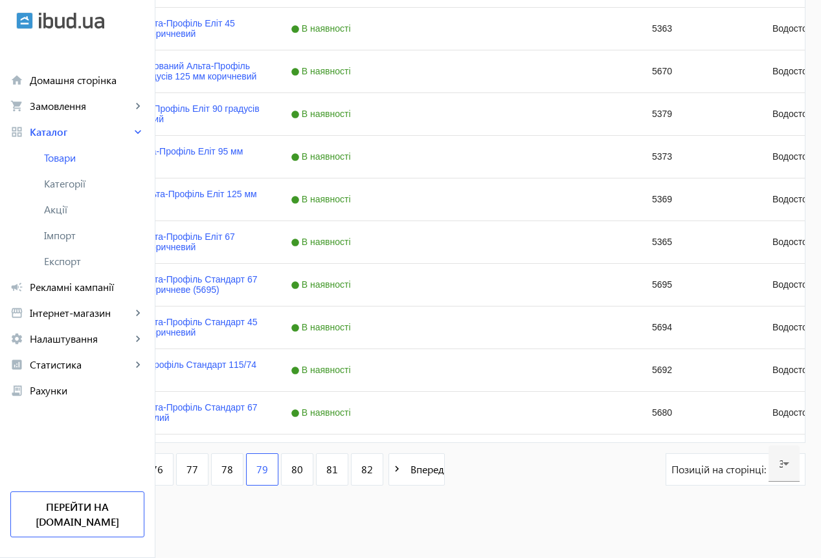
click at [268, 467] on span "79" at bounding box center [262, 470] width 12 height 14
click at [303, 469] on span "80" at bounding box center [297, 470] width 12 height 14
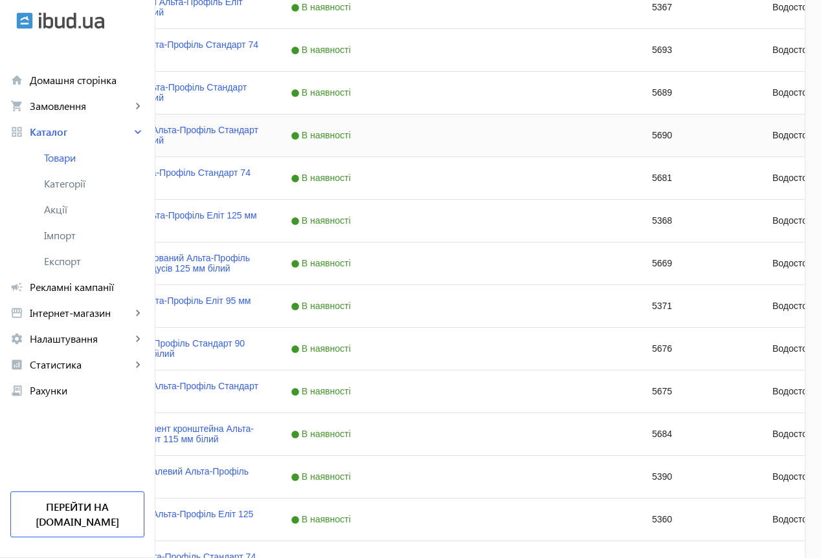
scroll to position [1165, 0]
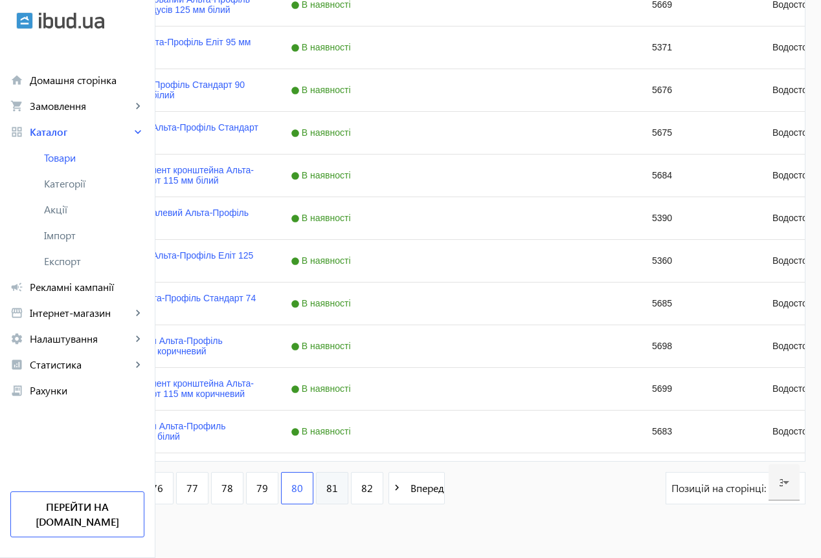
click at [338, 486] on span "81" at bounding box center [332, 488] width 12 height 14
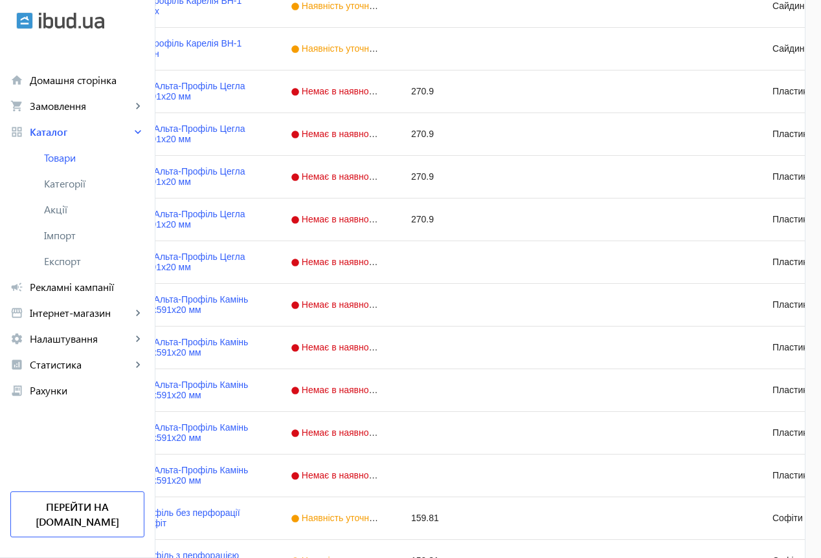
scroll to position [1184, 0]
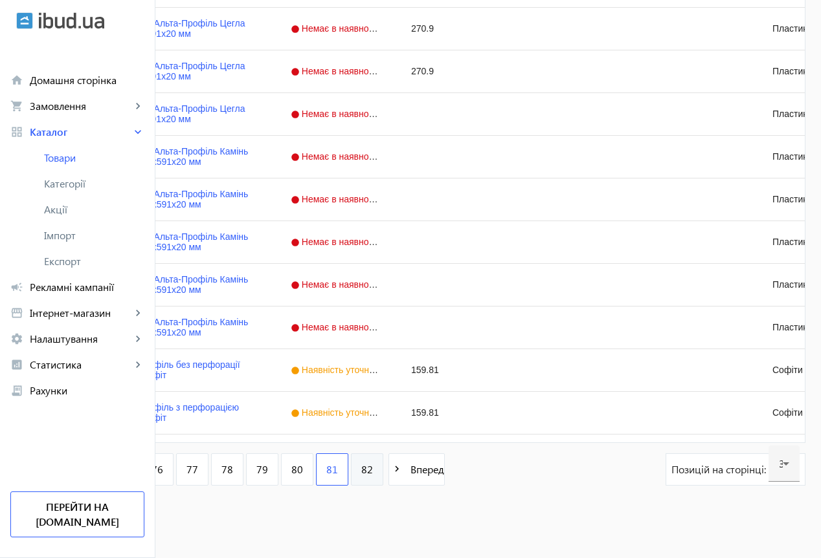
click at [373, 470] on span "82" at bounding box center [367, 470] width 12 height 14
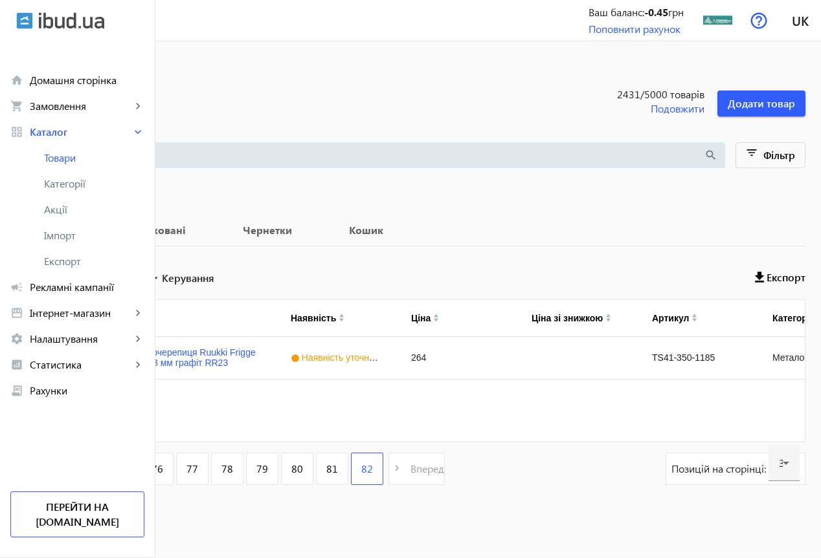
click at [90, 473] on span "1" at bounding box center [87, 469] width 6 height 14
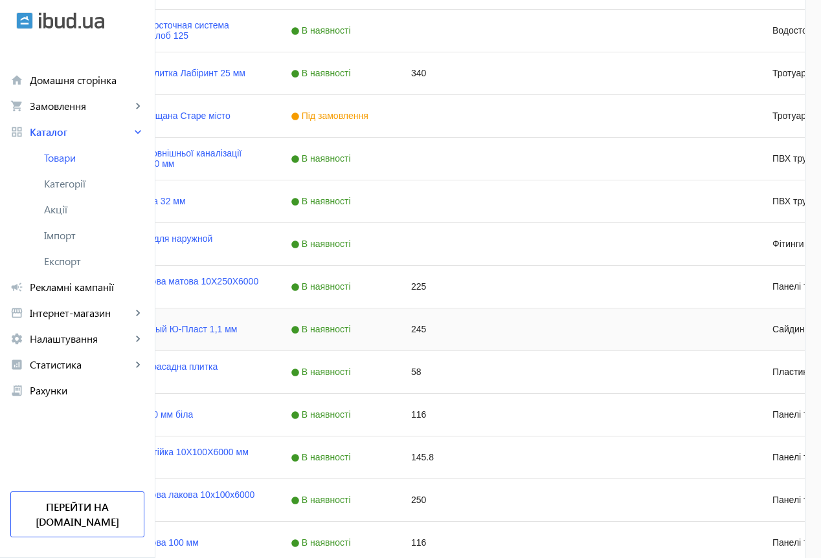
click at [516, 331] on div "245" at bounding box center [455, 330] width 120 height 42
type input "265"
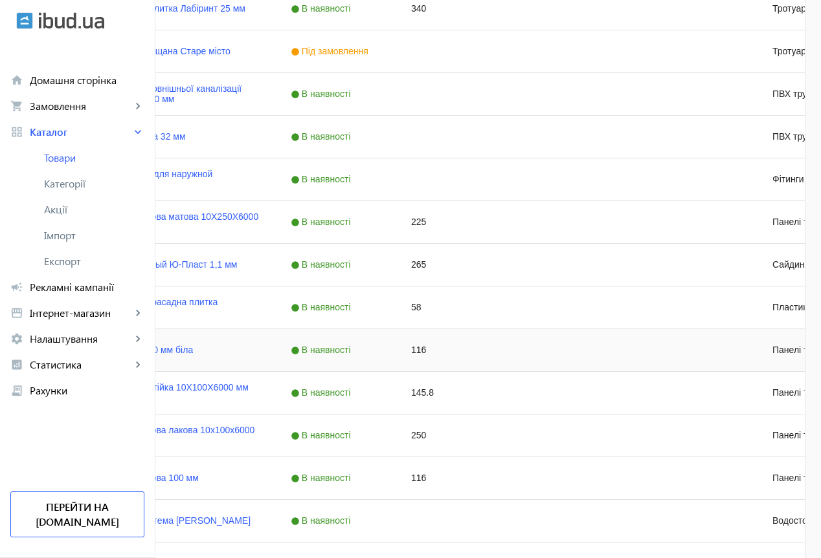
click at [516, 350] on div "116" at bounding box center [455, 350] width 120 height 42
type input "125"
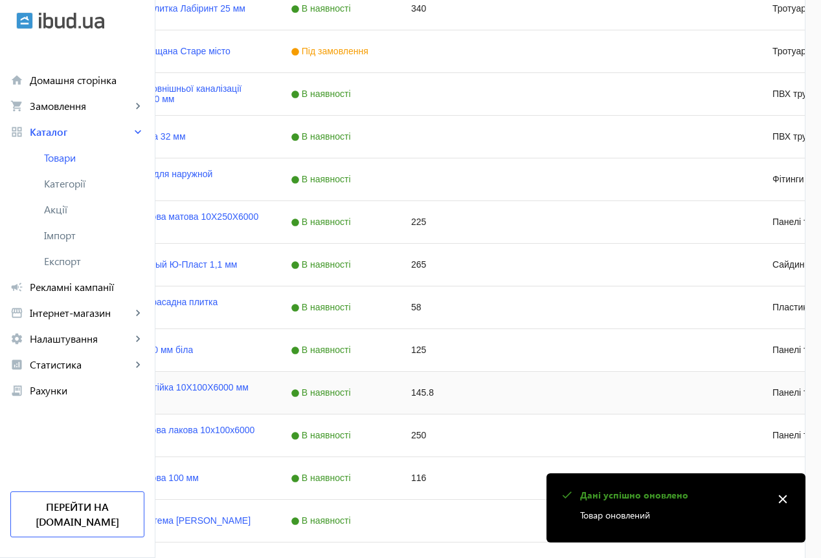
click at [516, 395] on div "145.8" at bounding box center [455, 393] width 120 height 42
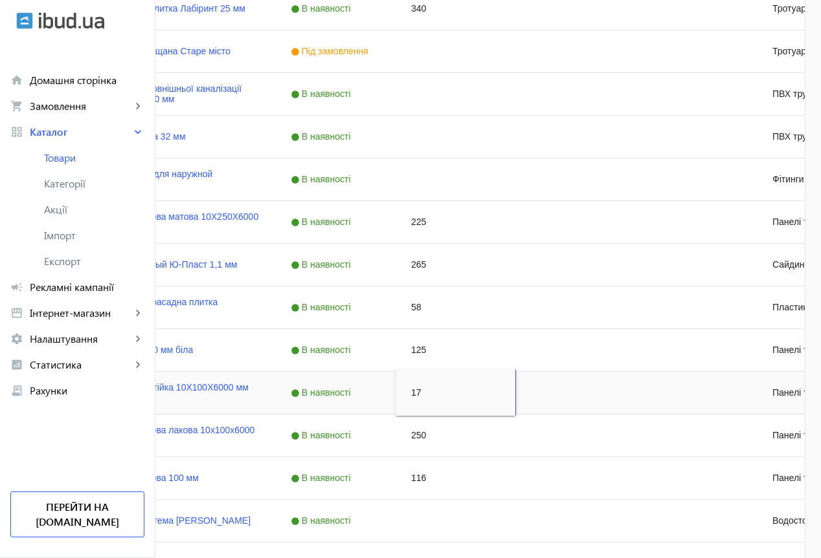
type input "170"
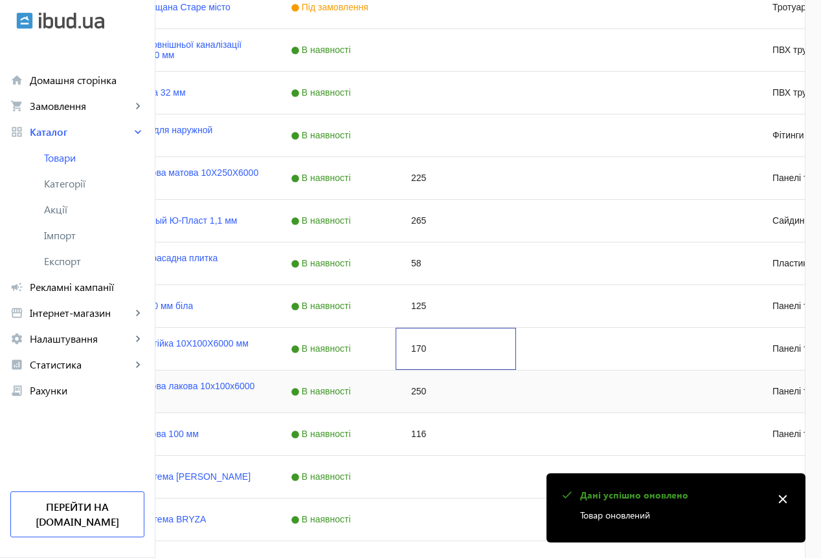
scroll to position [906, 0]
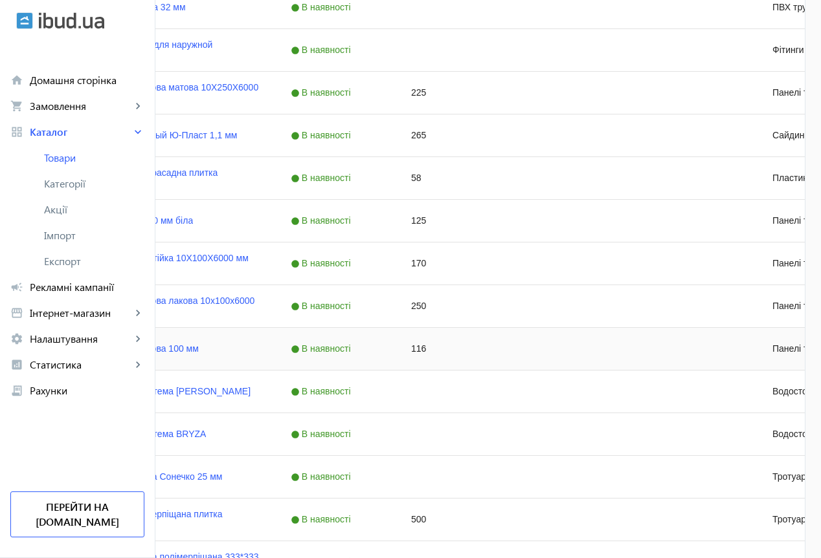
click at [516, 349] on div "116" at bounding box center [455, 349] width 120 height 42
type input "125"
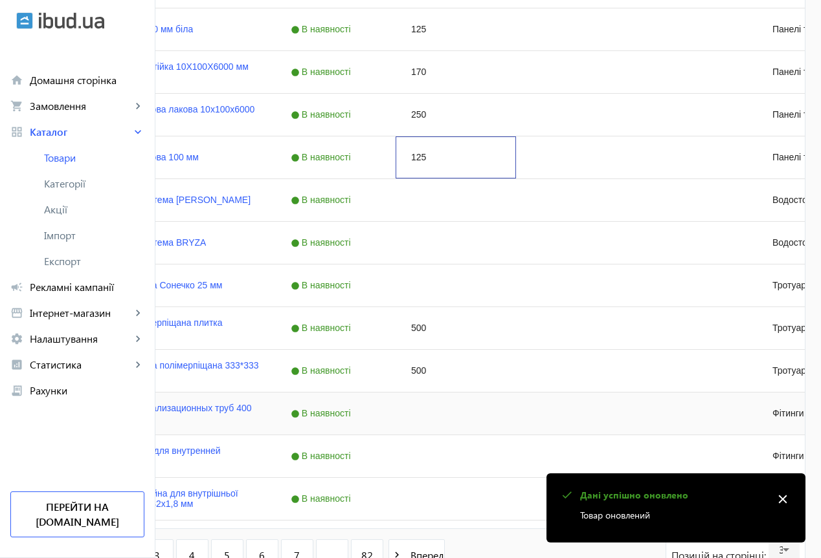
scroll to position [1165, 0]
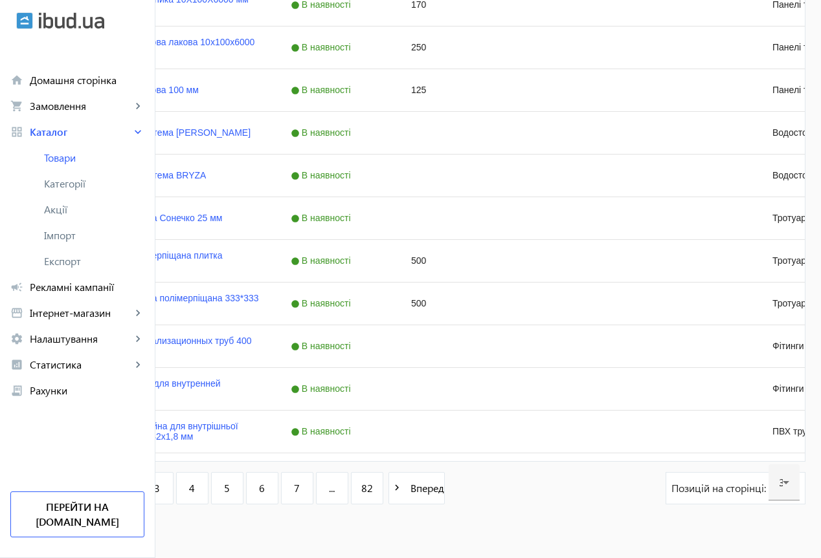
click at [138, 493] on link "2" at bounding box center [122, 488] width 32 height 32
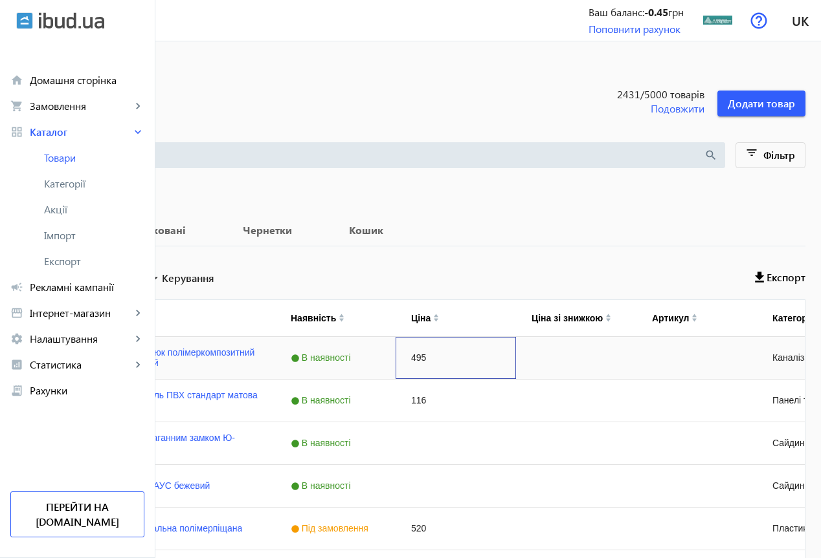
click at [516, 359] on div "495" at bounding box center [455, 358] width 120 height 42
type input "650"
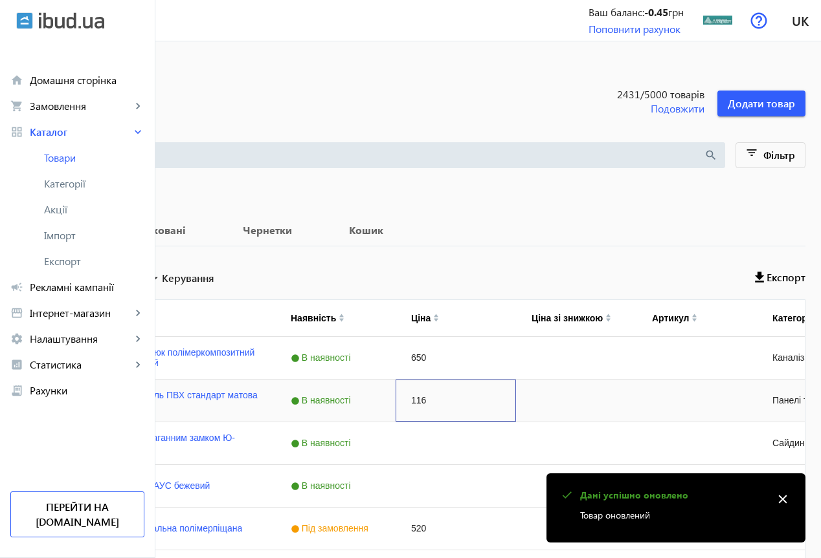
click at [516, 404] on div "116" at bounding box center [455, 401] width 120 height 42
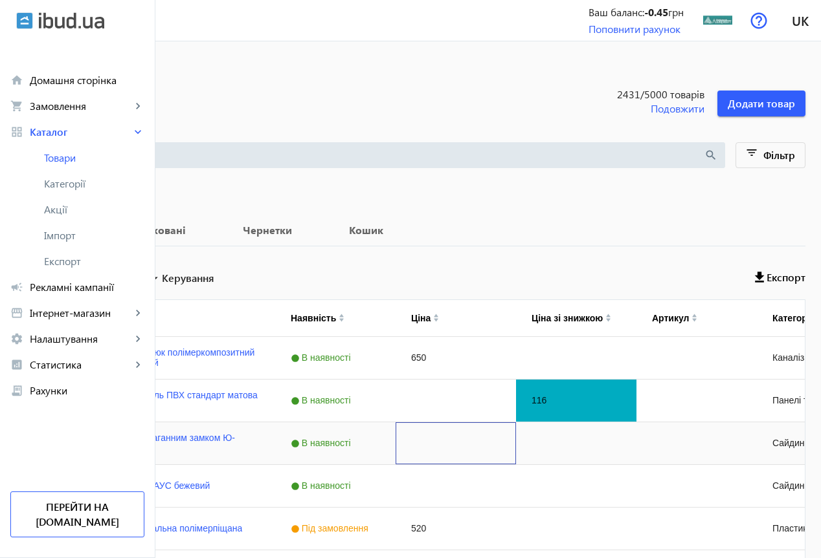
click at [516, 442] on div "Press SPACE to select this row." at bounding box center [455, 444] width 120 height 42
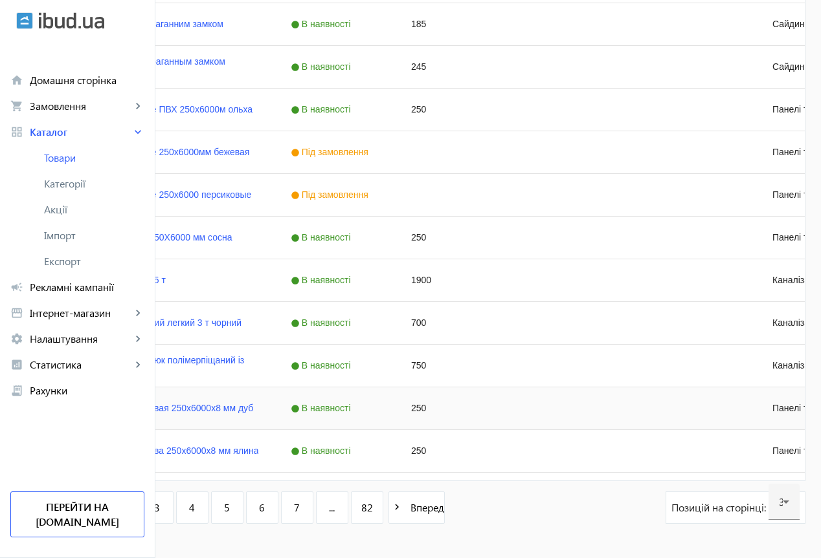
scroll to position [1165, 0]
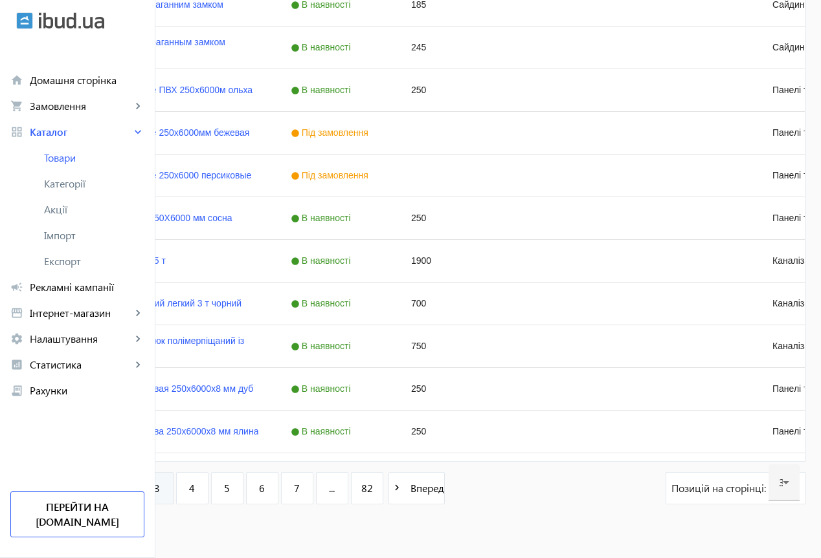
click at [160, 490] on span "3" at bounding box center [157, 488] width 6 height 14
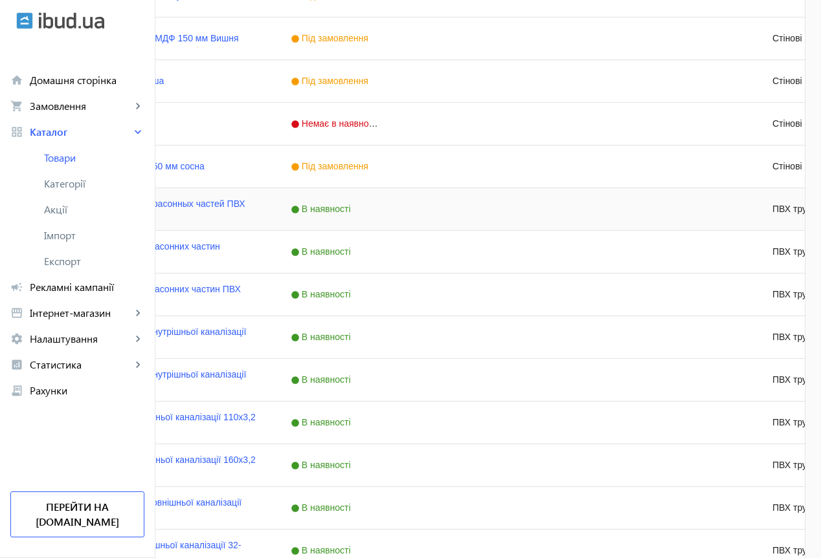
scroll to position [1184, 0]
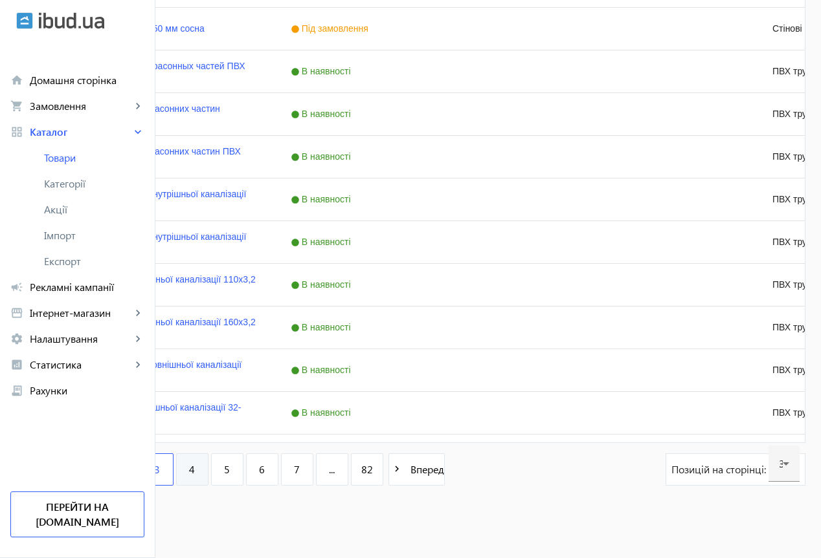
click at [208, 470] on link "4" at bounding box center [192, 470] width 32 height 32
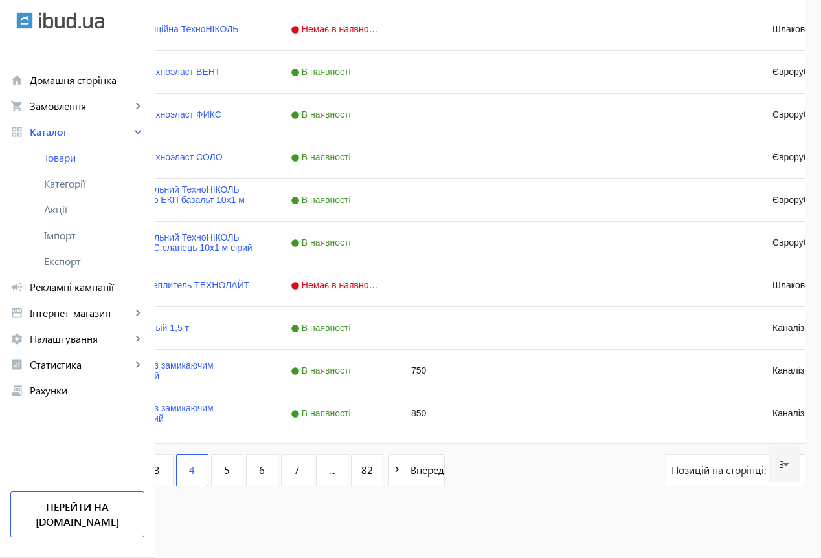
scroll to position [1184, 0]
click at [243, 468] on link "5" at bounding box center [227, 470] width 32 height 32
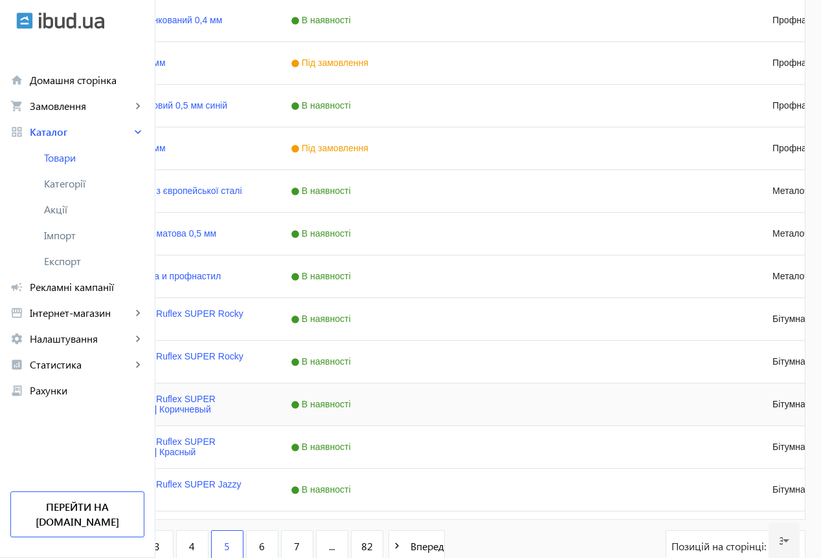
scroll to position [1184, 0]
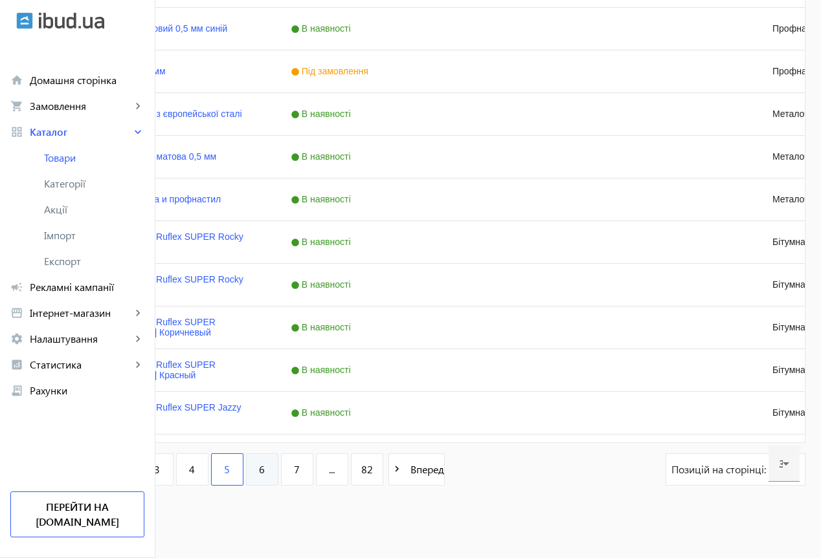
click at [265, 469] on span "6" at bounding box center [262, 470] width 6 height 14
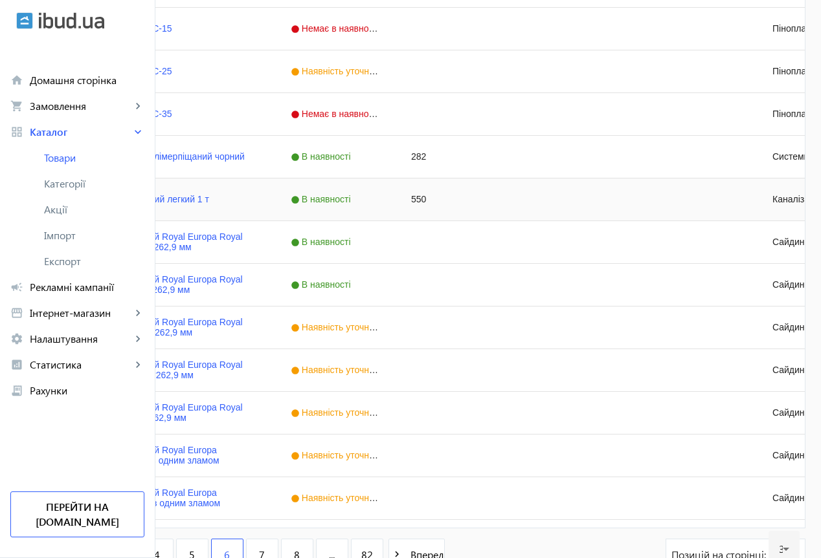
scroll to position [1184, 0]
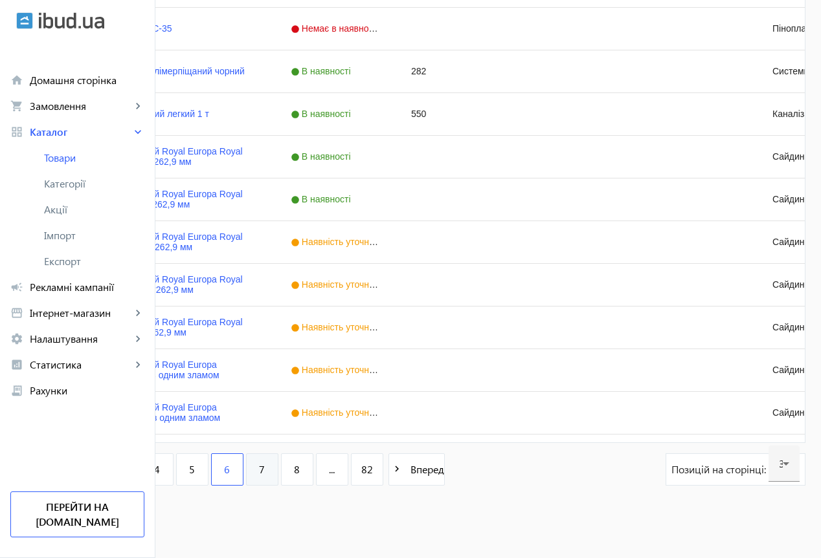
click at [265, 472] on span "7" at bounding box center [262, 470] width 6 height 14
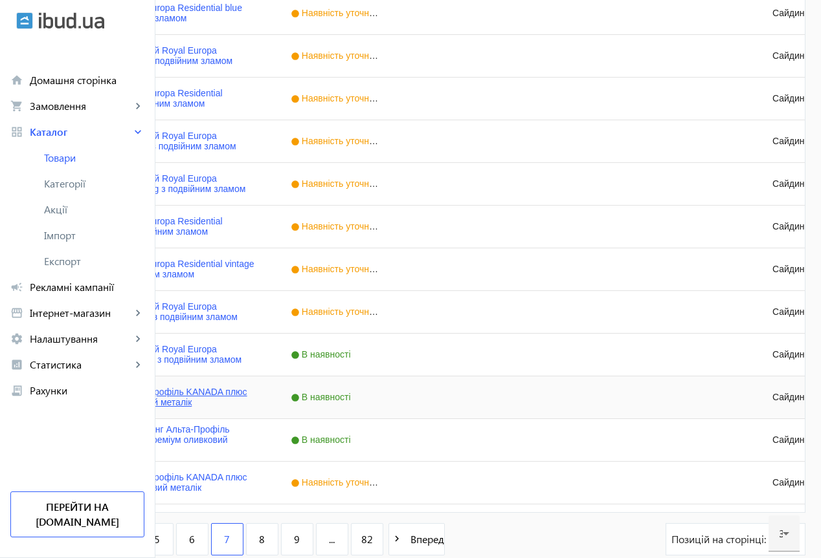
scroll to position [1184, 0]
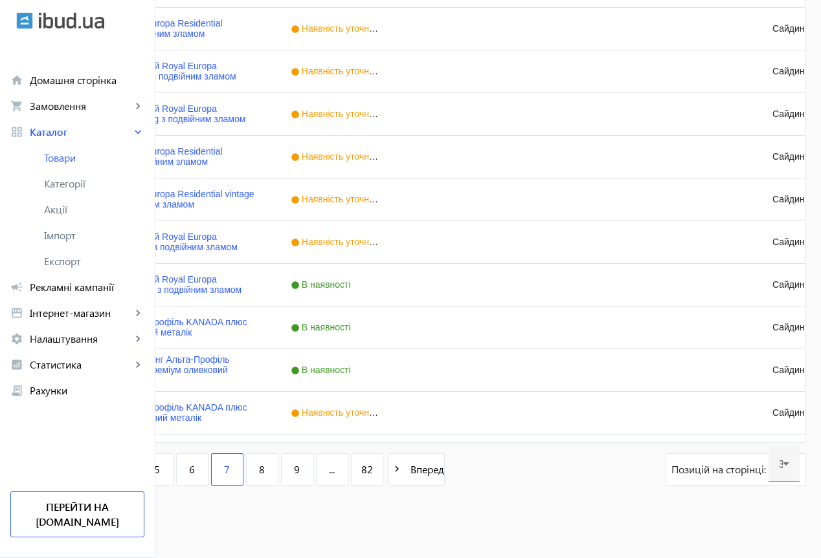
click at [90, 476] on span "1" at bounding box center [87, 470] width 6 height 14
